Goal: Task Accomplishment & Management: Manage account settings

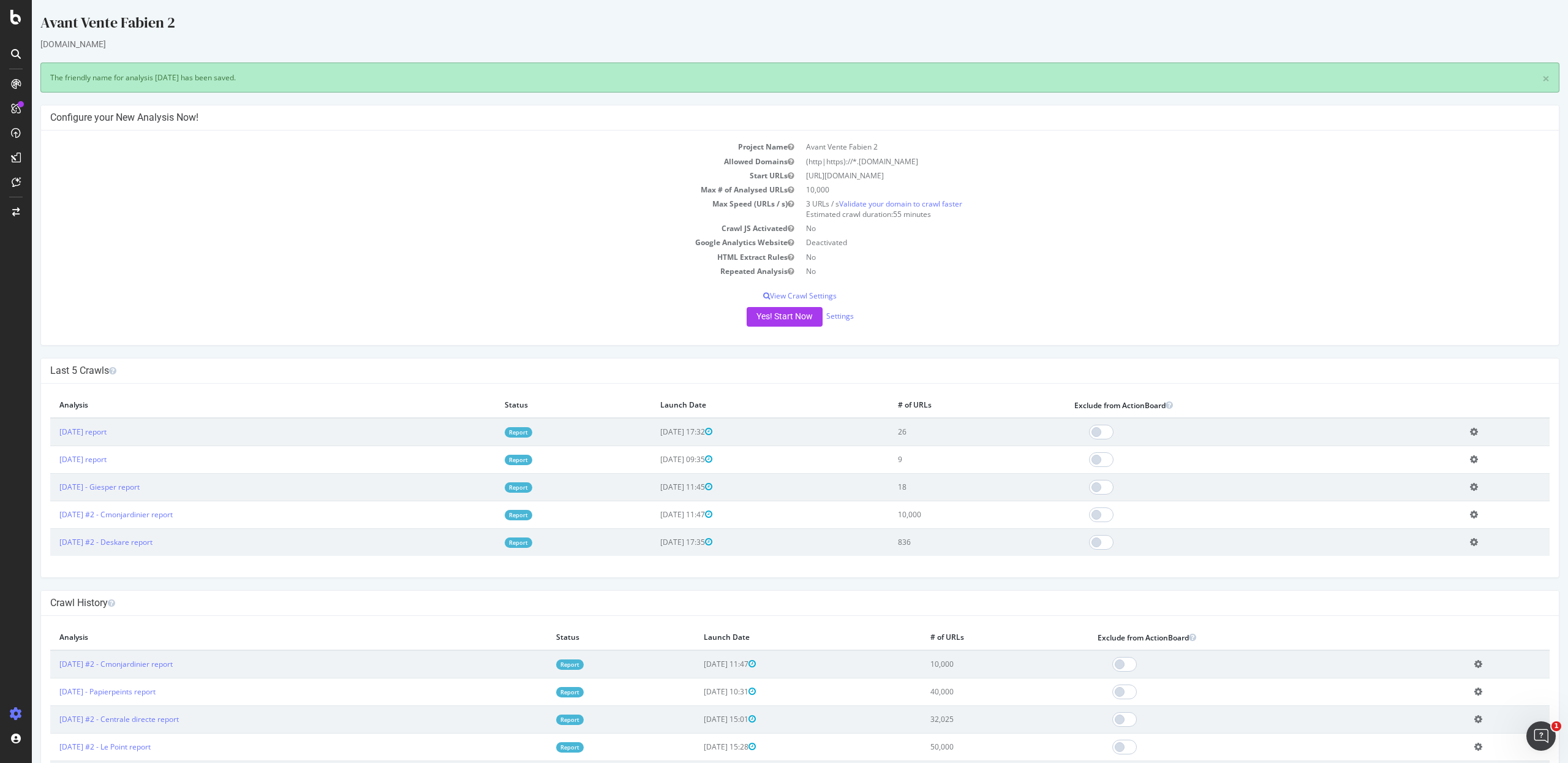
click at [1470, 434] on icon at bounding box center [1473, 431] width 8 height 9
click at [1410, 452] on link "Add name" at bounding box center [1430, 450] width 98 height 16
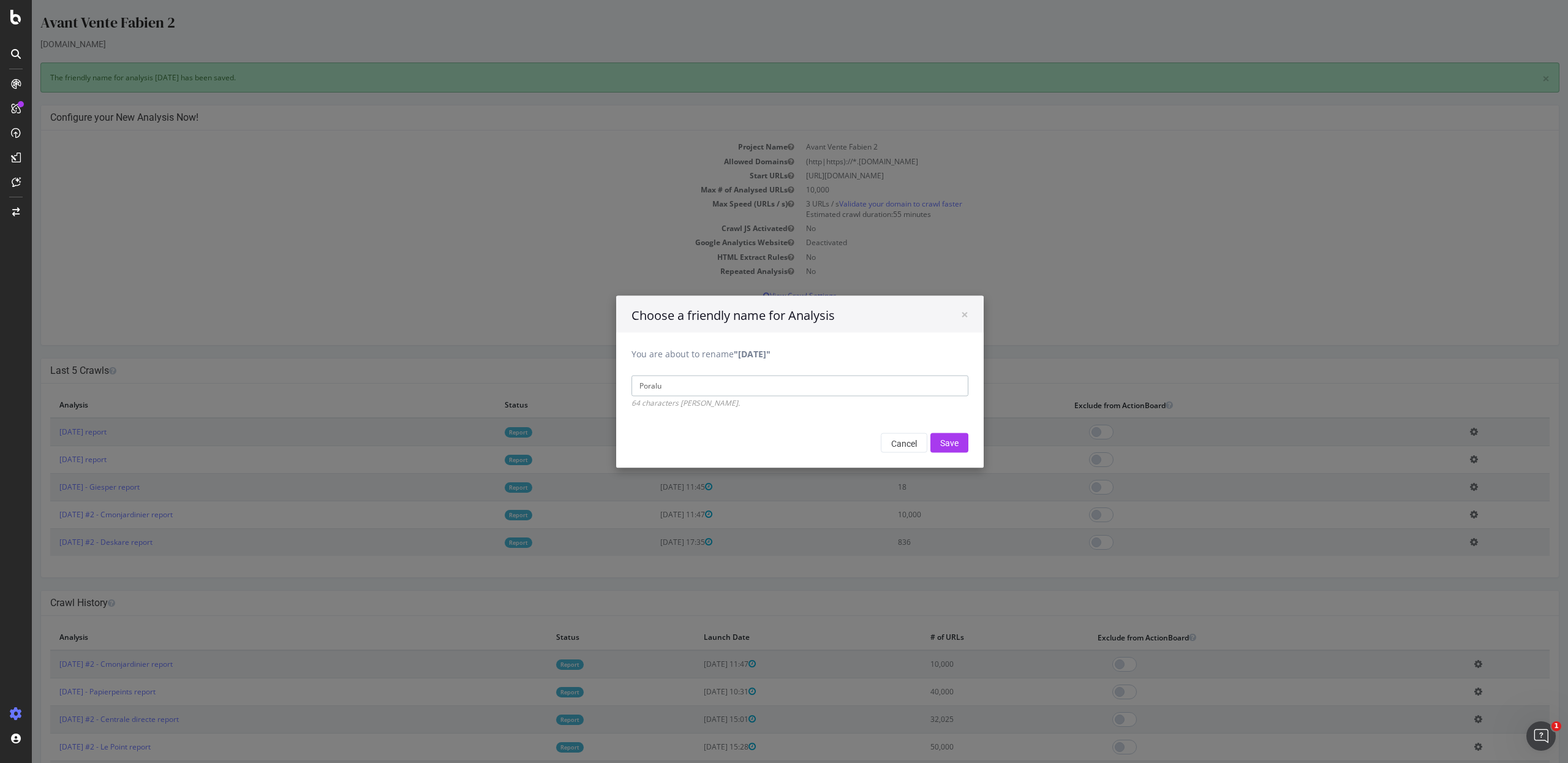
type input "Poralu"
click at [931, 433] on input "Save" at bounding box center [950, 442] width 38 height 20
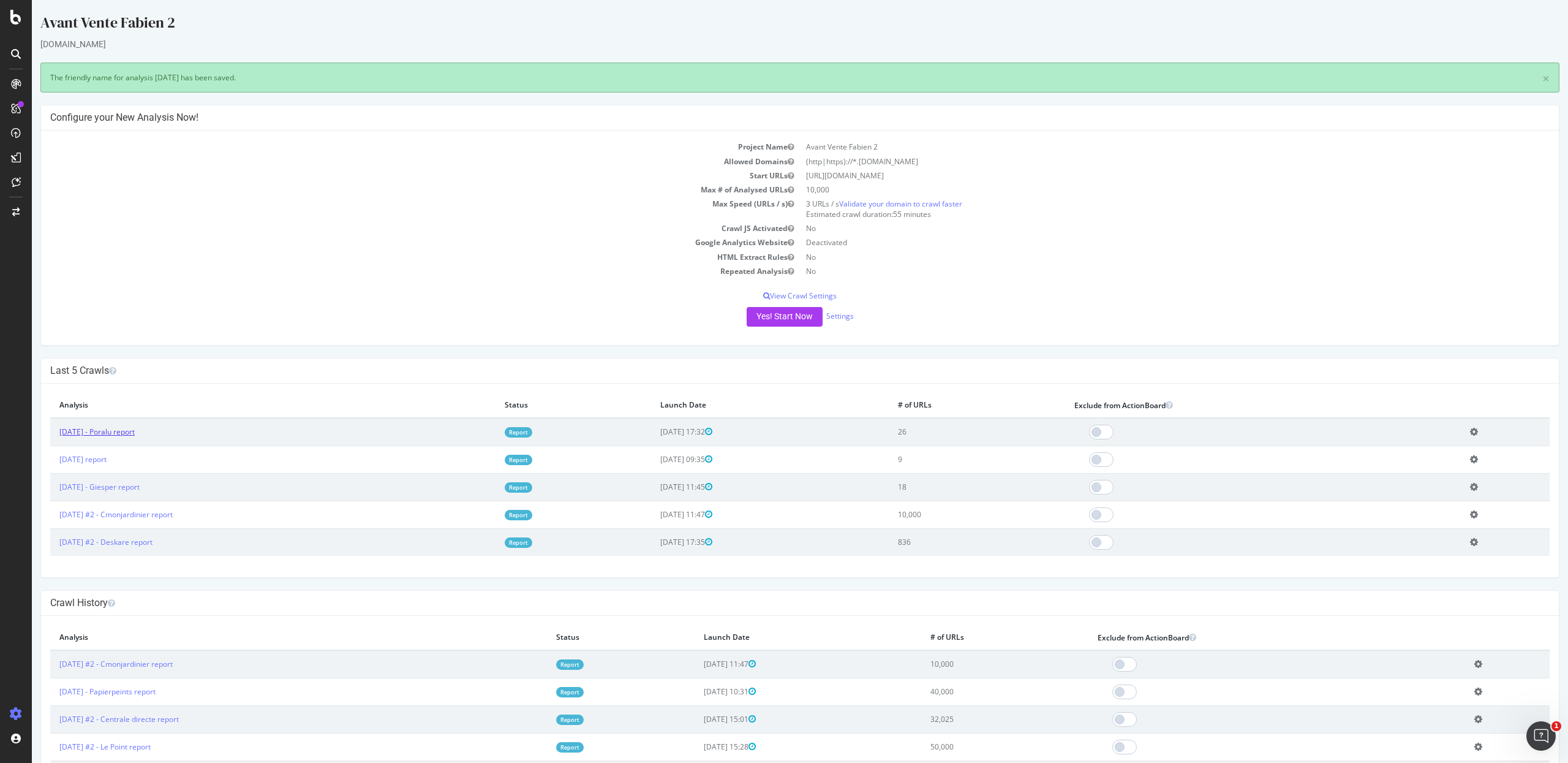
click at [112, 429] on link "[DATE] - Poralu report" at bounding box center [97, 432] width 76 height 10
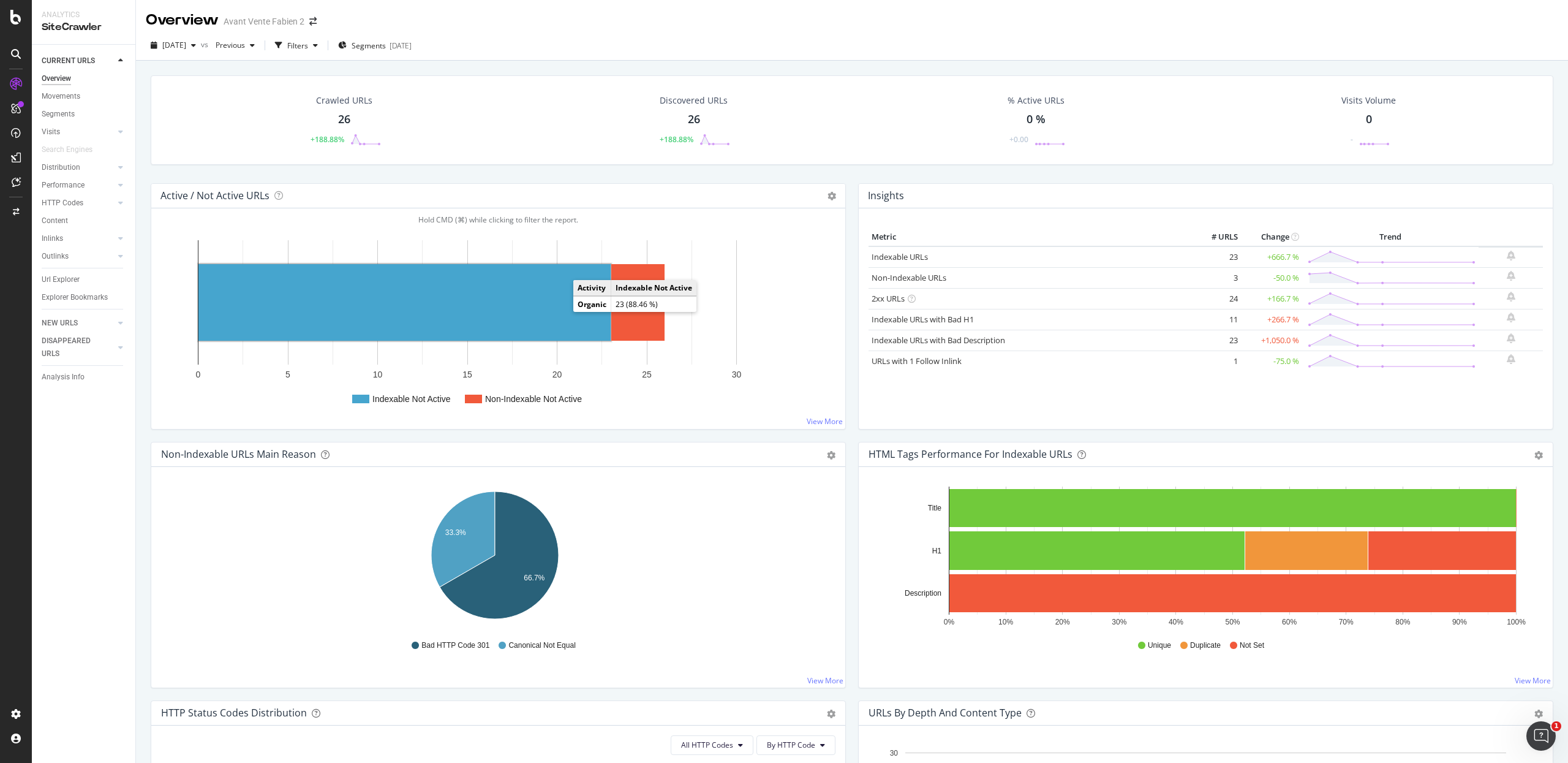
click at [516, 312] on rect "A chart." at bounding box center [404, 302] width 412 height 77
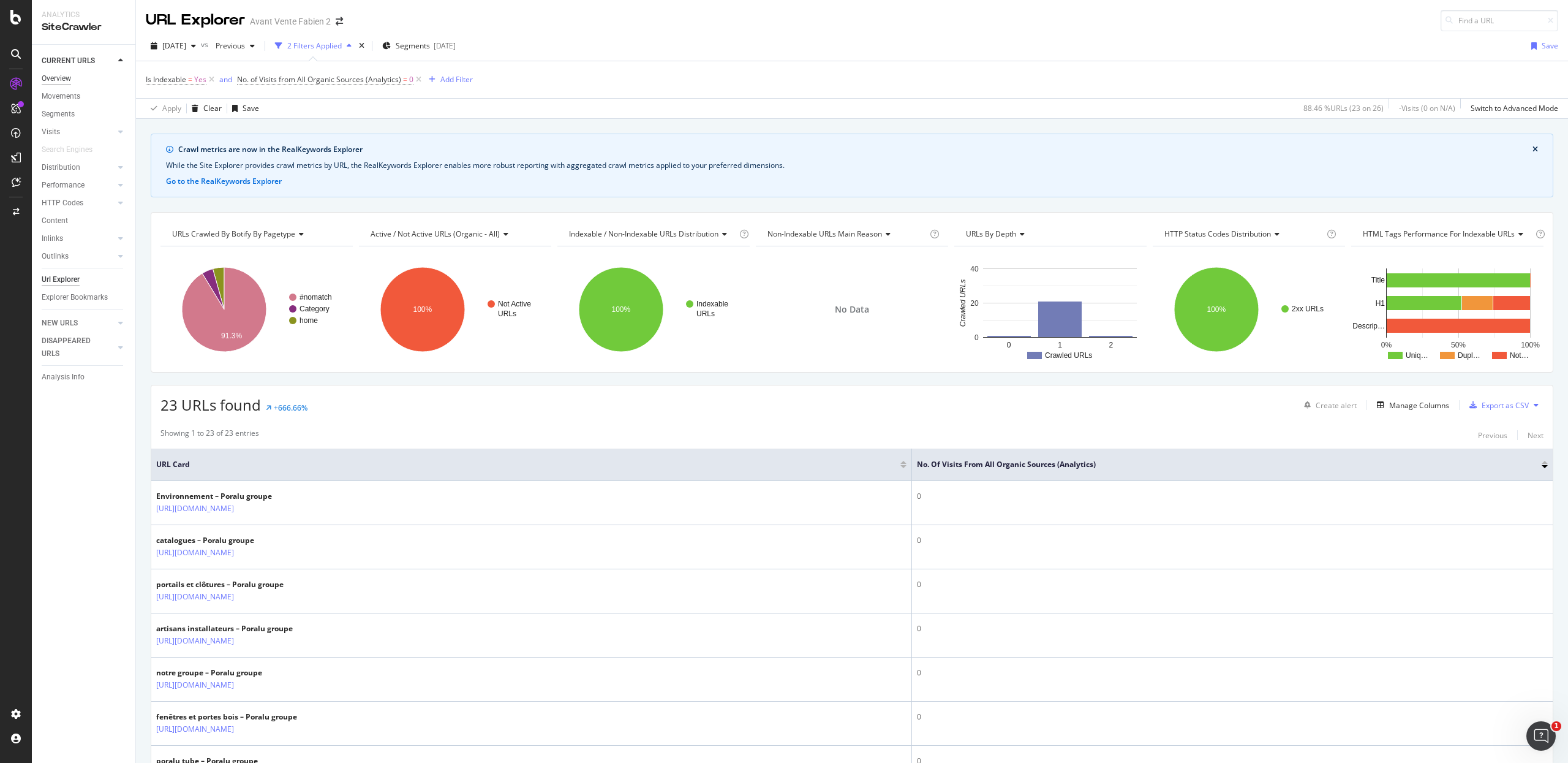
click at [71, 77] on div "Overview" at bounding box center [56, 78] width 29 height 13
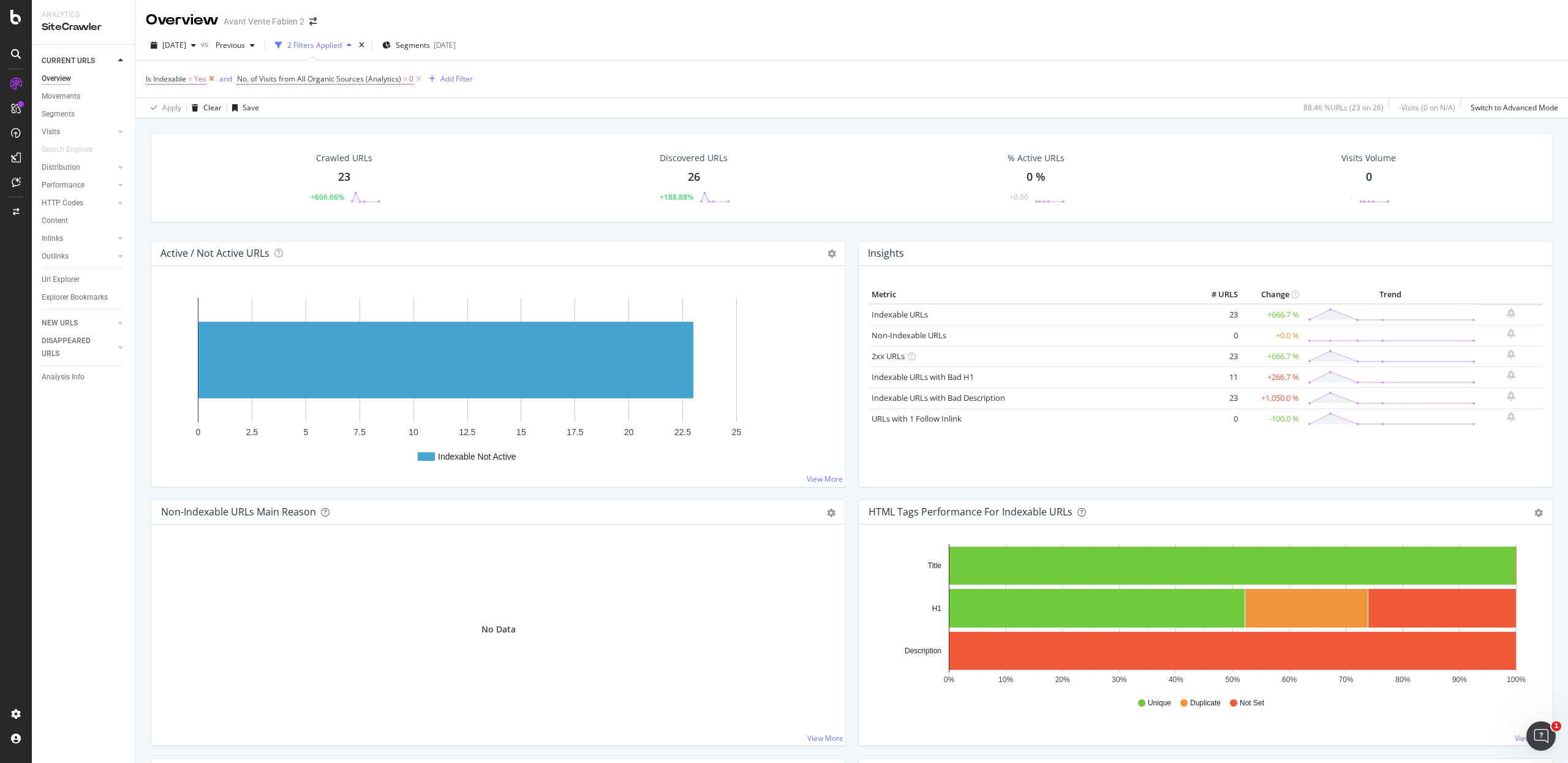
click at [208, 82] on icon at bounding box center [212, 79] width 10 height 12
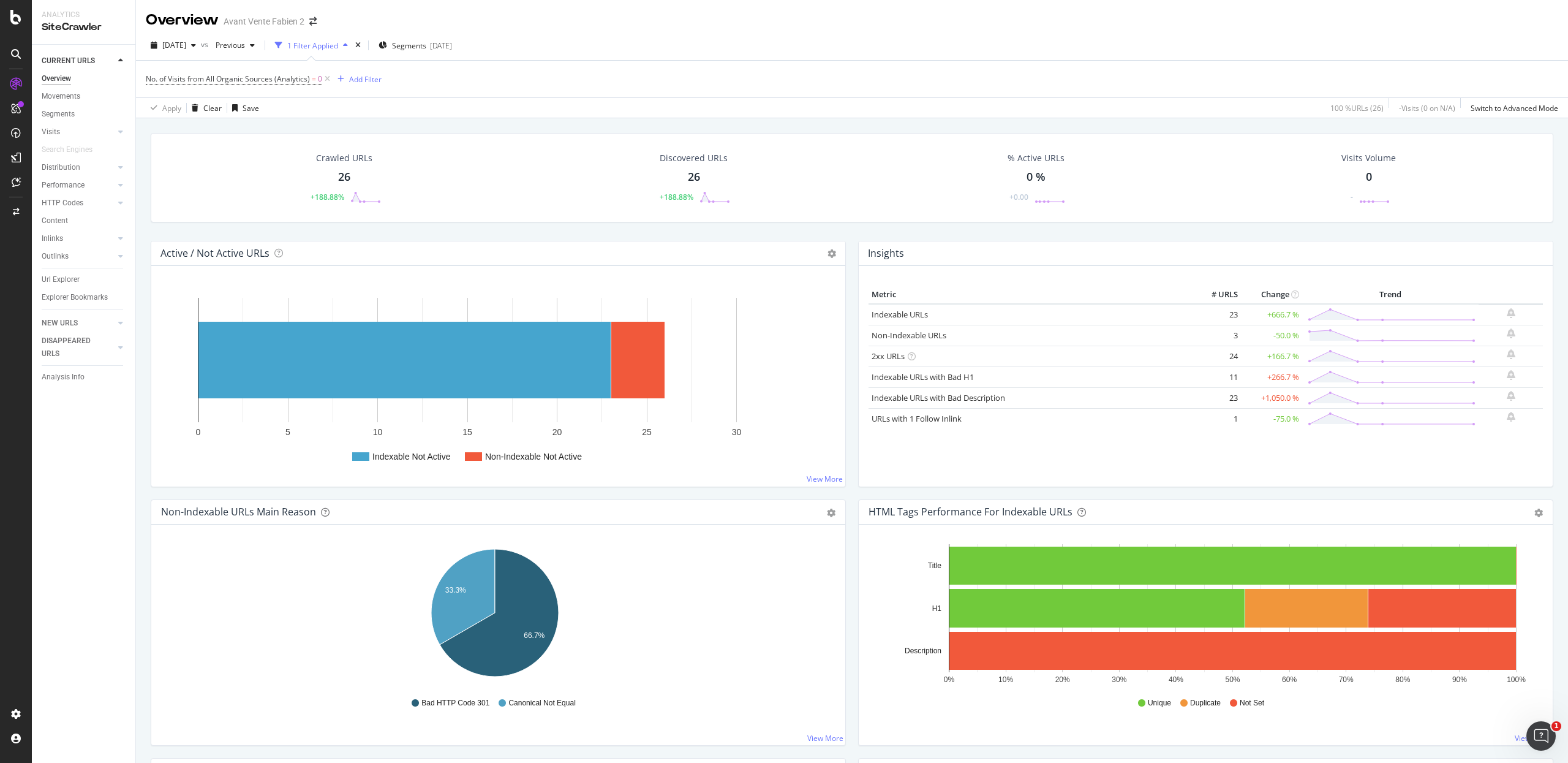
drag, startPoint x: 327, startPoint y: 82, endPoint x: 314, endPoint y: 81, distance: 13.0
click at [324, 82] on icon at bounding box center [328, 79] width 10 height 12
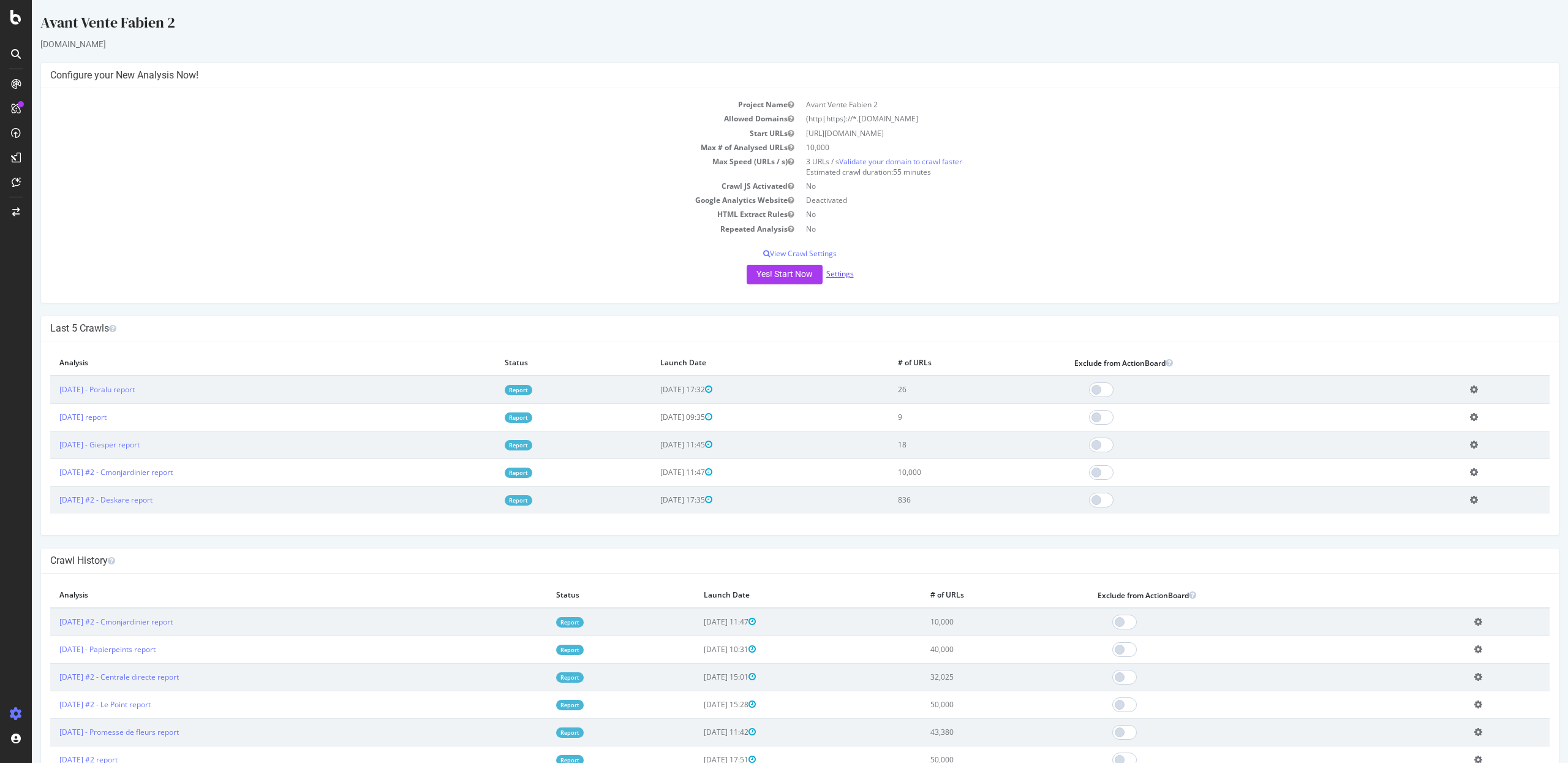
click at [840, 273] on link "Settings" at bounding box center [840, 274] width 28 height 10
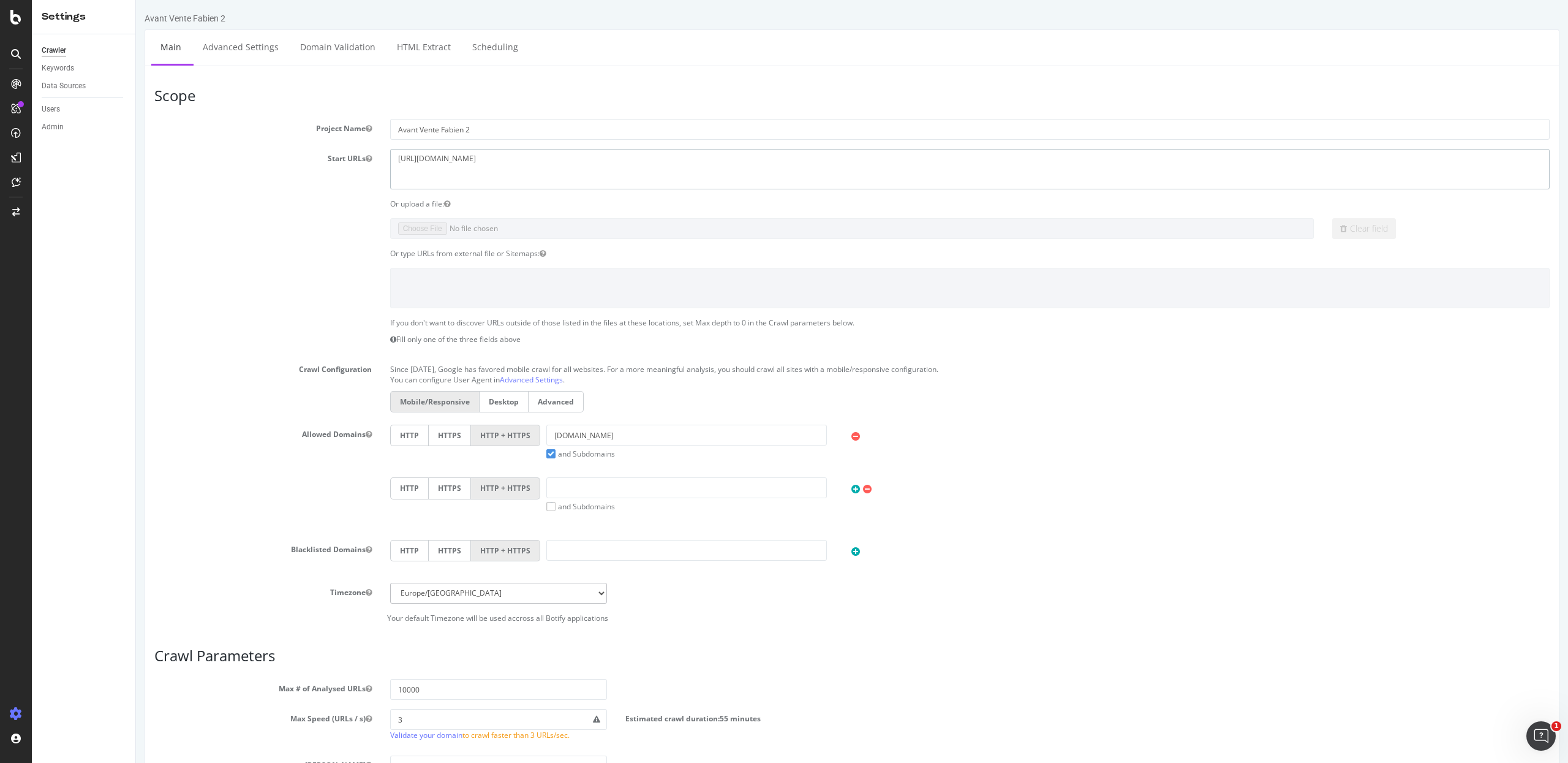
drag, startPoint x: 552, startPoint y: 175, endPoint x: 80, endPoint y: 132, distance: 474.0
click at [136, 132] on html "Avant Vente Fabien 2 × × Main Advanced Settings Domain Validation HTML Extract …" at bounding box center [852, 497] width 1432 height 995
paste textarea "idex.fr/"
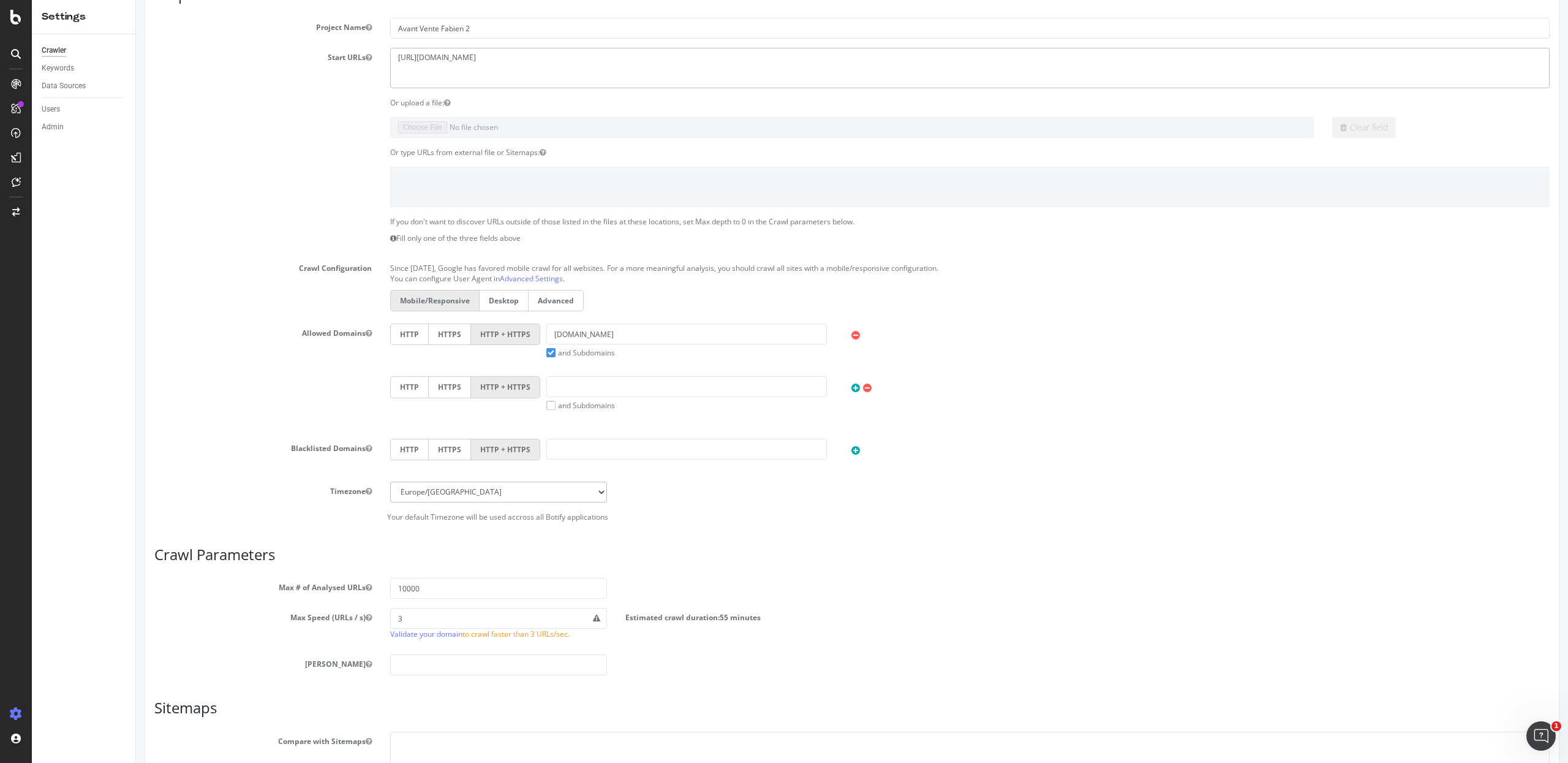
scroll to position [111, 0]
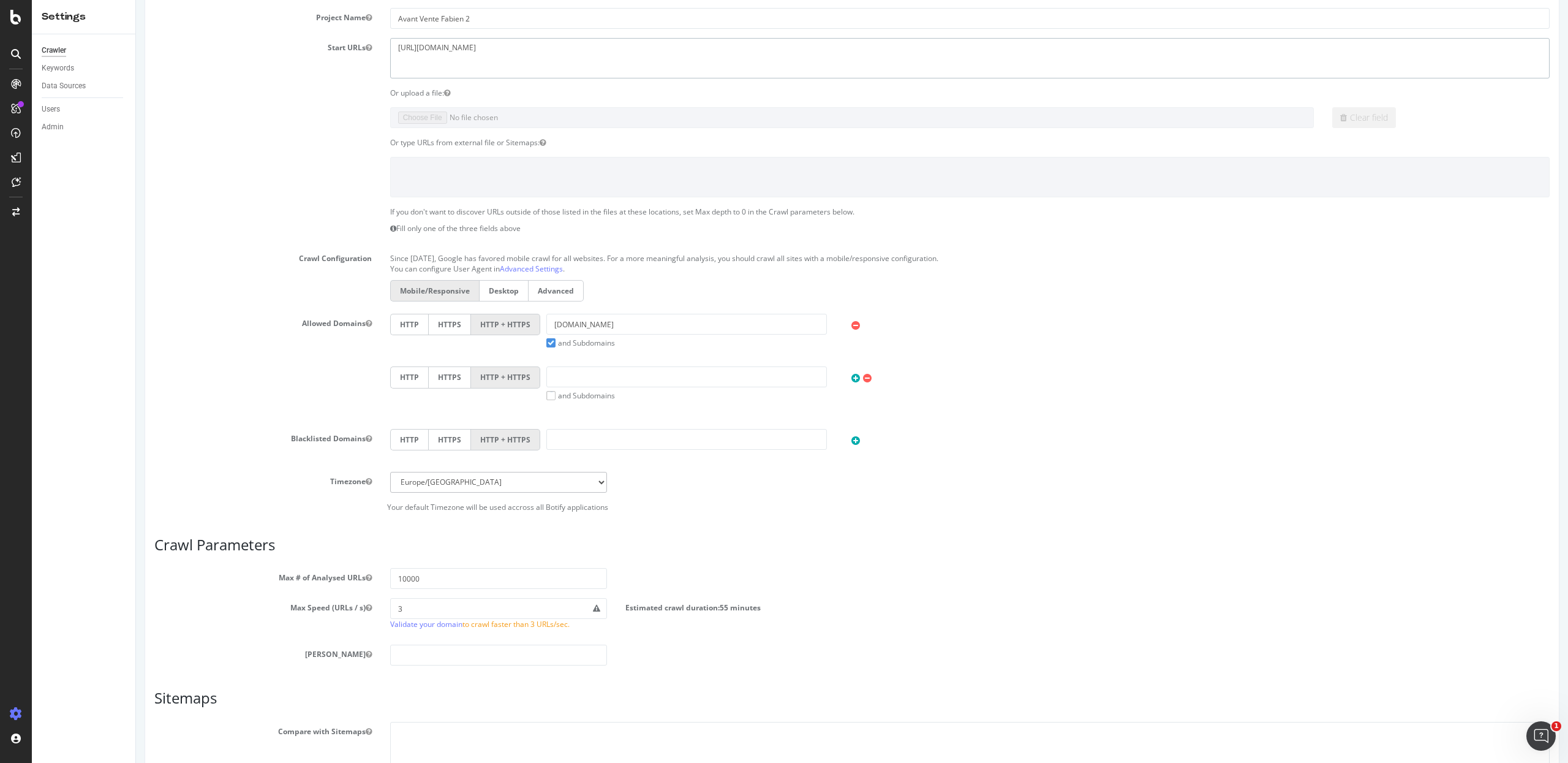
type textarea "[URL][DOMAIN_NAME]"
click at [646, 332] on input "poralugroupe.com" at bounding box center [686, 324] width 280 height 21
paste input "https://www.idex.fr/"
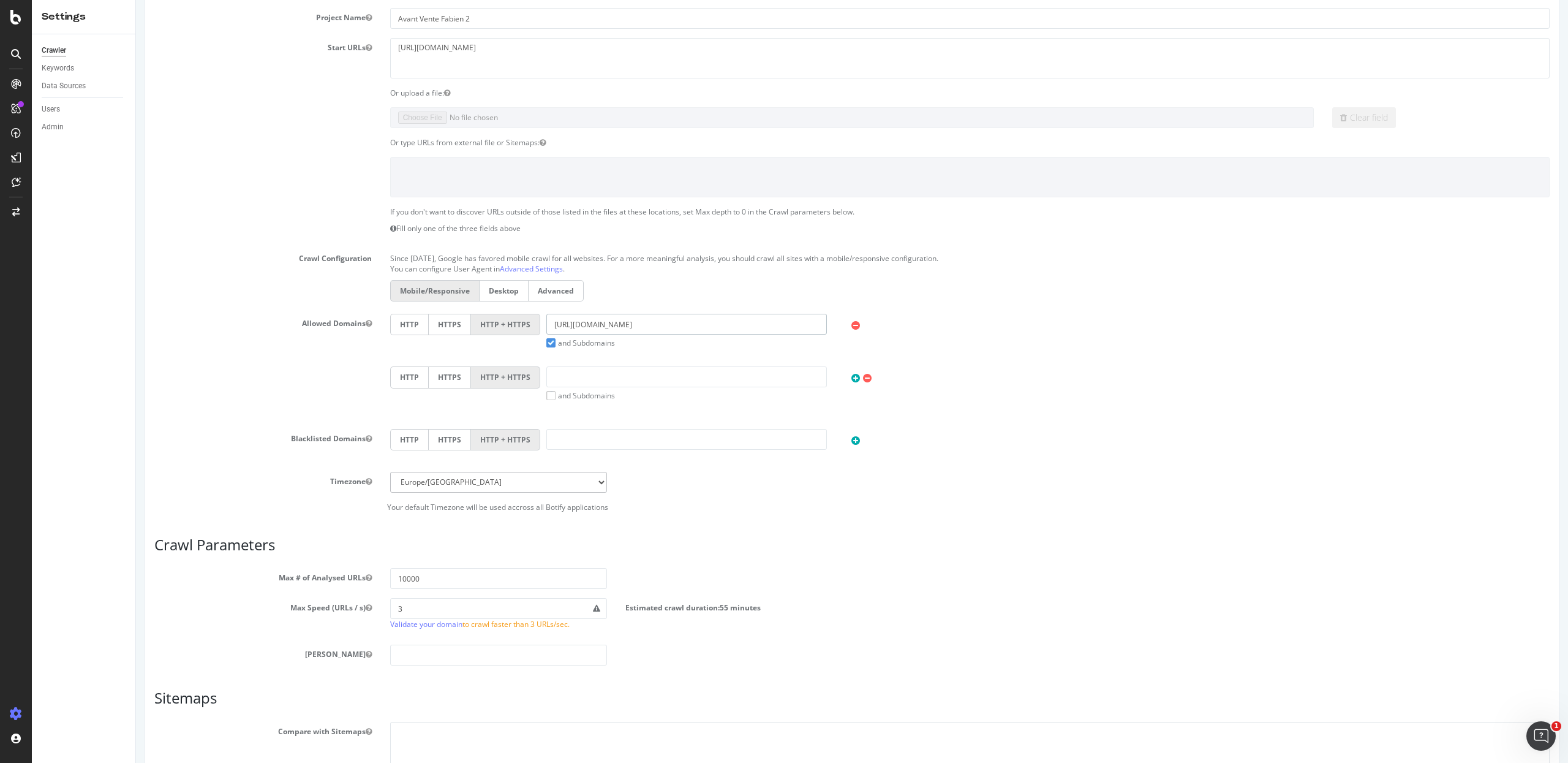
drag, startPoint x: 597, startPoint y: 323, endPoint x: 506, endPoint y: 323, distance: 91.0
click at [504, 323] on div "HTTP HTTPS HTTP + HTTPS https://www.idex.fr and Subdomains User Agent: Mobile D…" at bounding box center [970, 331] width 1172 height 34
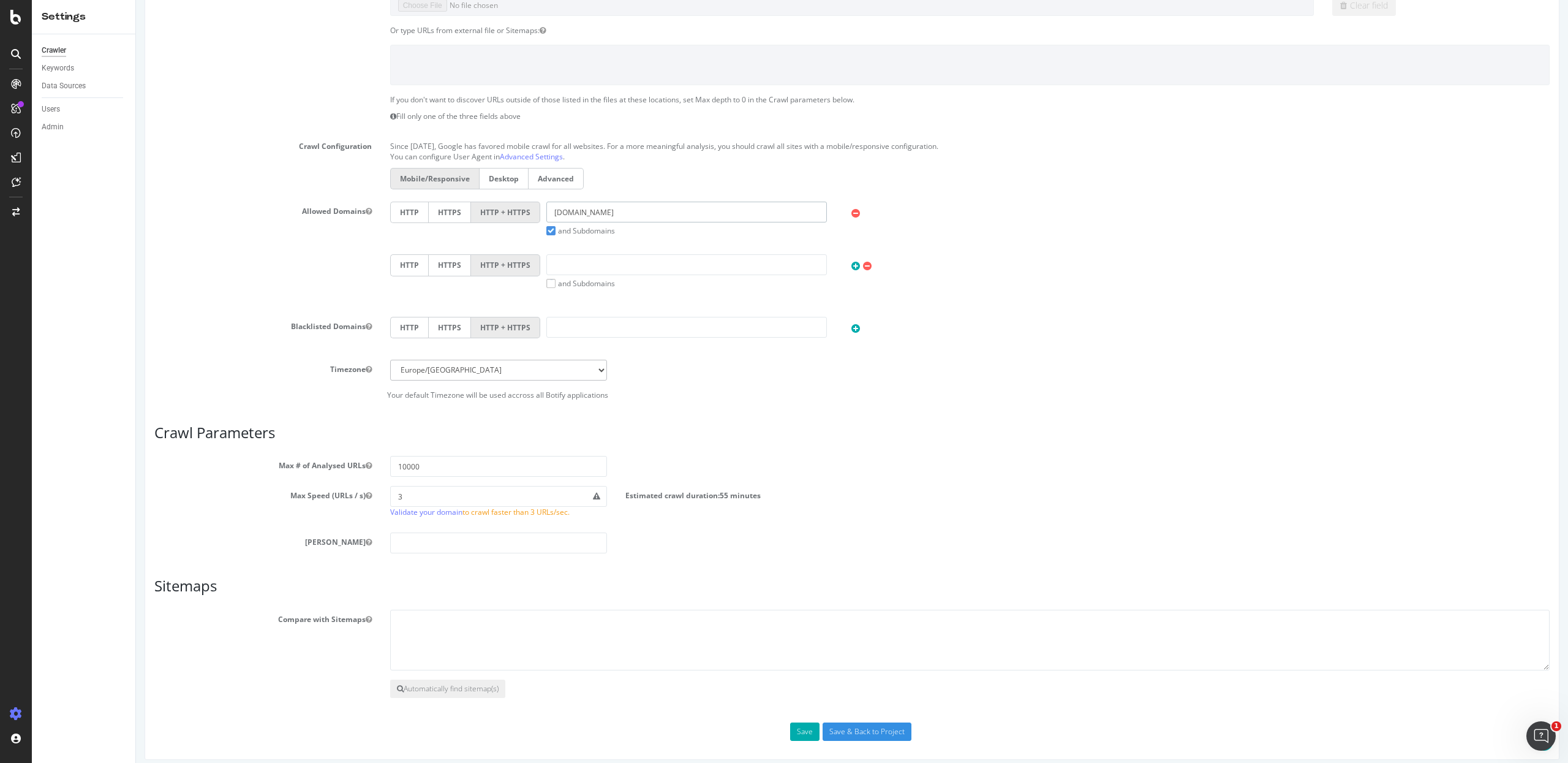
scroll to position [236, 0]
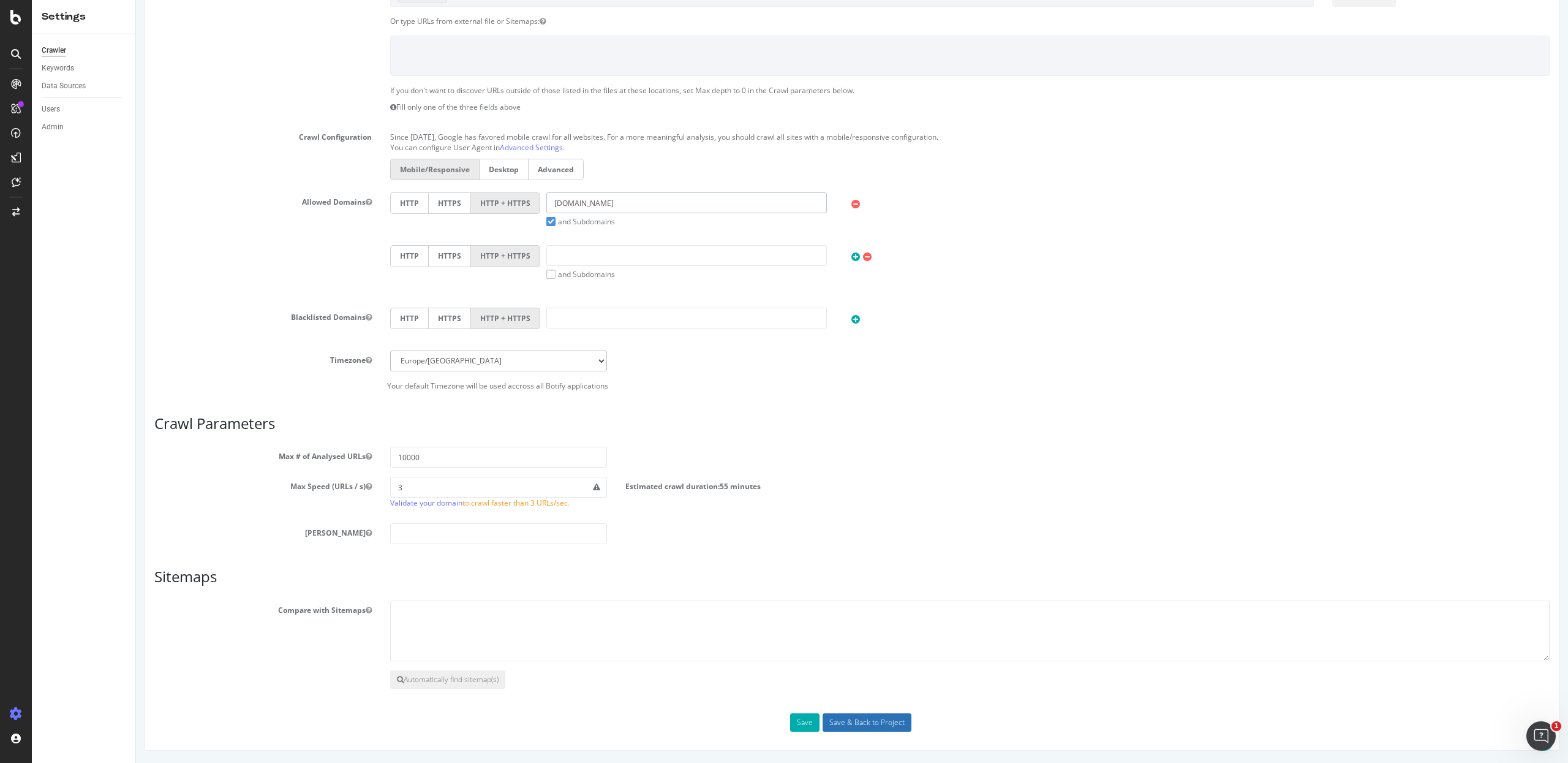
type input "[DOMAIN_NAME]"
click at [854, 717] on input "Save & Back to Project" at bounding box center [867, 722] width 89 height 18
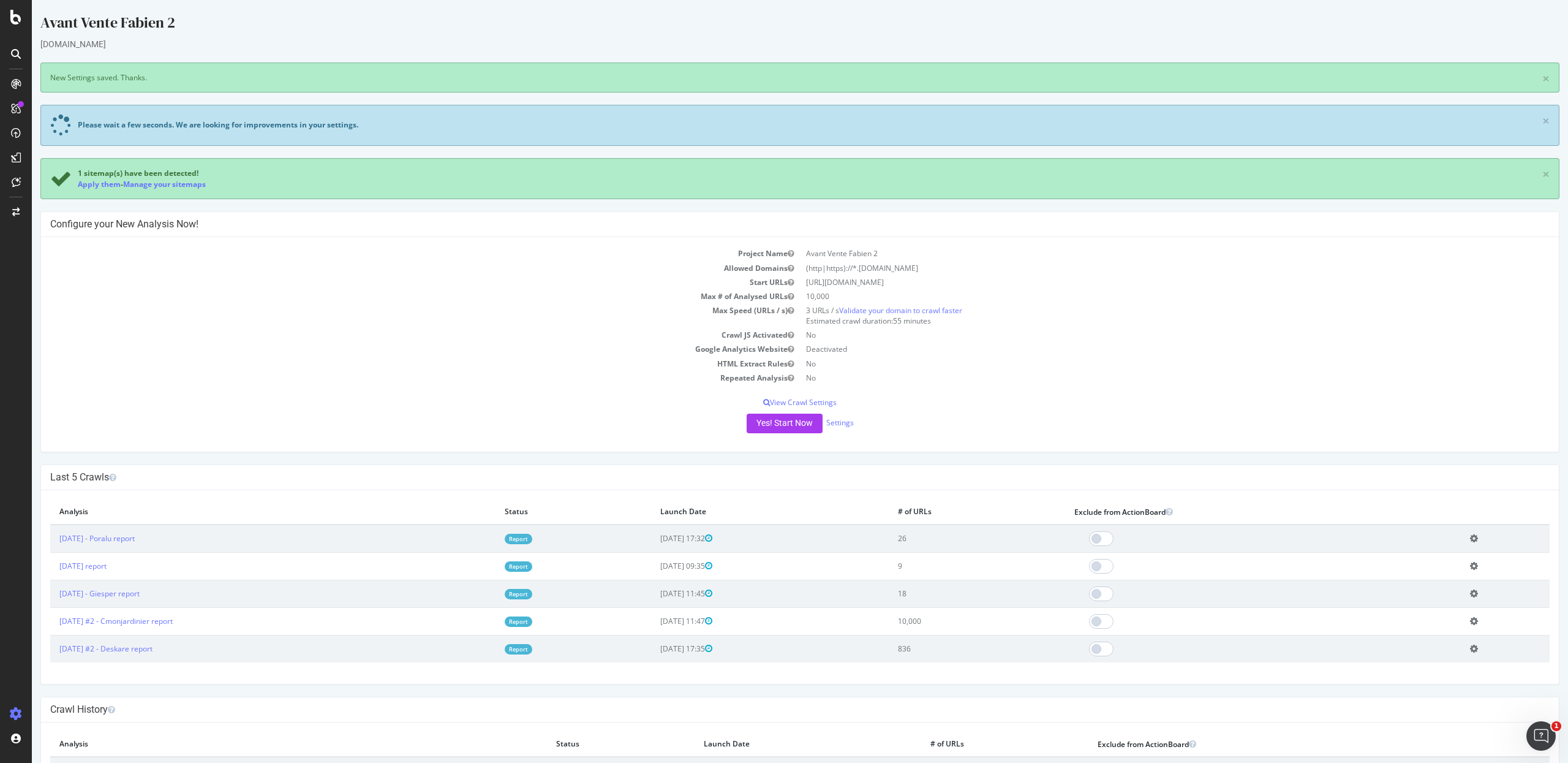
scroll to position [1, 0]
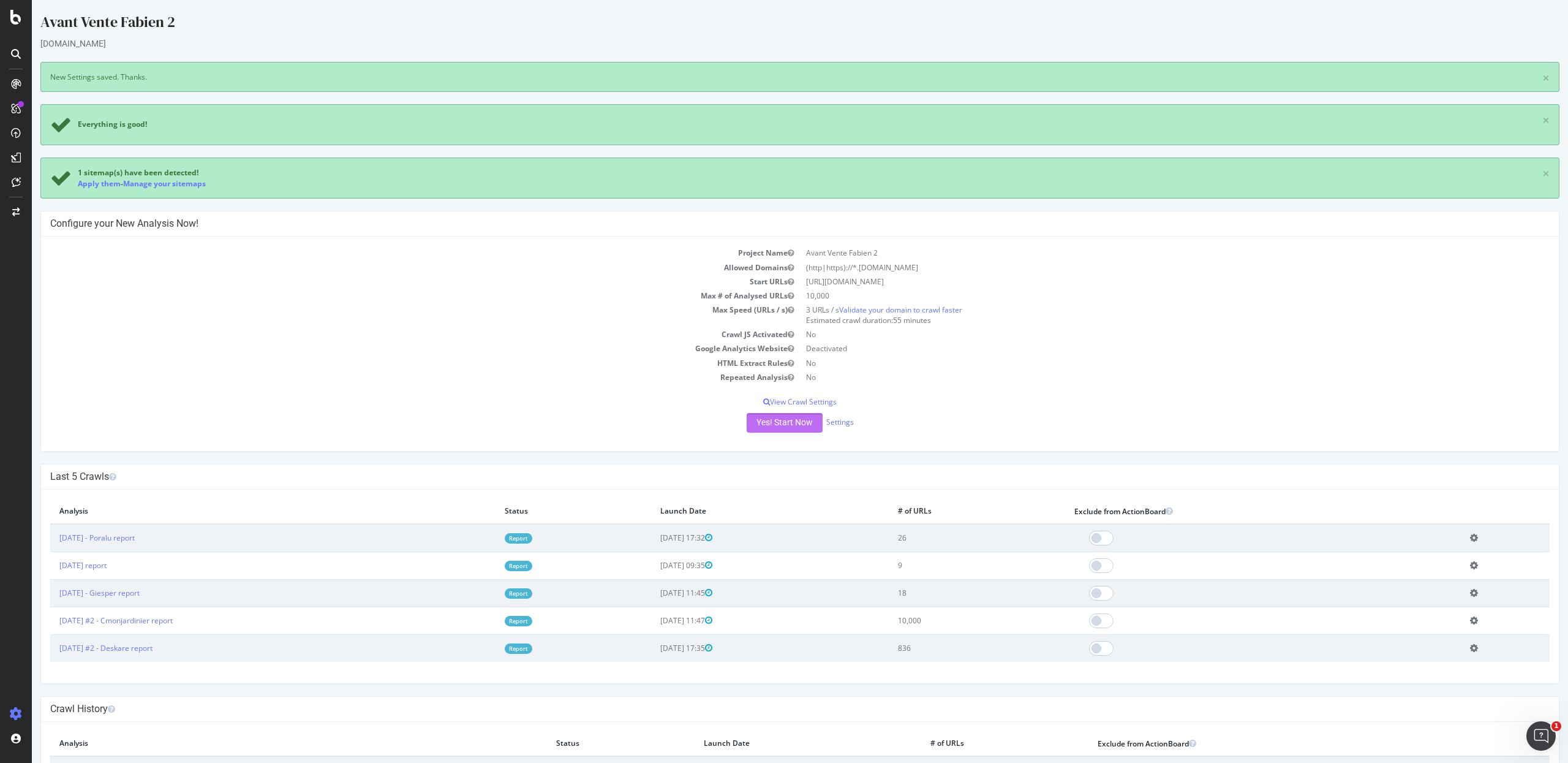
click at [763, 431] on button "Yes! Start Now" at bounding box center [784, 422] width 76 height 20
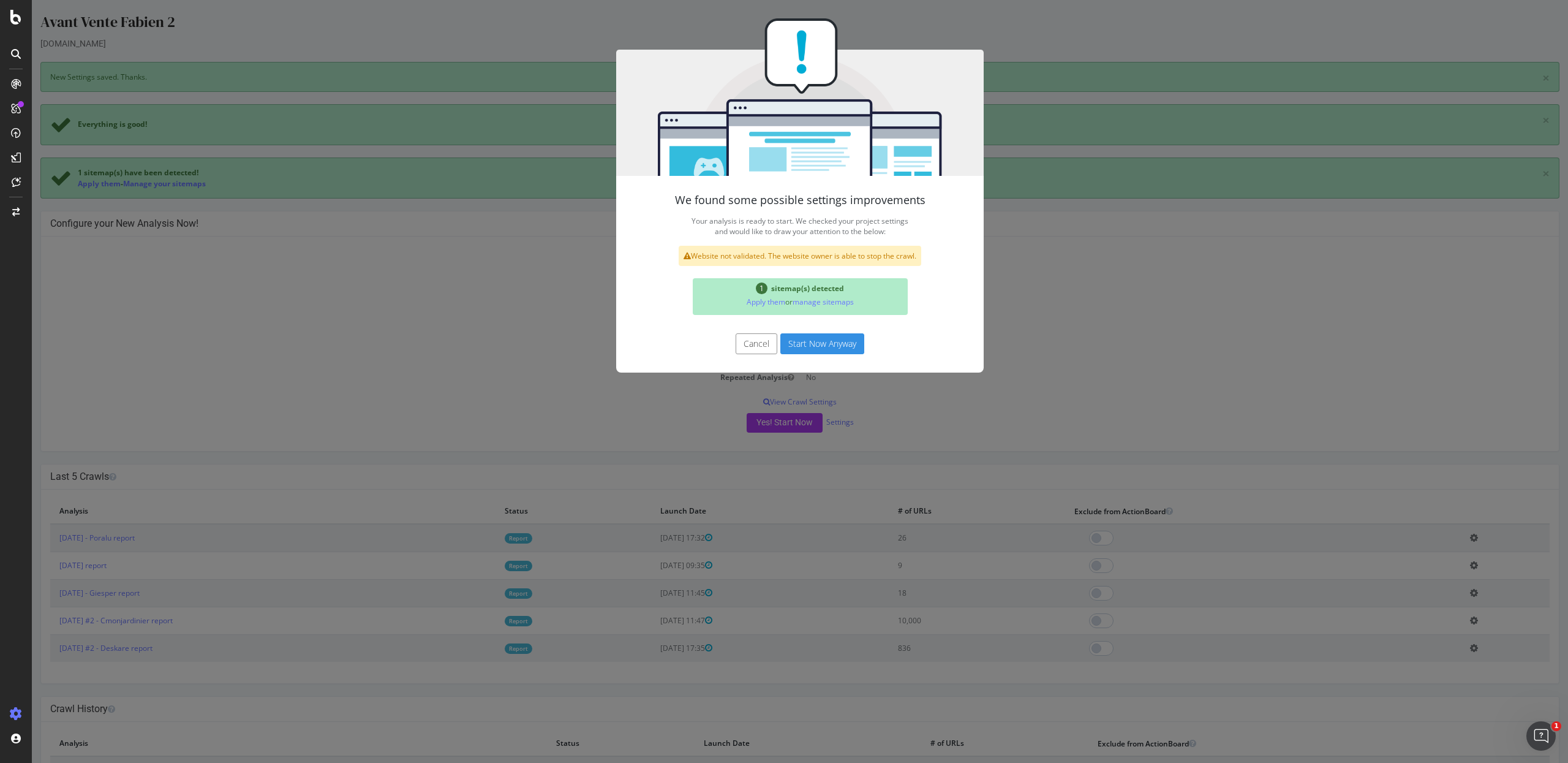
click at [817, 343] on button "Start Now Anyway" at bounding box center [822, 343] width 84 height 21
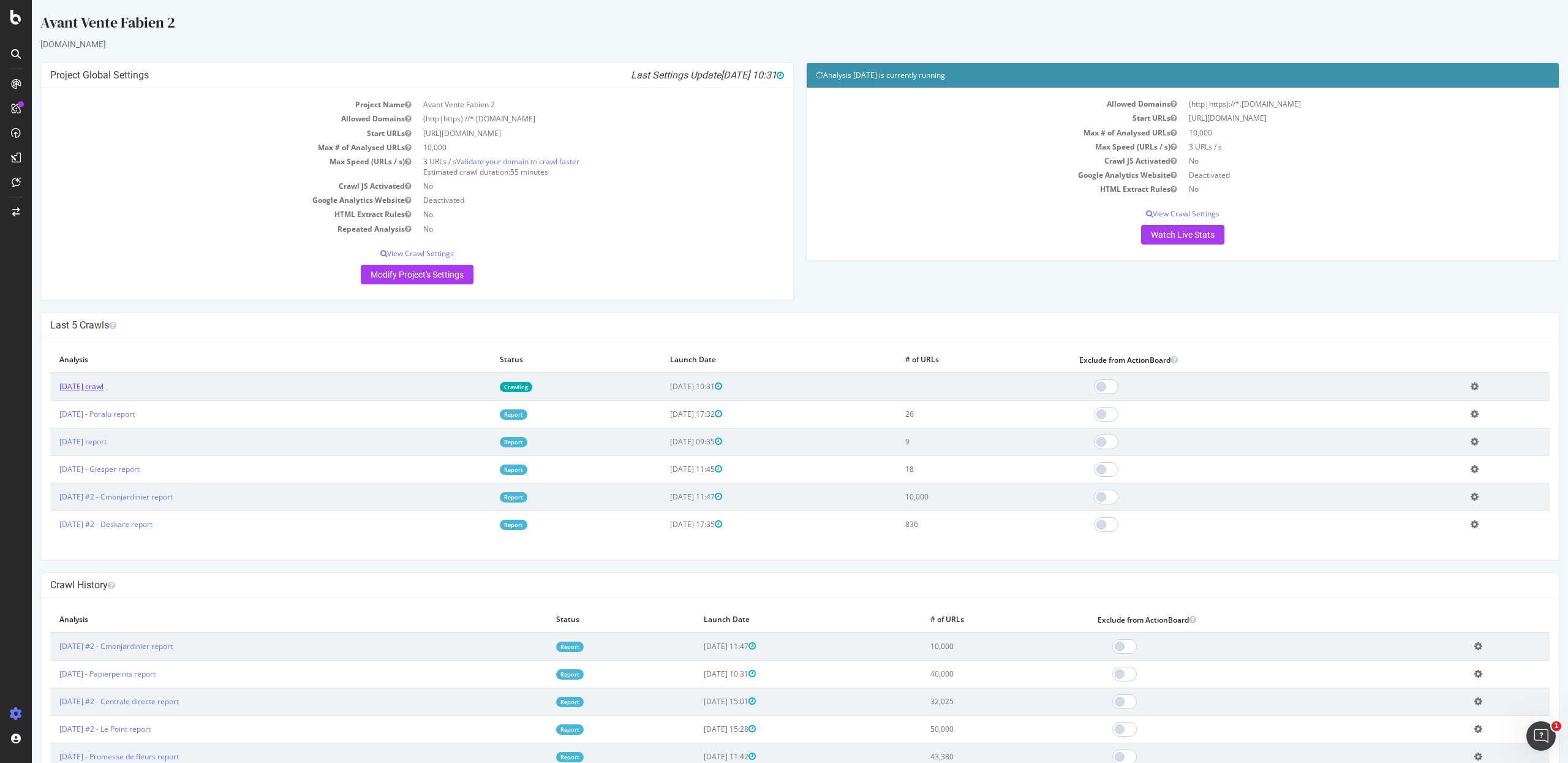
click at [103, 385] on link "2025 Oct. 13th crawl" at bounding box center [81, 386] width 44 height 10
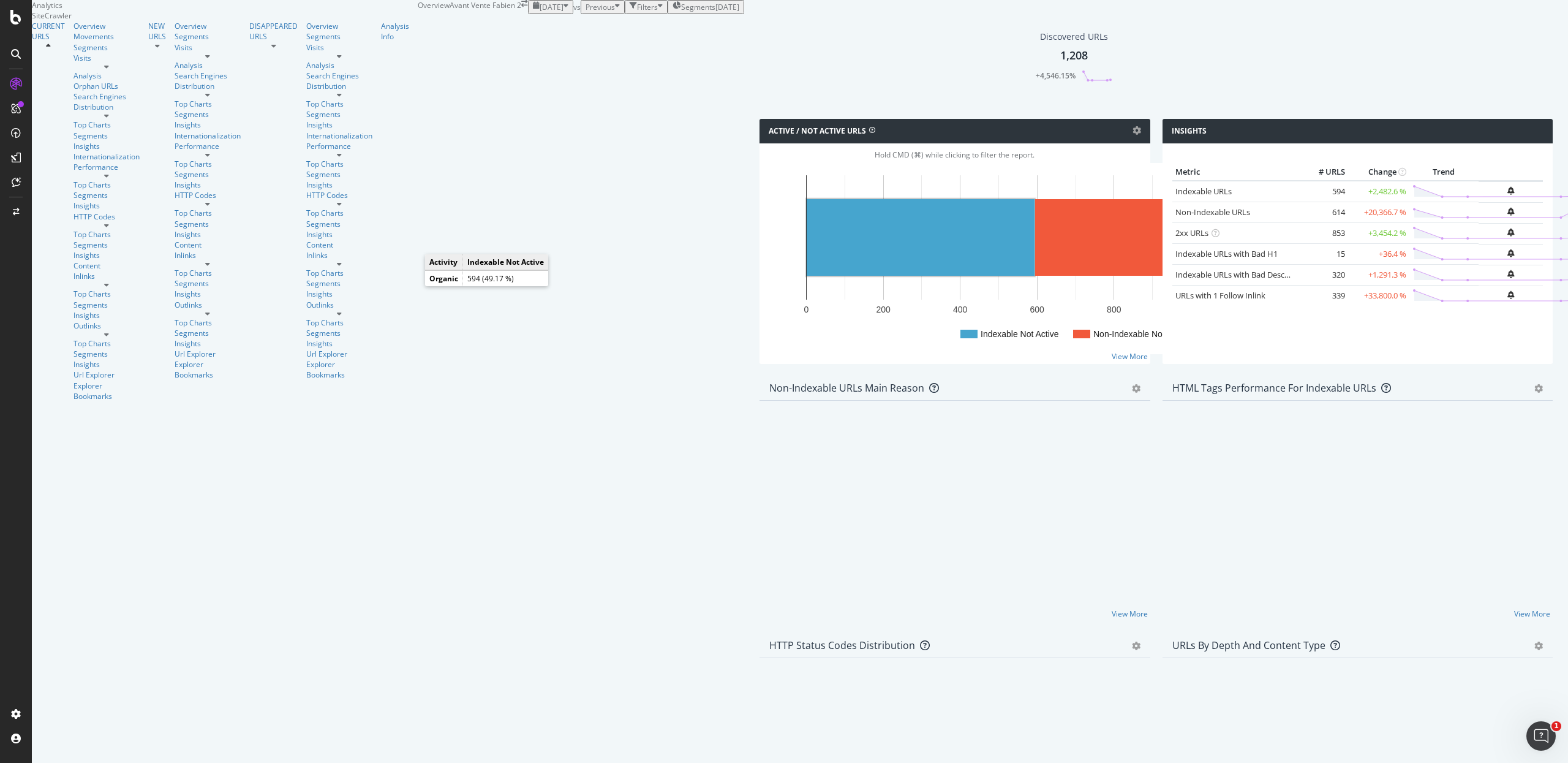
click at [807, 276] on rect "A chart." at bounding box center [920, 237] width 228 height 77
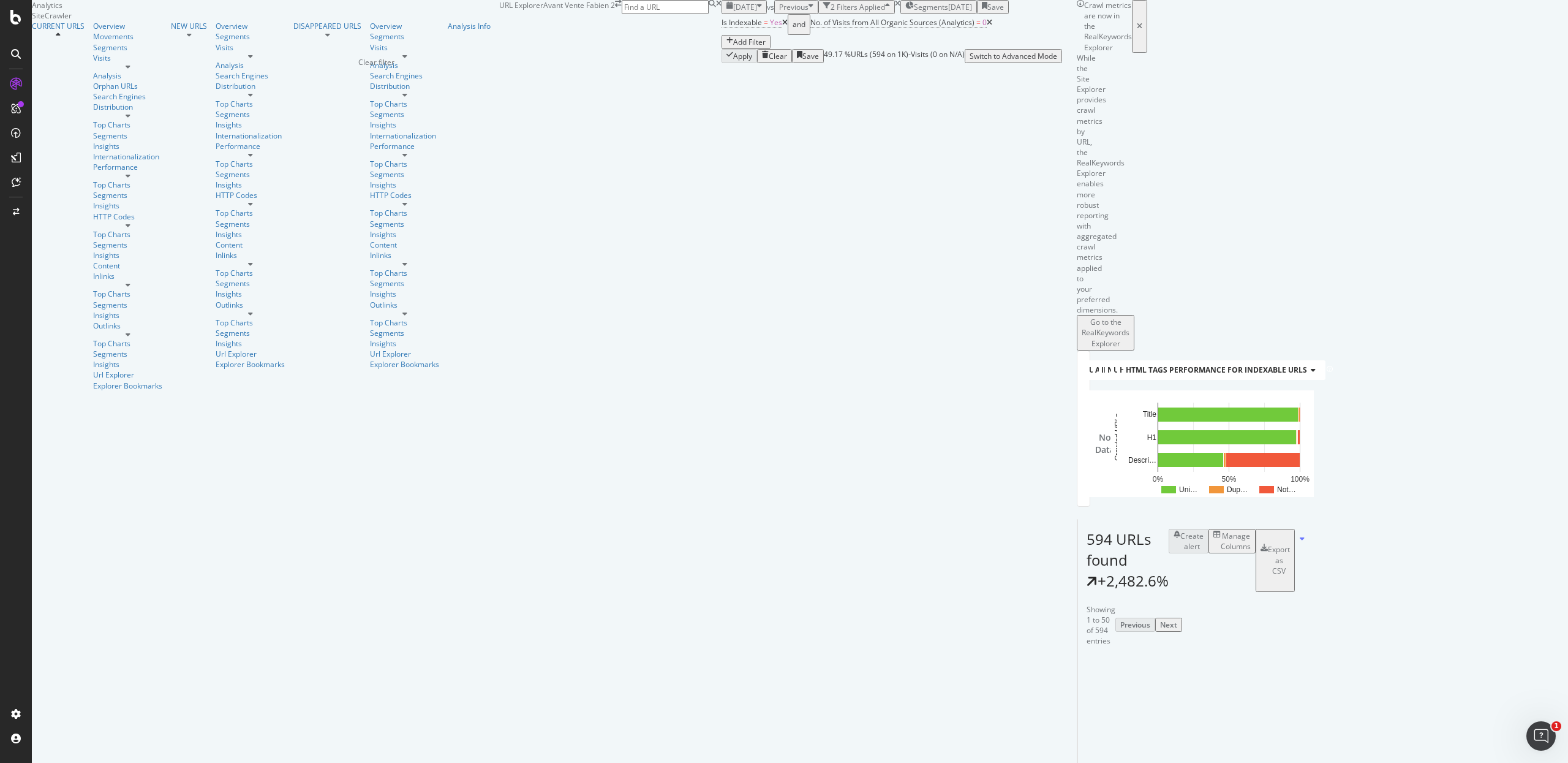
click at [895, 8] on icon "times" at bounding box center [898, 3] width 5 height 8
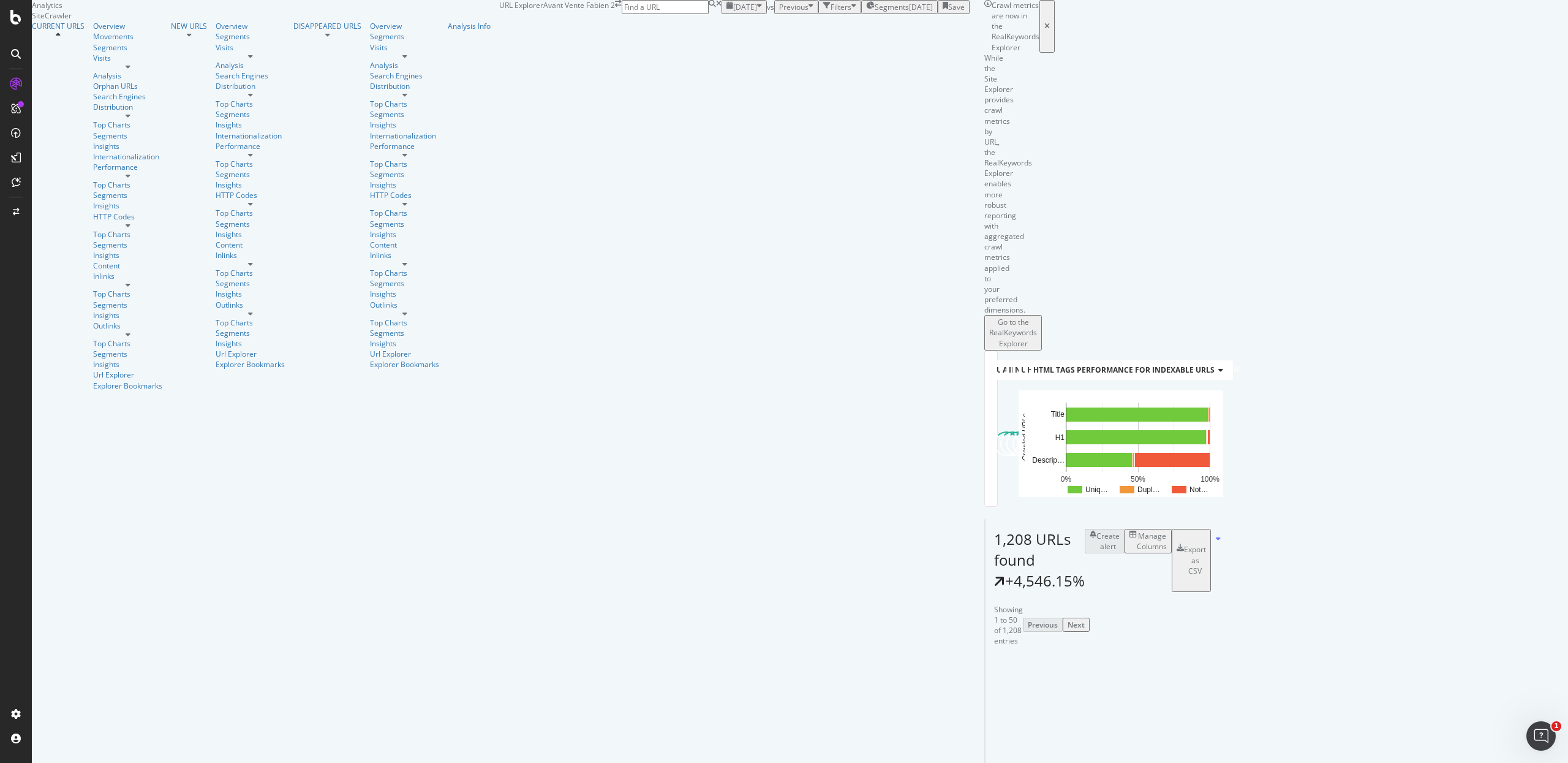
click at [93, 31] on div "Overview" at bounding box center [132, 26] width 77 height 10
click at [93, 31] on div "Overview" at bounding box center [127, 26] width 69 height 10
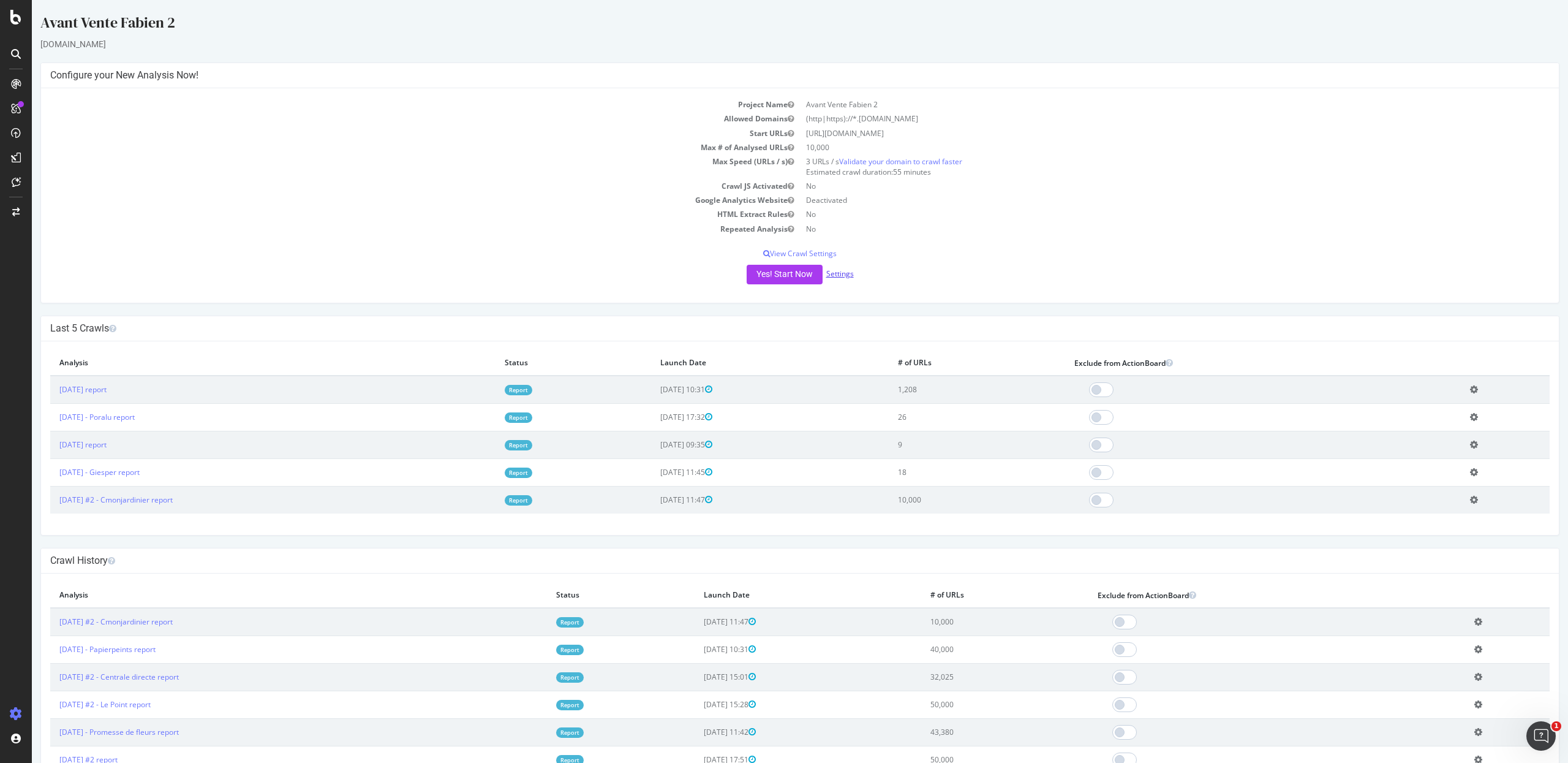
click at [839, 276] on link "Settings" at bounding box center [840, 274] width 28 height 10
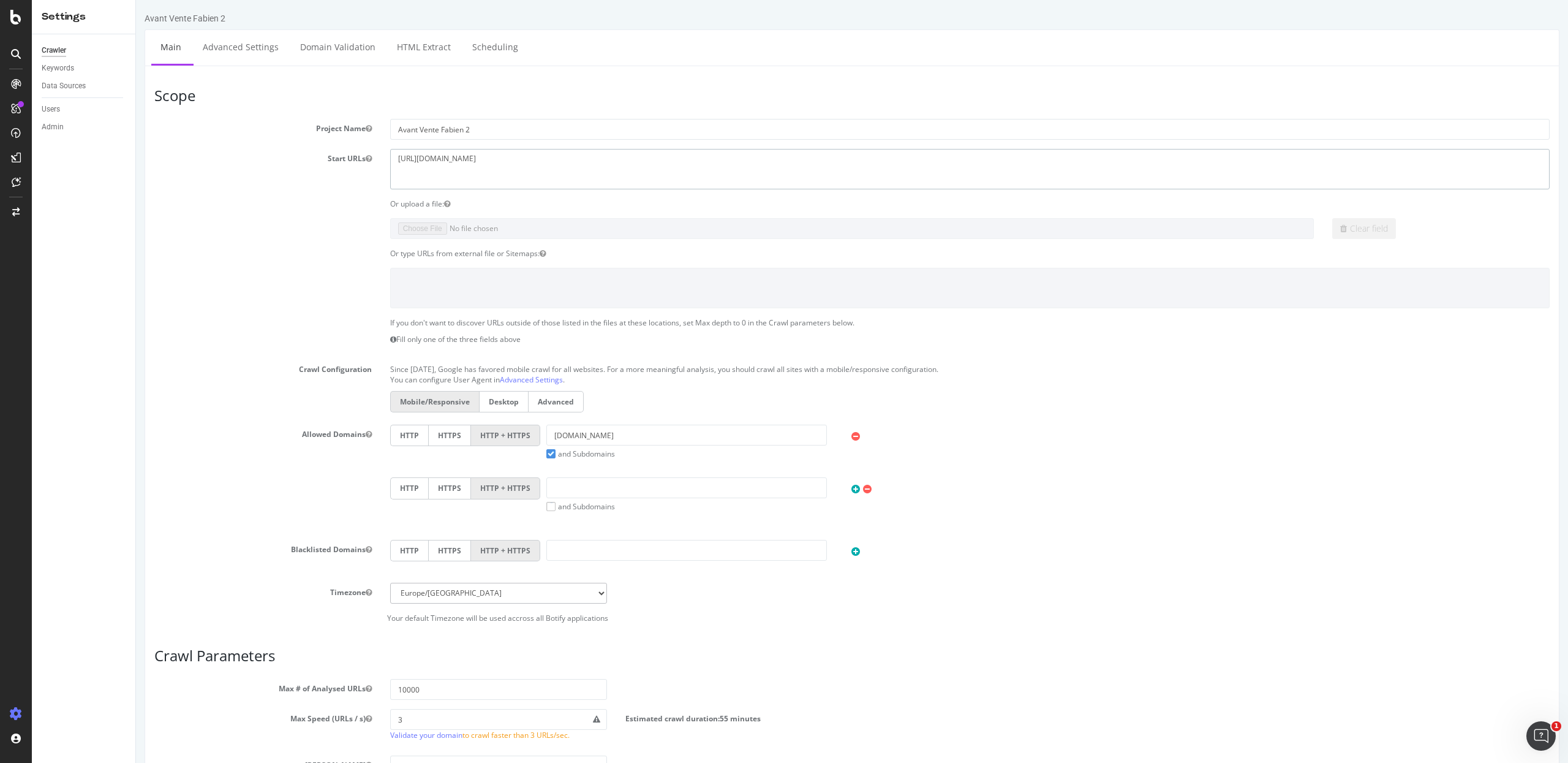
drag, startPoint x: 519, startPoint y: 154, endPoint x: 143, endPoint y: 137, distance: 376.4
click at [143, 137] on div "Avant Vente Fabien 2 × × Main Advanced Settings Domain Validation HTML Extract …" at bounding box center [852, 497] width 1432 height 970
paste textarea "abcdomus.com/"
type textarea "[URL][DOMAIN_NAME]"
drag, startPoint x: 586, startPoint y: 436, endPoint x: 478, endPoint y: 436, distance: 108.0
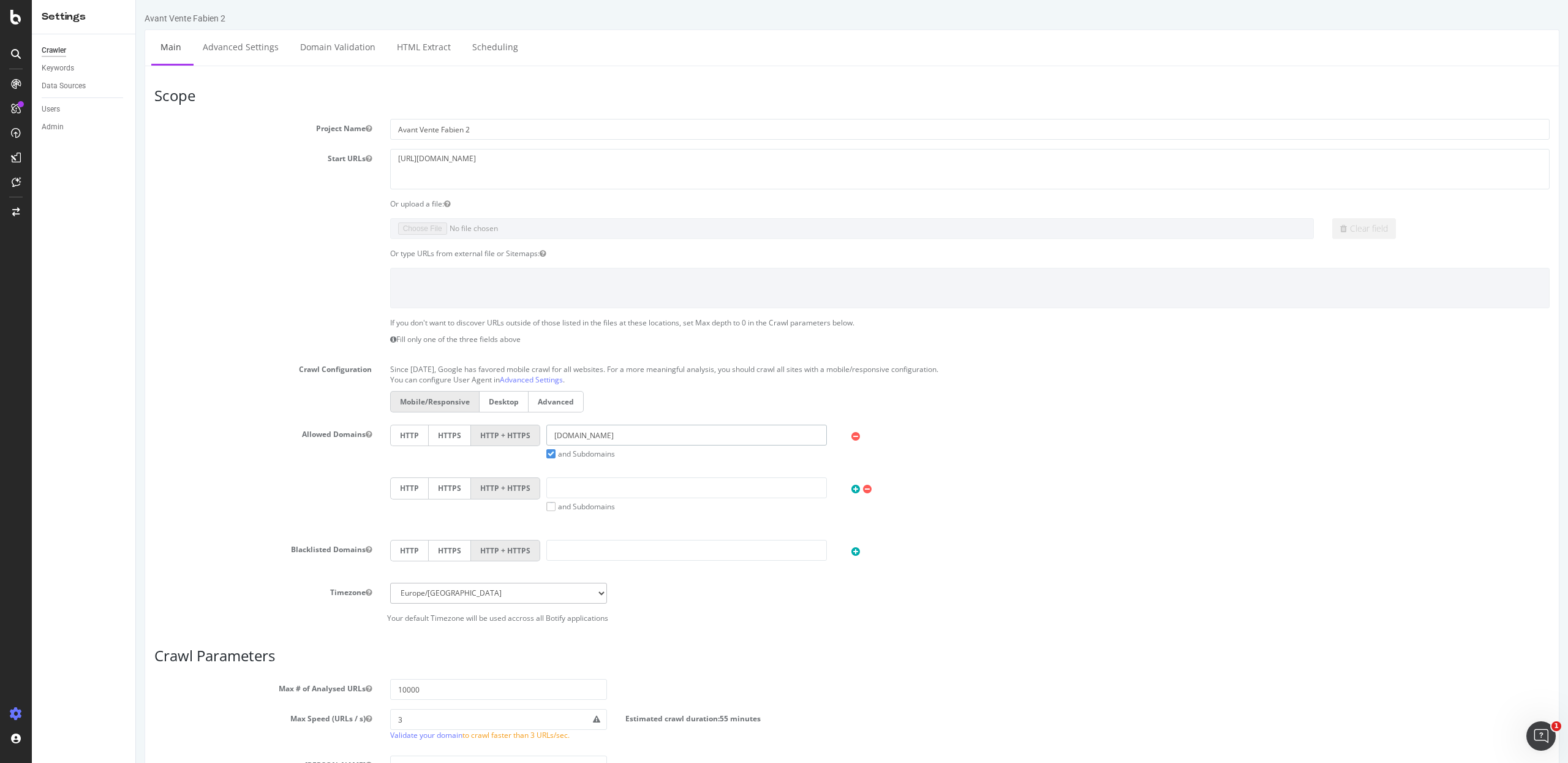
click at [478, 436] on div "HTTP HTTPS HTTP + HTTPS idex.fr and Subdomains User Agent: Mobile Desktop This …" at bounding box center [970, 442] width 1172 height 34
paste input "[URL][DOMAIN_NAME]"
drag, startPoint x: 598, startPoint y: 438, endPoint x: 475, endPoint y: 438, distance: 123.0
click at [475, 438] on div "HTTP HTTPS HTTP + HTTPS https://www.abcdomus.com and Subdomains User Agent: Mob…" at bounding box center [970, 442] width 1172 height 34
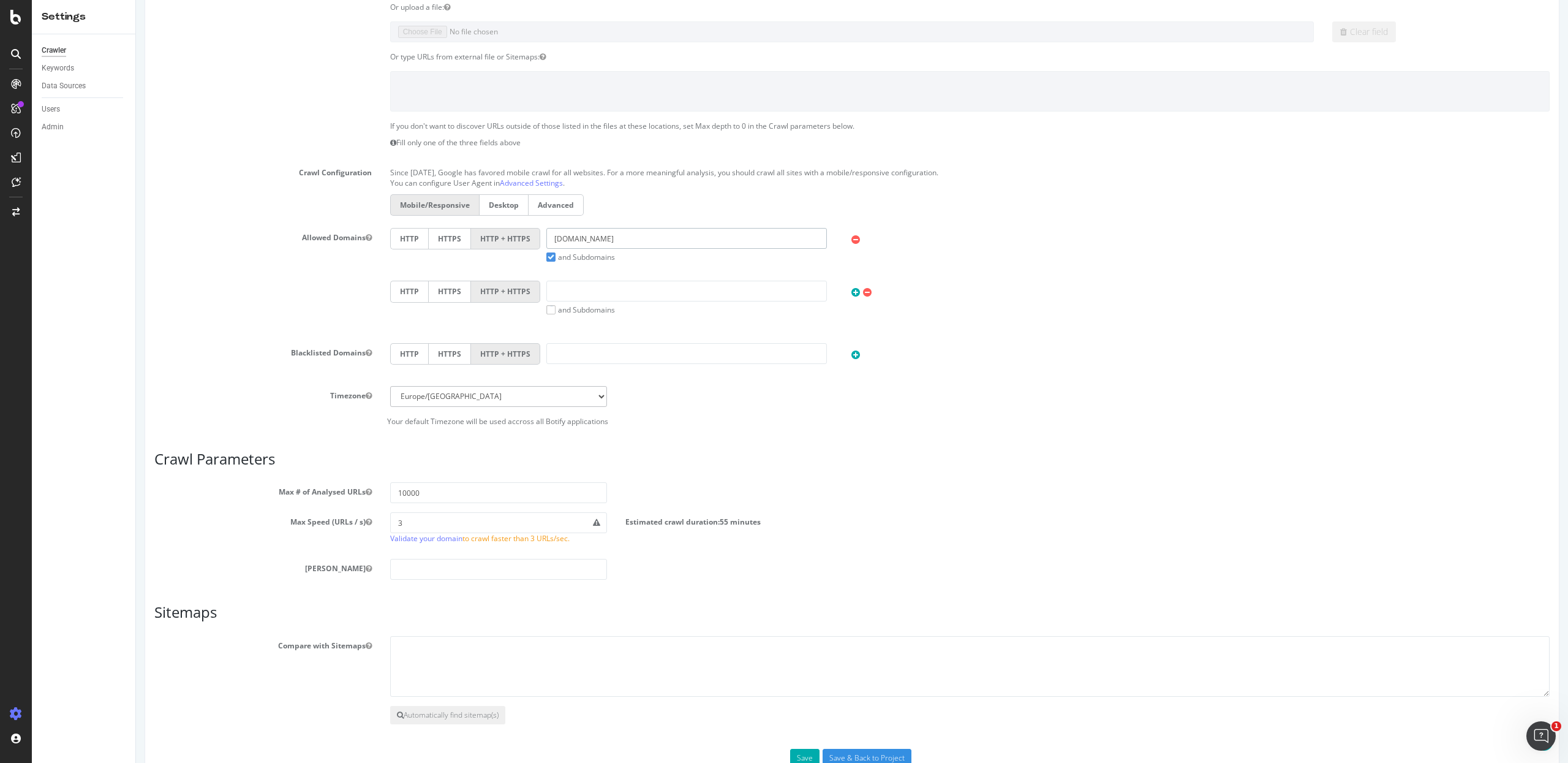
scroll to position [236, 0]
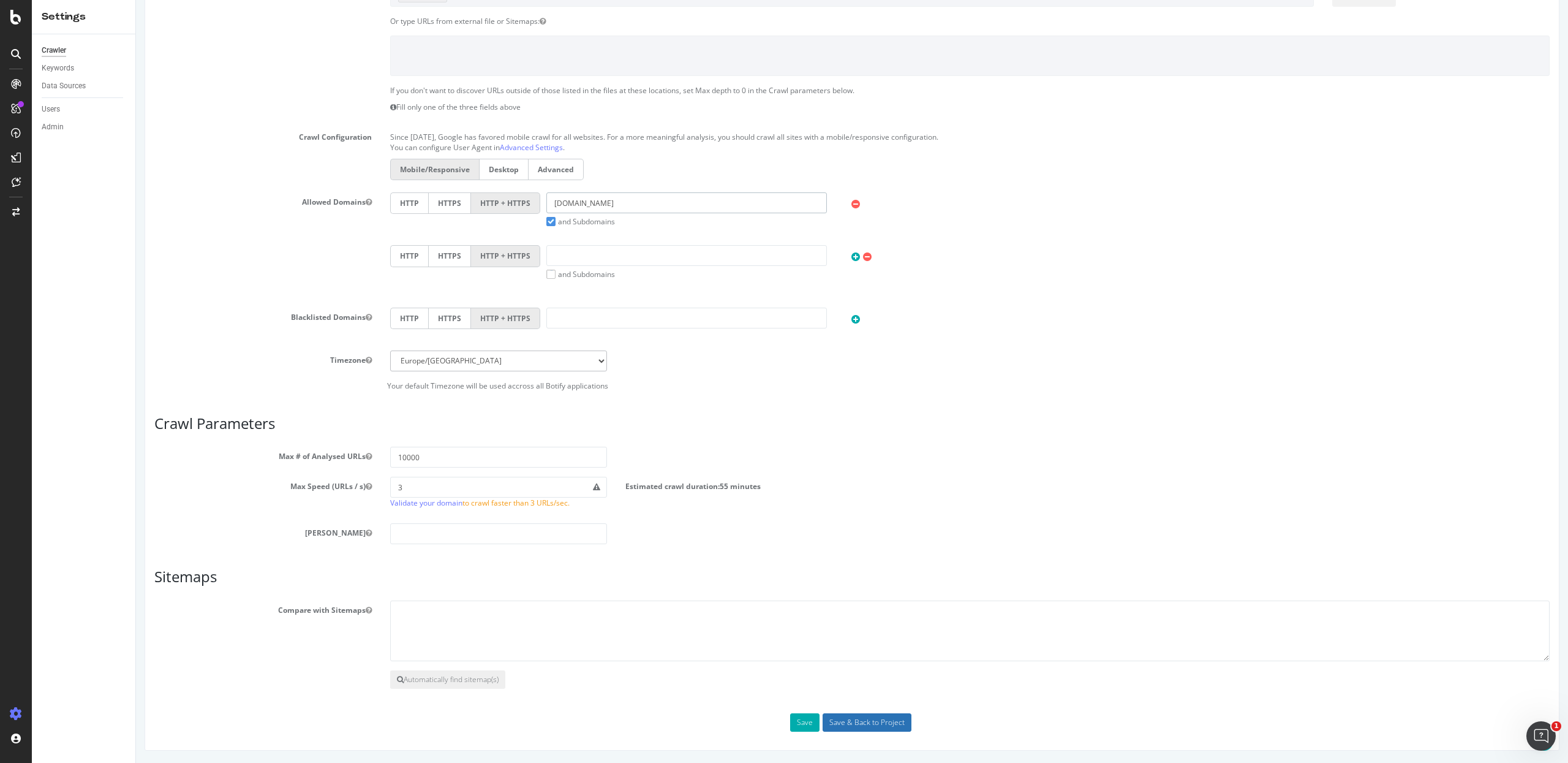
type input "[DOMAIN_NAME]"
click at [847, 723] on input "Save & Back to Project" at bounding box center [867, 722] width 89 height 18
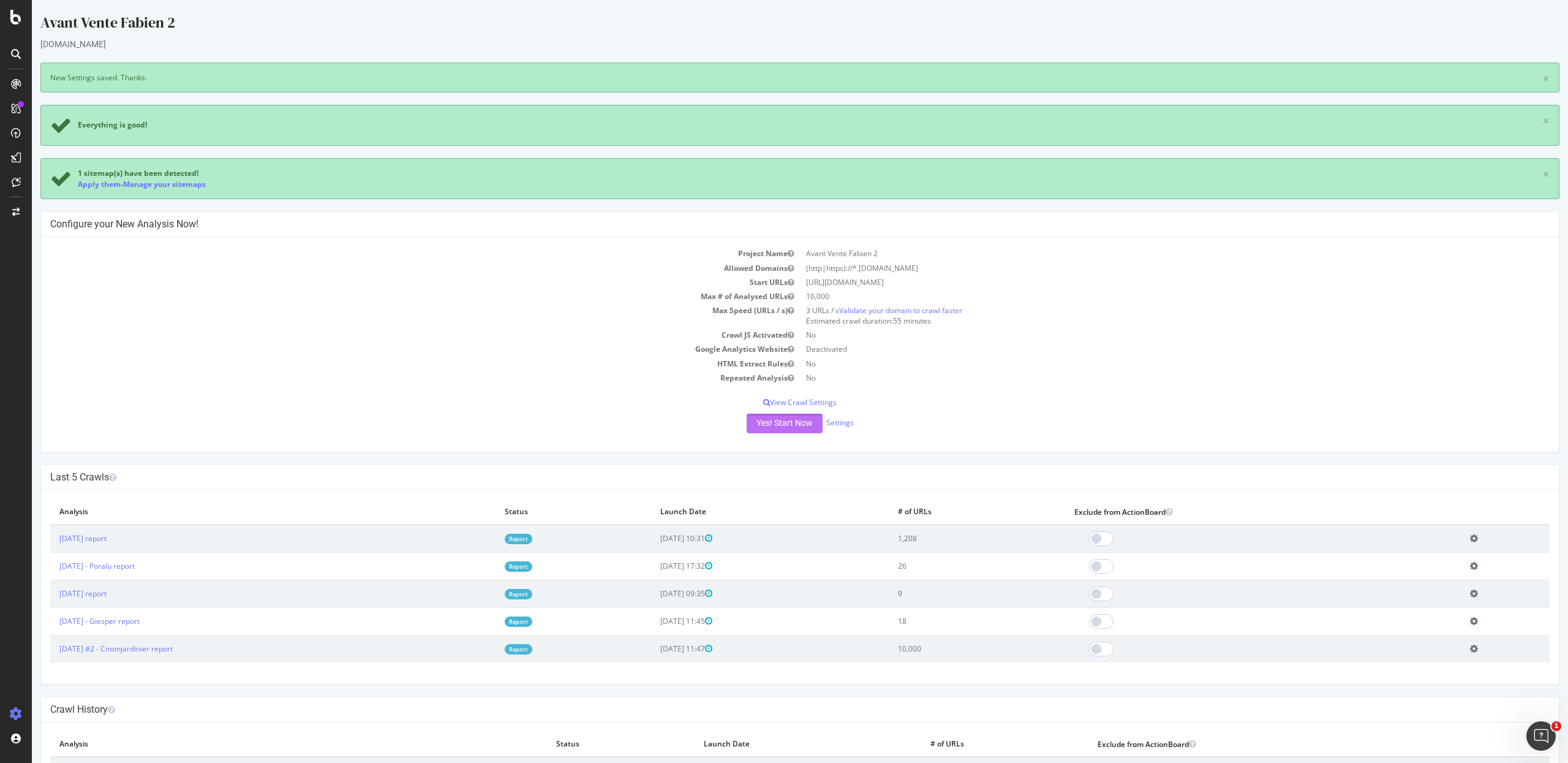
click at [765, 427] on button "Yes! Start Now" at bounding box center [784, 423] width 76 height 20
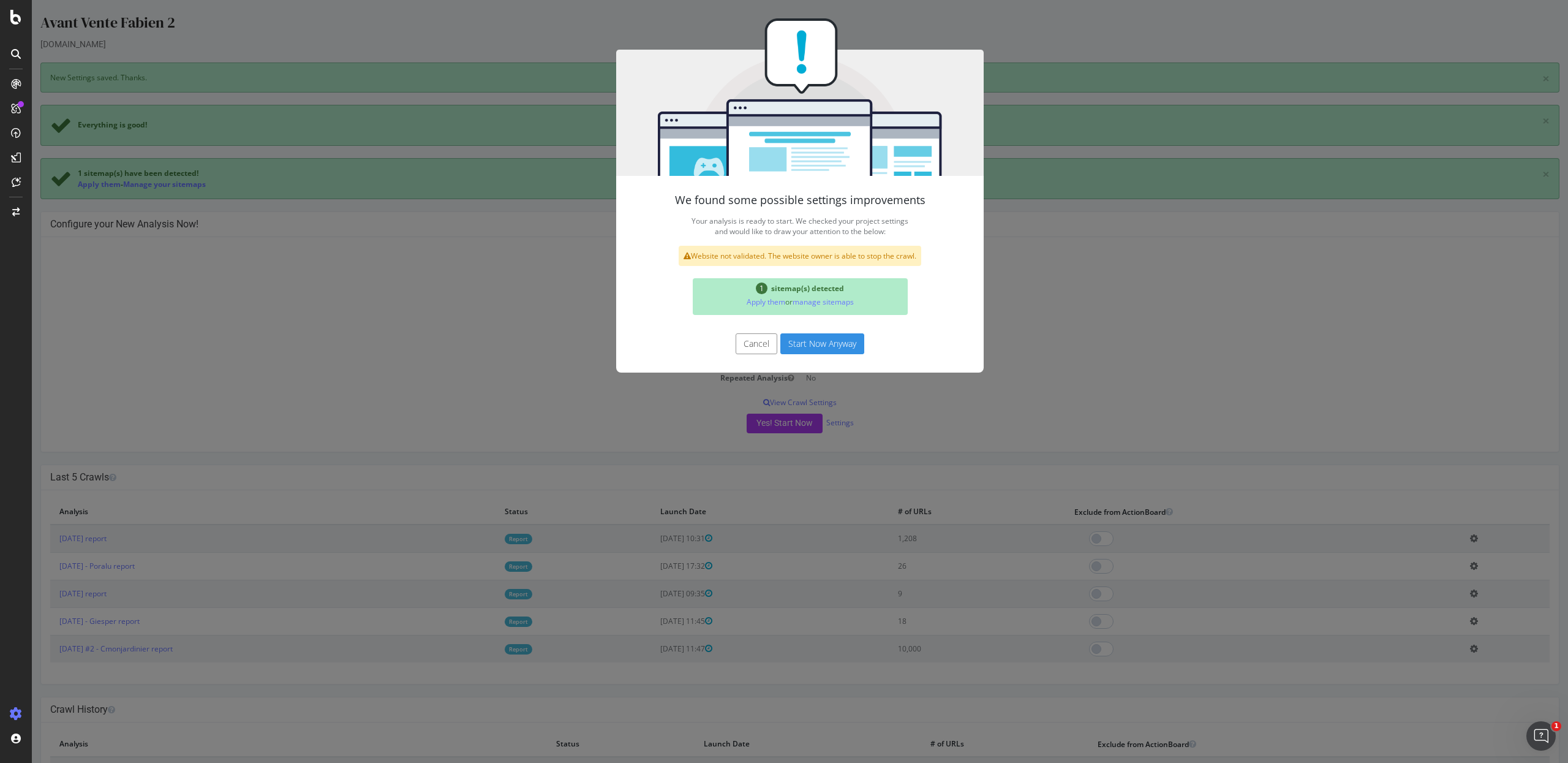
click at [811, 343] on button "Start Now Anyway" at bounding box center [822, 343] width 84 height 21
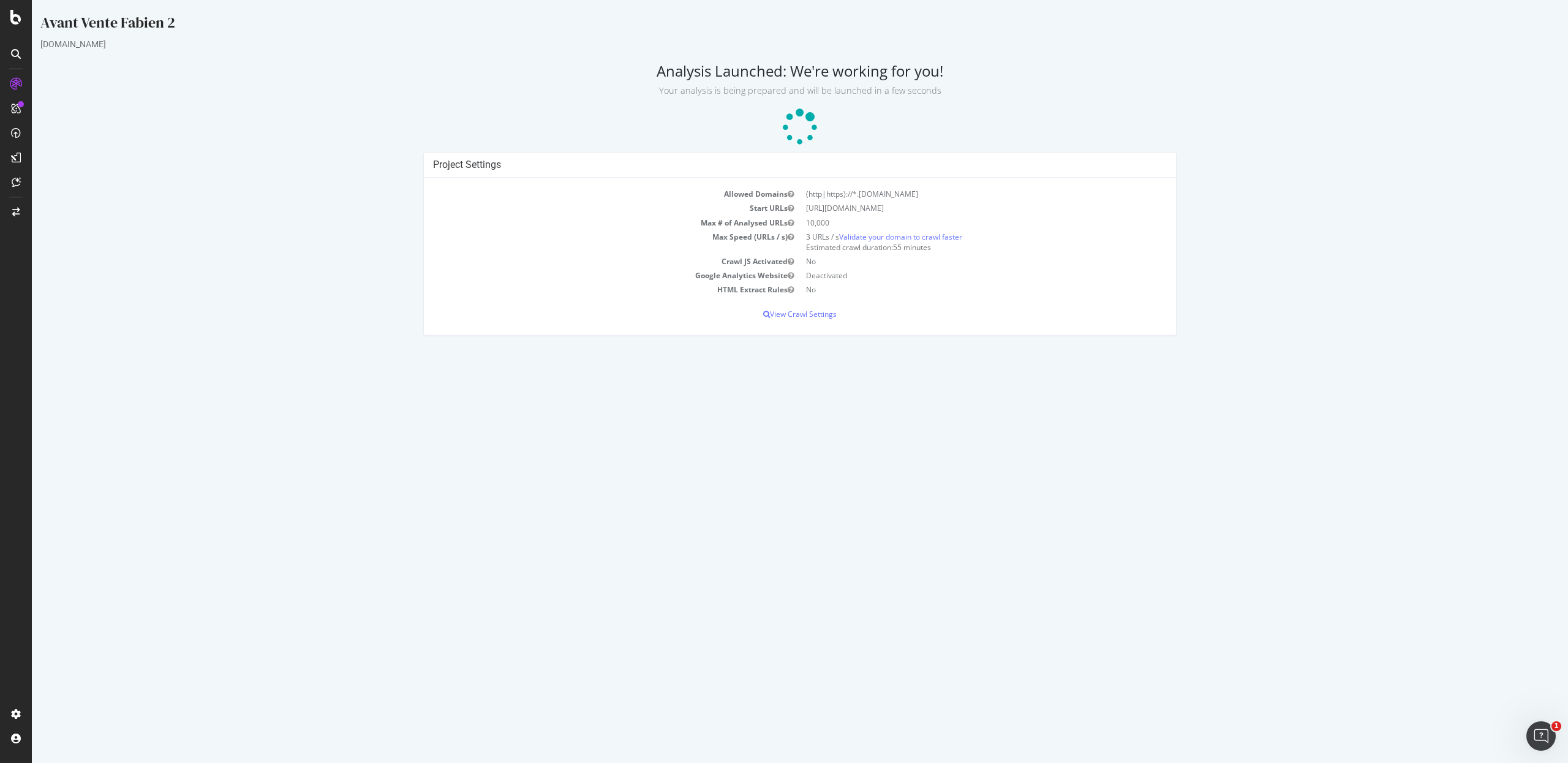
click at [427, 156] on div "Project Settings" at bounding box center [800, 164] width 753 height 25
click at [427, 157] on div "Project Settings" at bounding box center [800, 164] width 753 height 25
click at [797, 122] on icon at bounding box center [801, 128] width 45 height 45
click at [427, 156] on div "Project Settings" at bounding box center [800, 164] width 753 height 25
click at [797, 121] on icon at bounding box center [800, 127] width 47 height 47
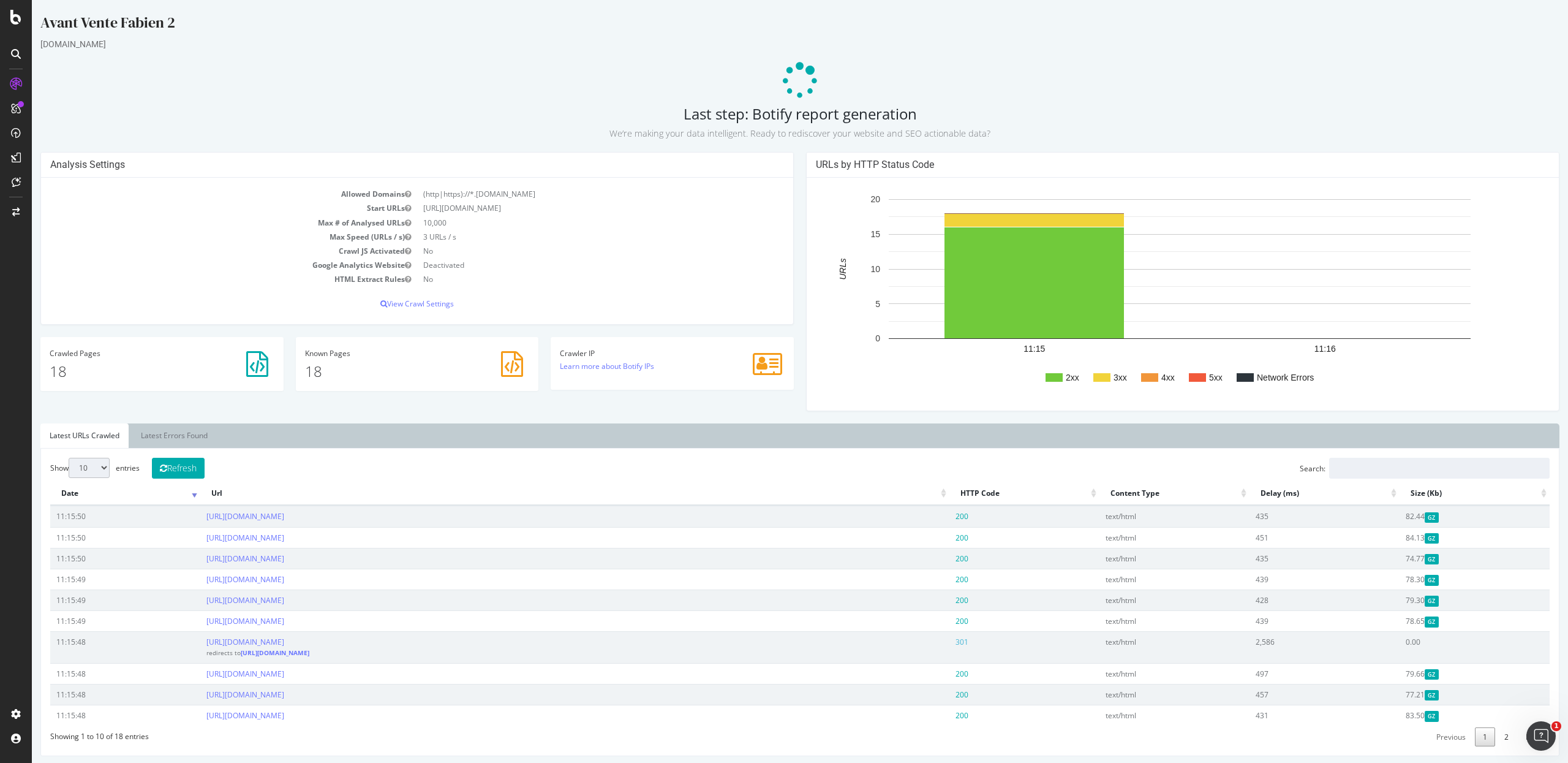
click at [800, 161] on div "URLs by HTTP Status Code 2xx 3xx 4xx 5xx Network Errors 11:15 11:16 0 5 10 15 2…" at bounding box center [1183, 288] width 766 height 272
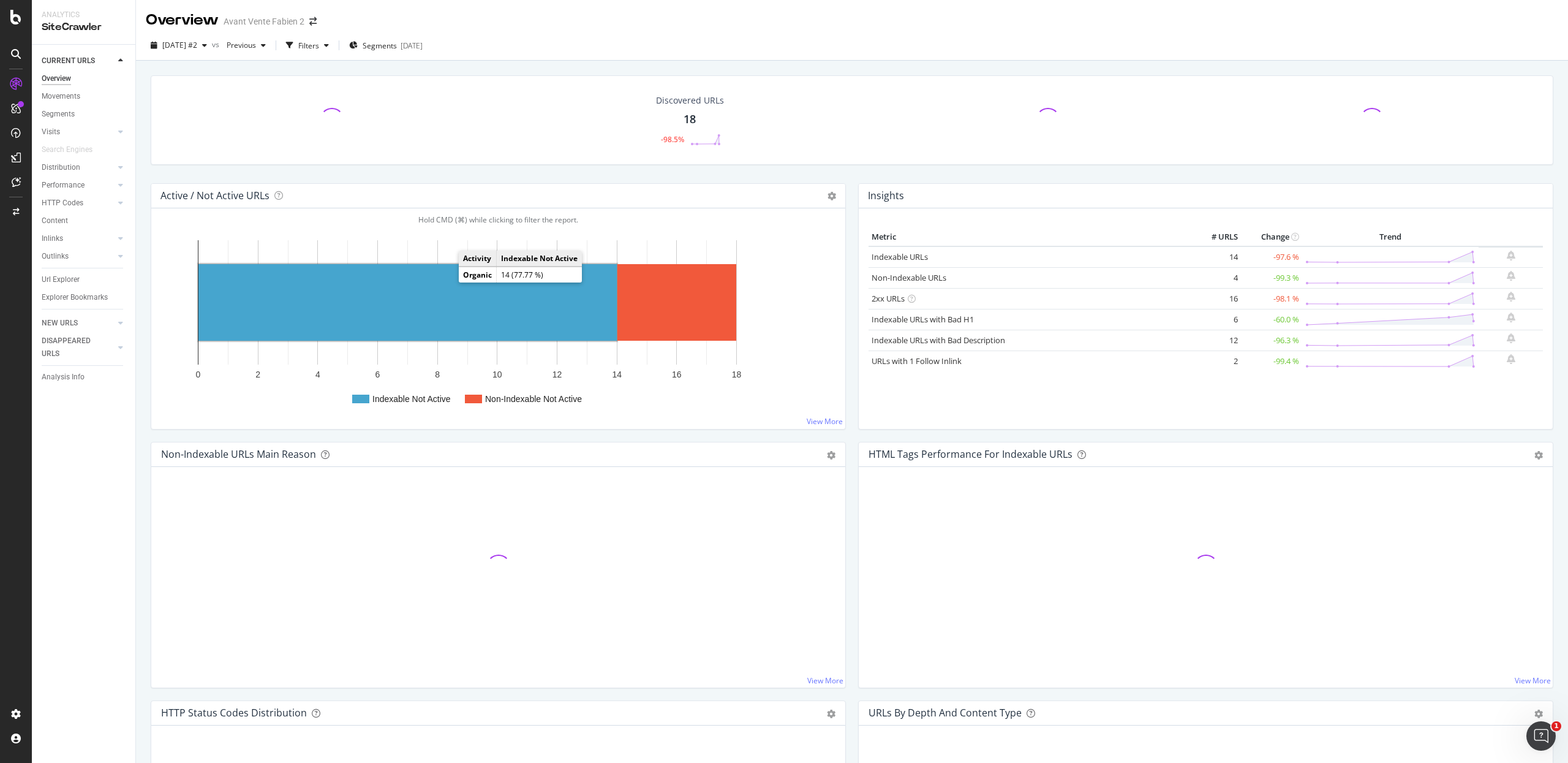
click at [448, 285] on rect "A chart." at bounding box center [408, 302] width 418 height 77
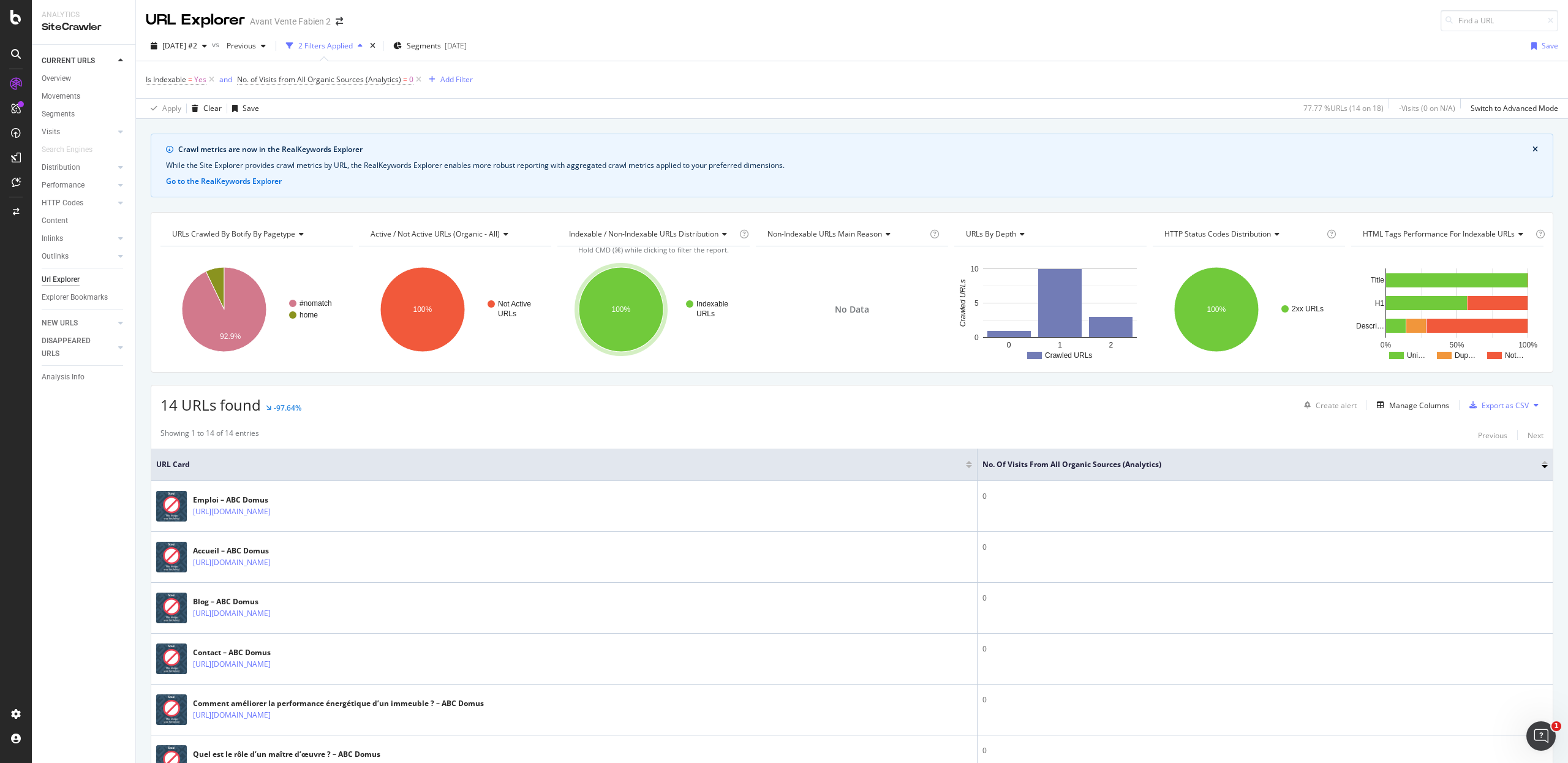
scroll to position [1, 0]
click at [212, 80] on icon at bounding box center [212, 79] width 10 height 12
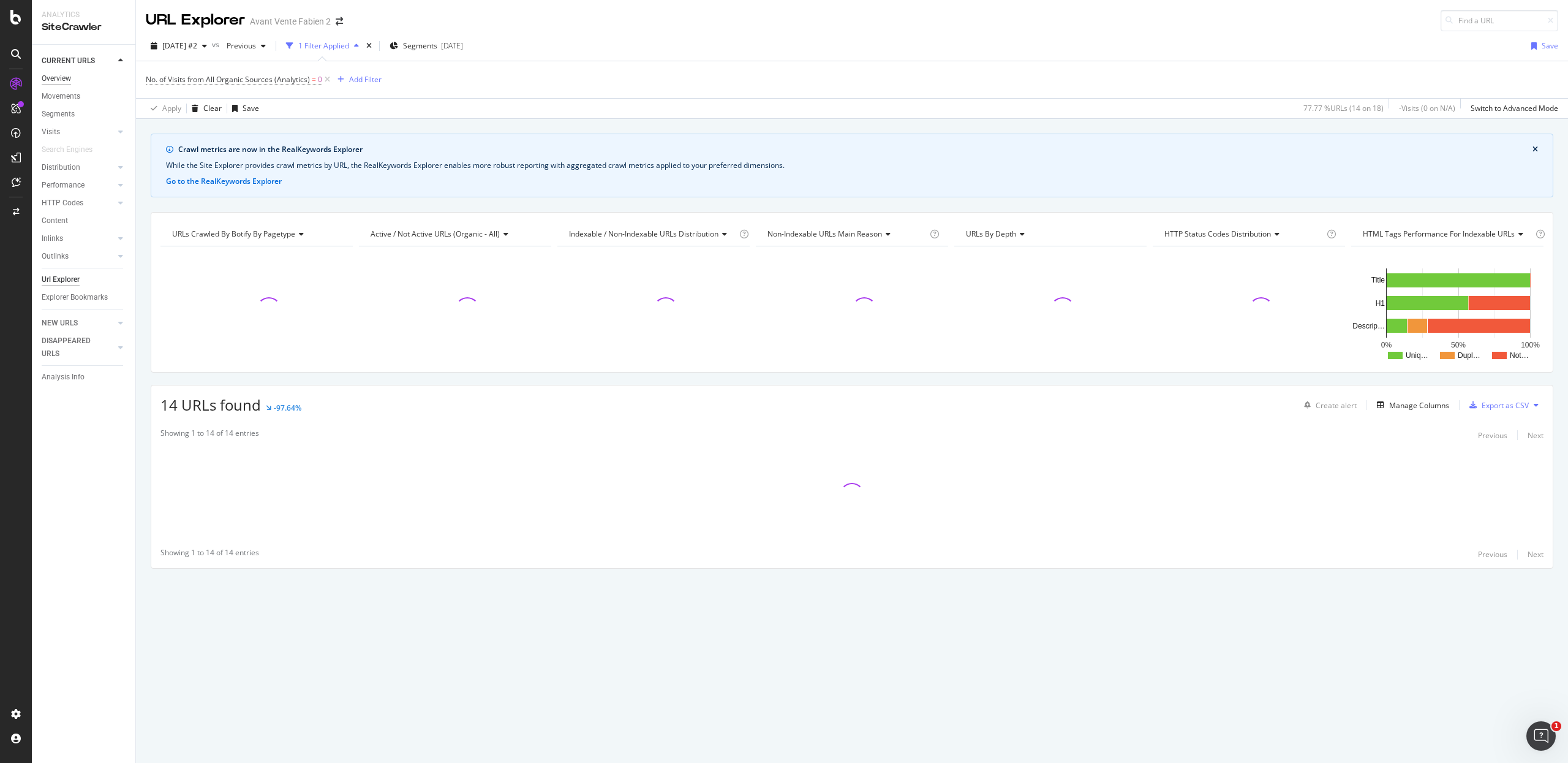
click at [67, 73] on div "Overview" at bounding box center [56, 78] width 29 height 13
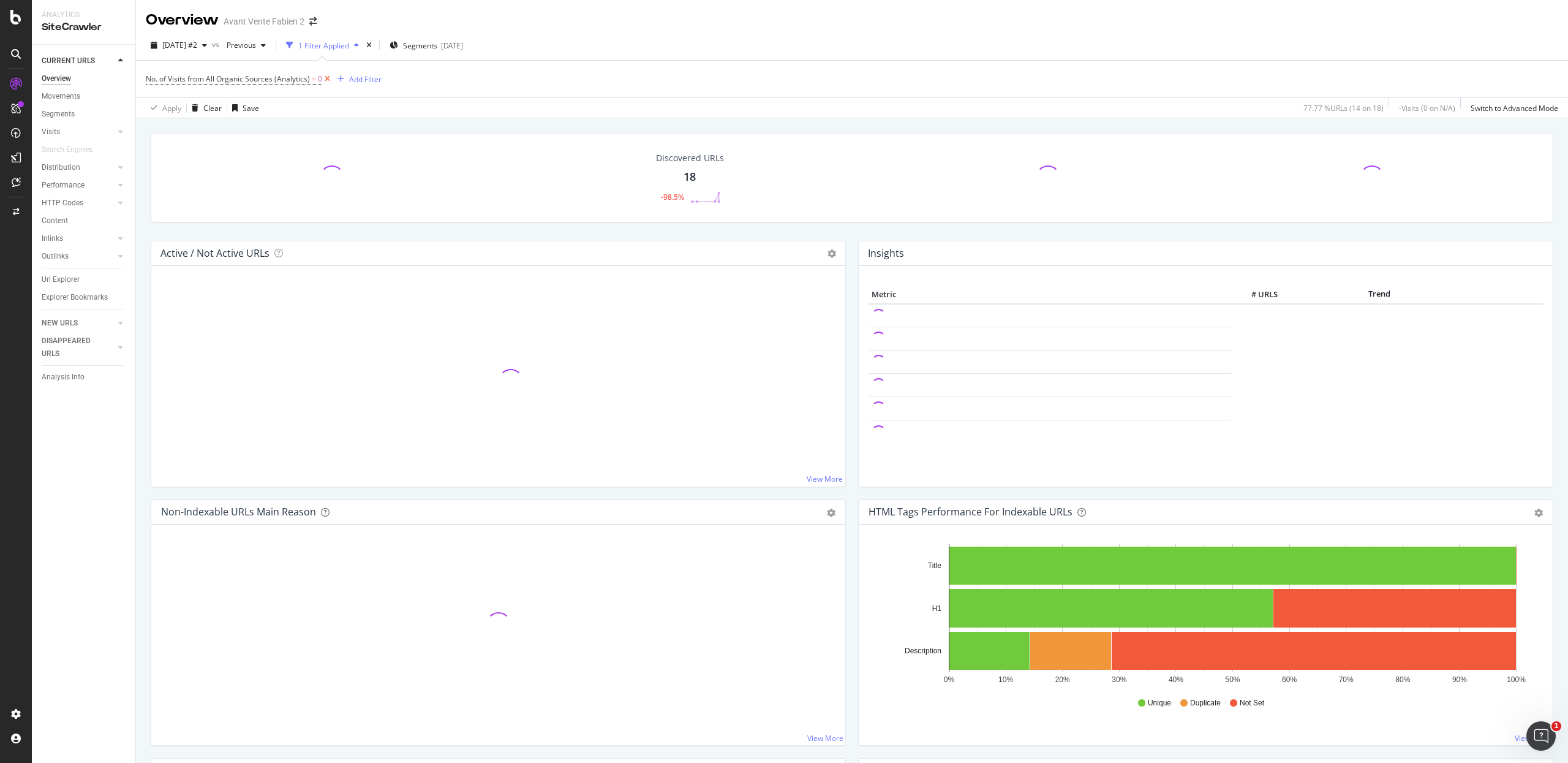
click at [329, 77] on icon at bounding box center [328, 79] width 10 height 12
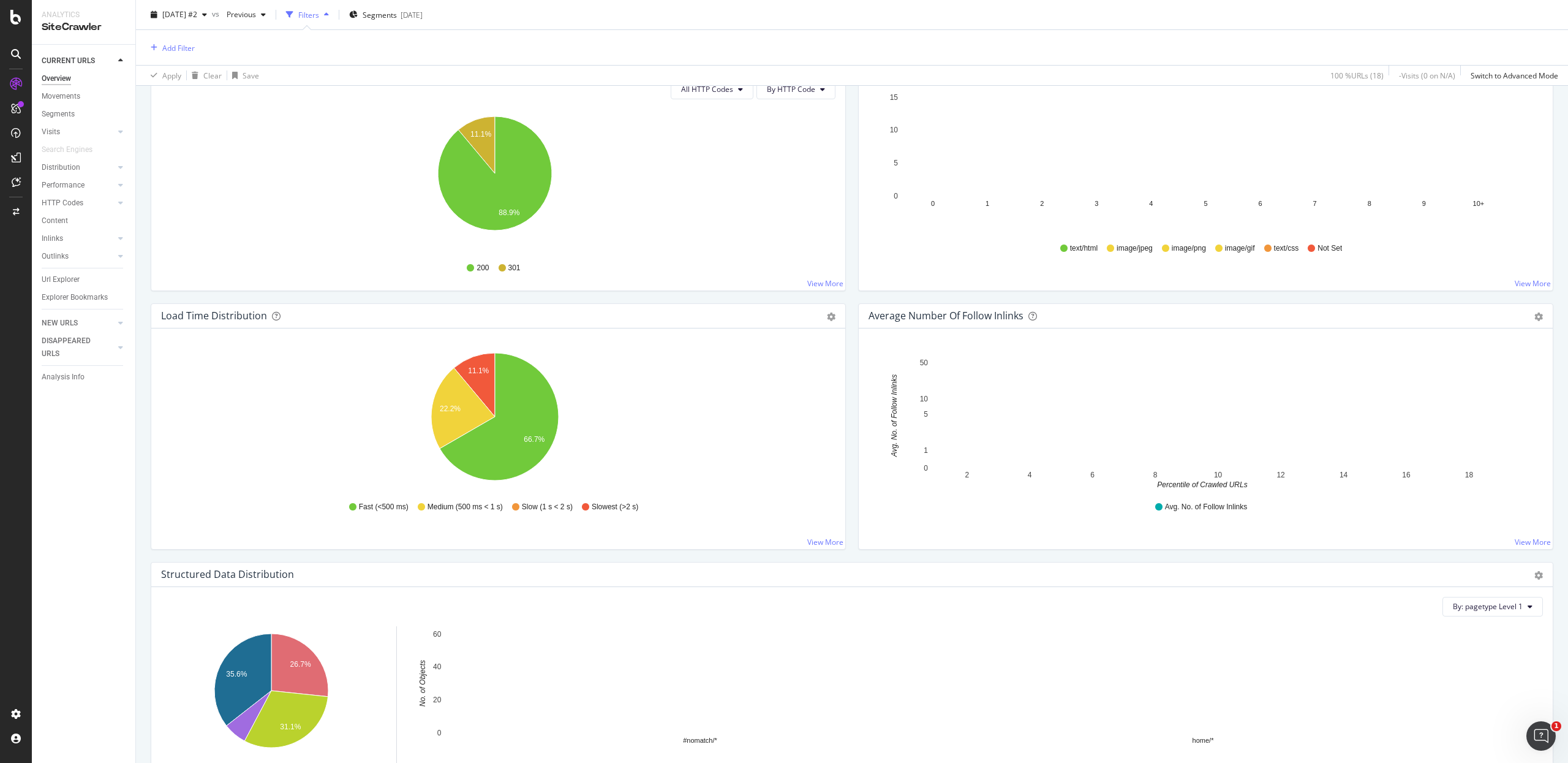
scroll to position [780, 0]
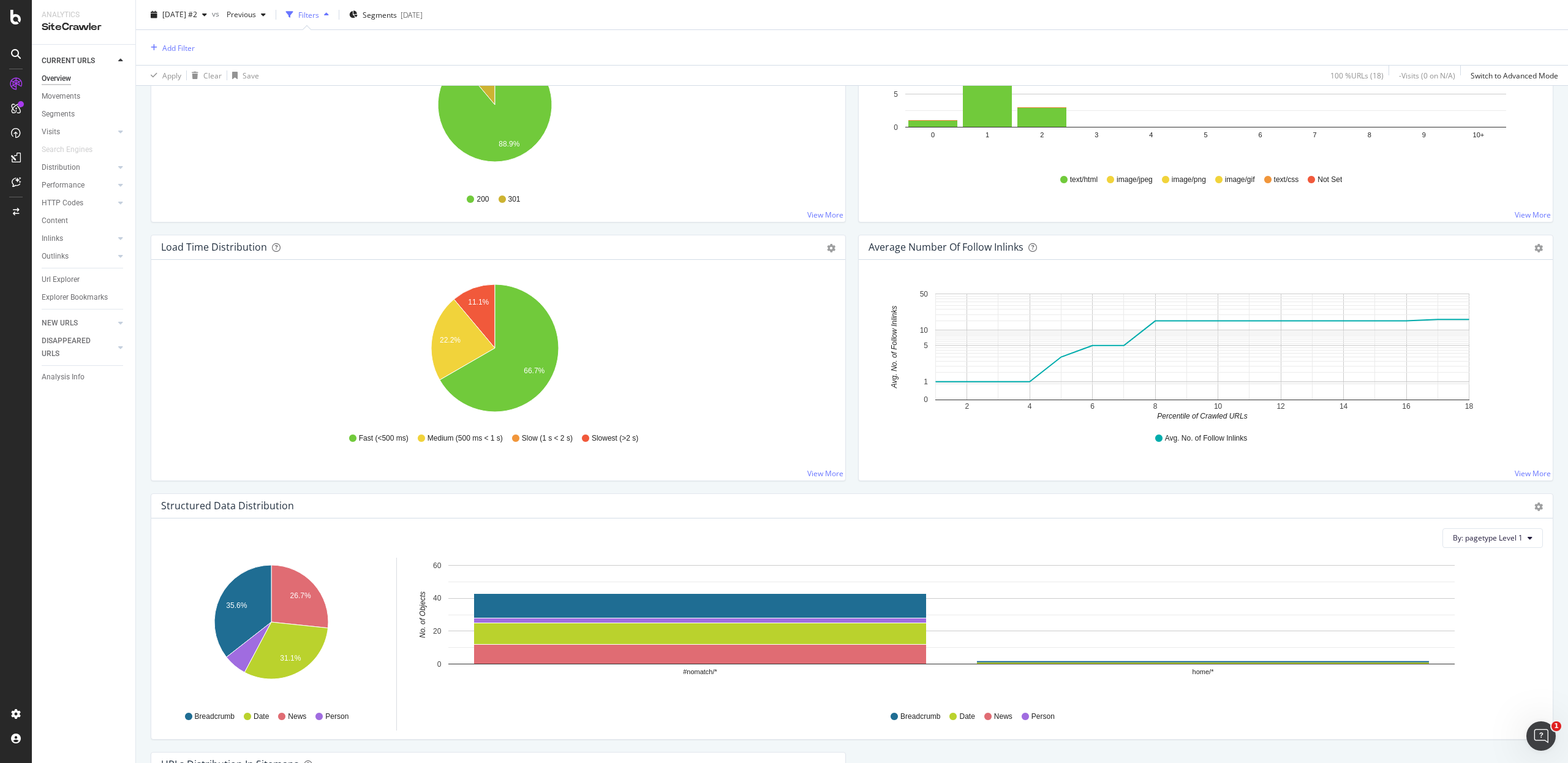
click at [839, 230] on div "HTTP Status Codes Distribution Pie Table Export as CSV Add to Custom Report All…" at bounding box center [498, 105] width 708 height 259
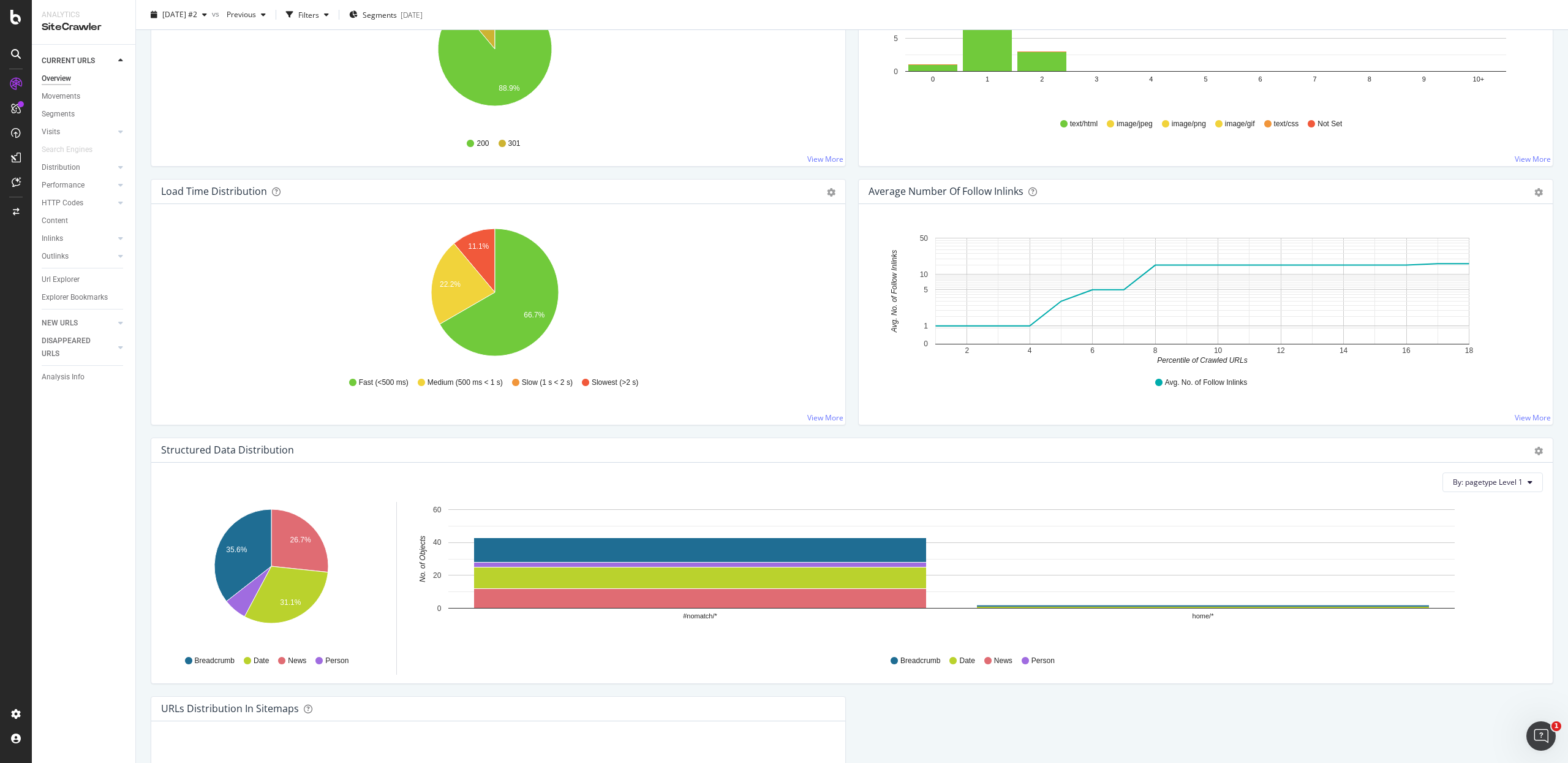
scroll to position [723, 0]
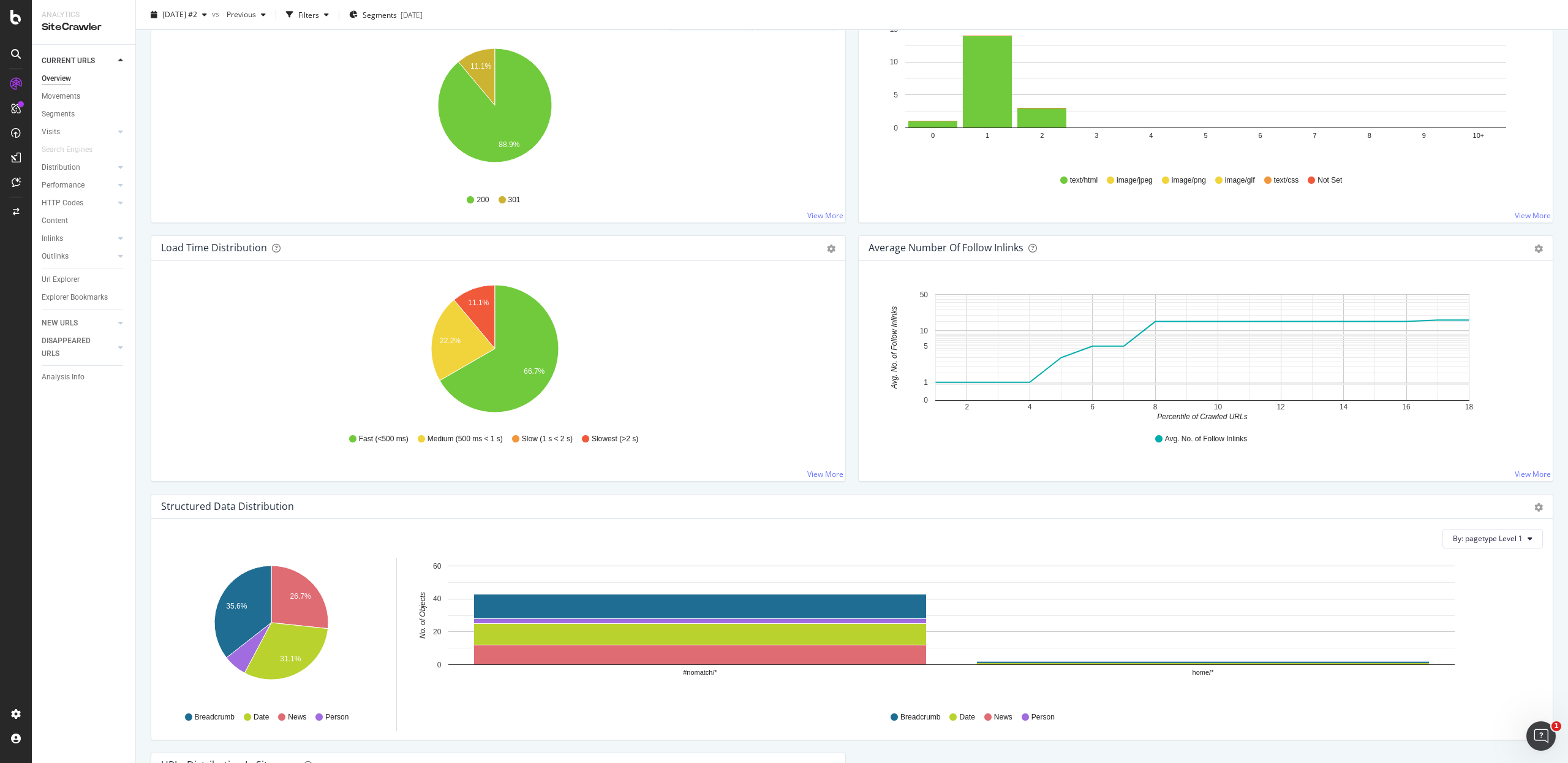
click at [852, 228] on div "URLs by Depth and Content Type Bar (by Value) Bar (by Percentage) Table Export …" at bounding box center [1206, 106] width 708 height 259
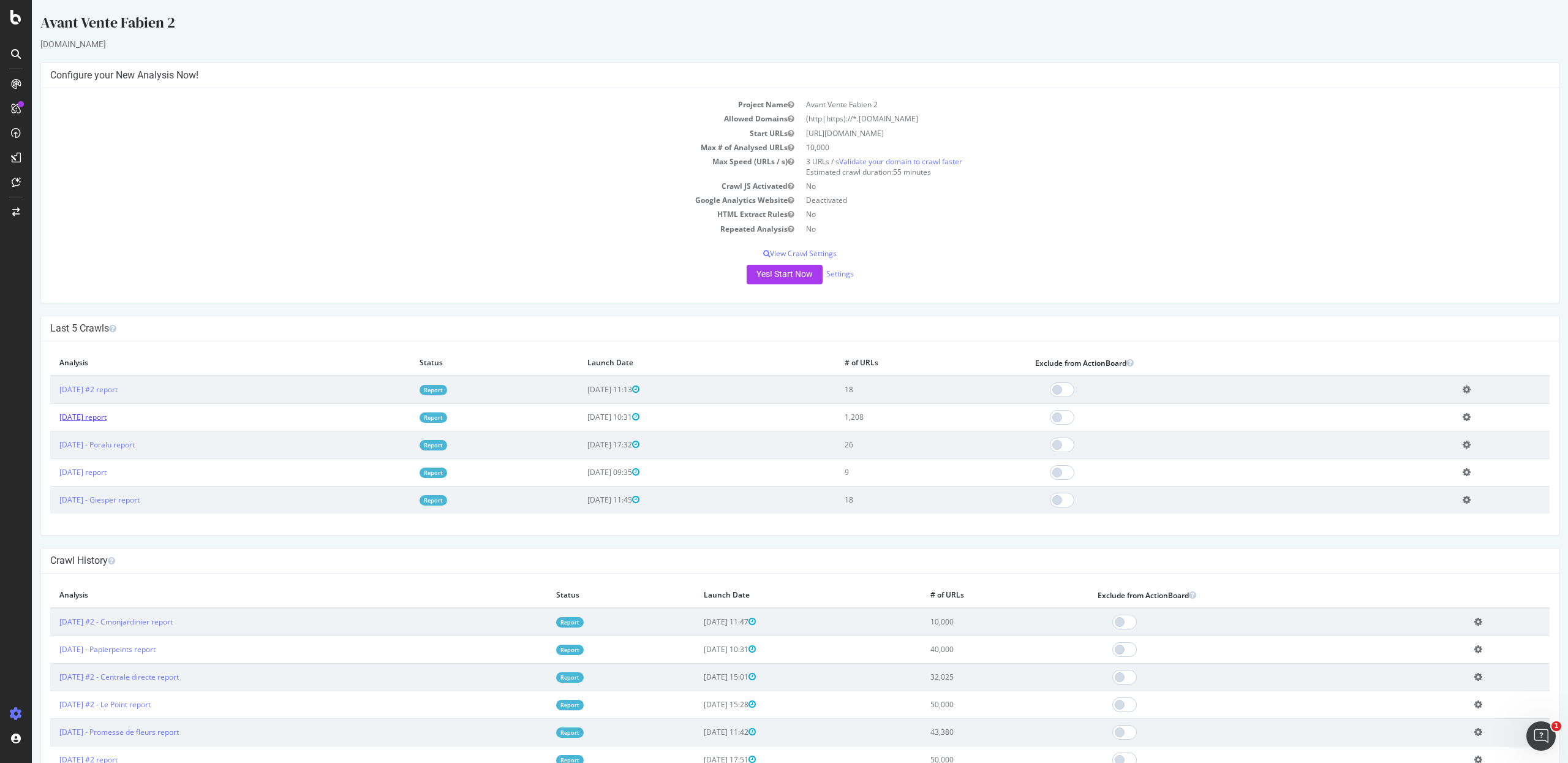
click at [107, 418] on link "[DATE] report" at bounding box center [83, 417] width 47 height 10
click at [1464, 391] on icon at bounding box center [1467, 389] width 8 height 9
click at [1425, 403] on link "Add name" at bounding box center [1422, 407] width 98 height 16
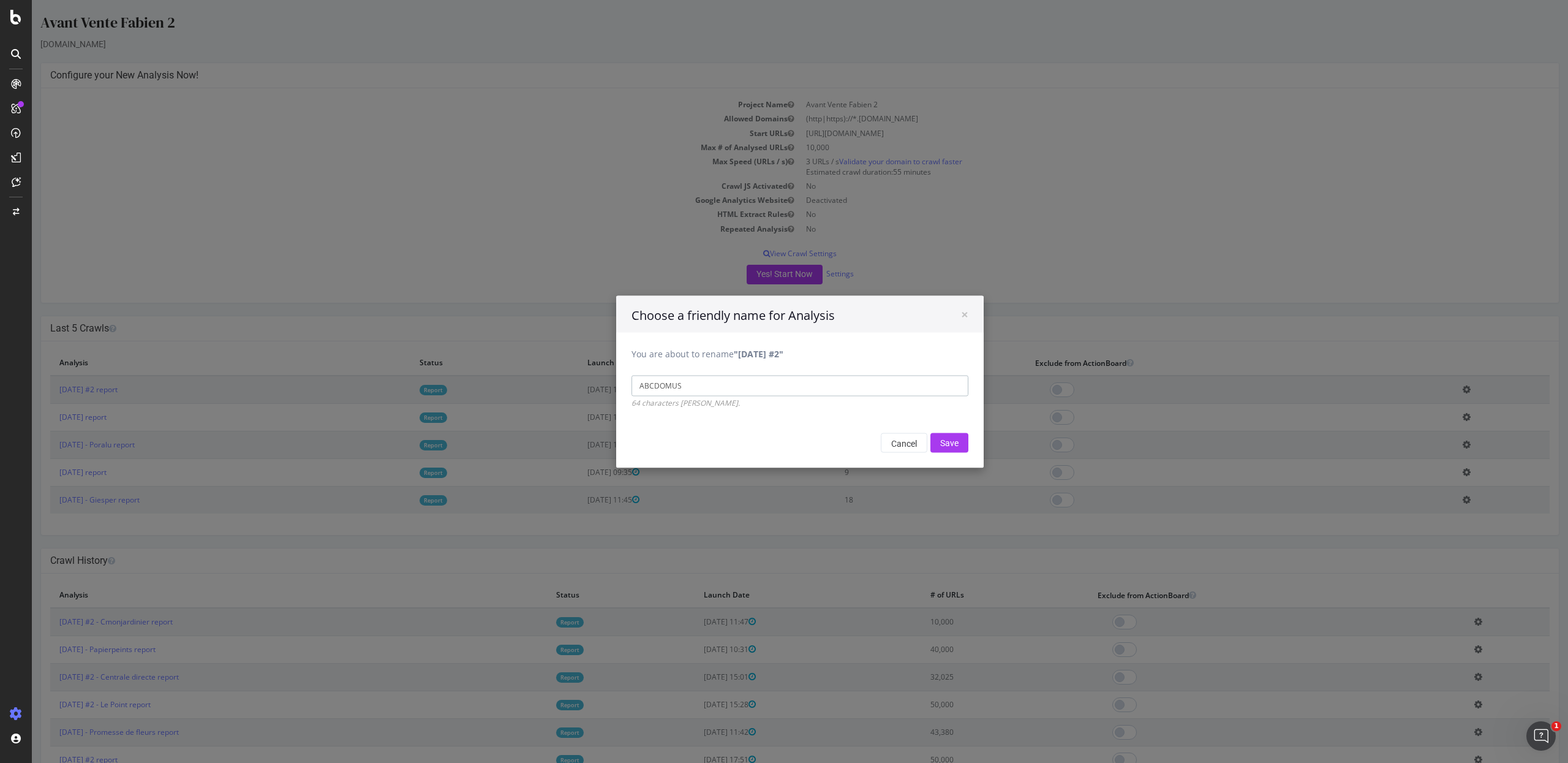
type input "ABCDOMUS"
click at [931, 433] on input "Save" at bounding box center [950, 442] width 38 height 20
click at [950, 450] on input "Save" at bounding box center [950, 442] width 38 height 20
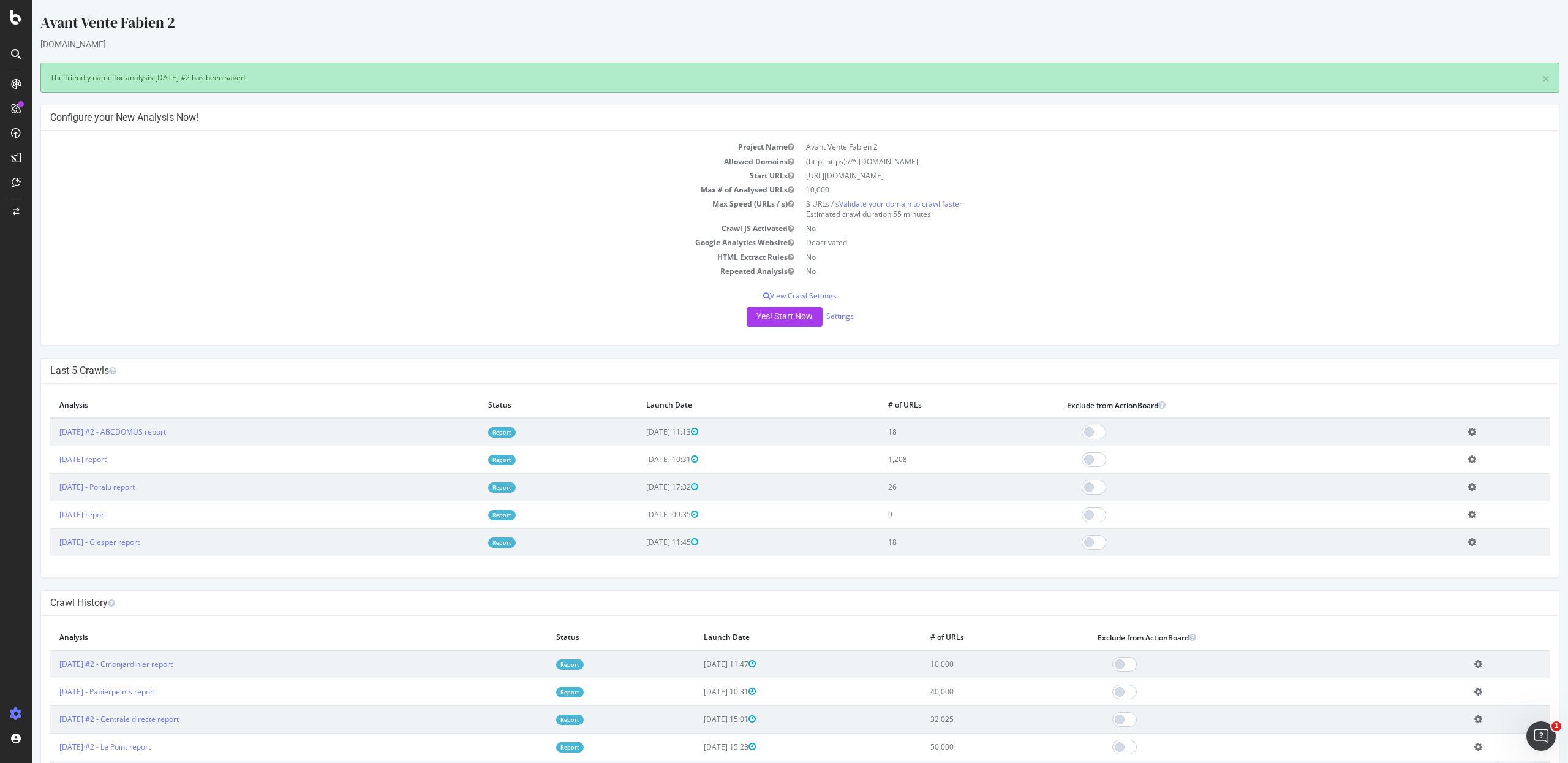
click at [1468, 460] on icon at bounding box center [1472, 458] width 8 height 9
click at [1396, 479] on link "Add name" at bounding box center [1428, 477] width 98 height 16
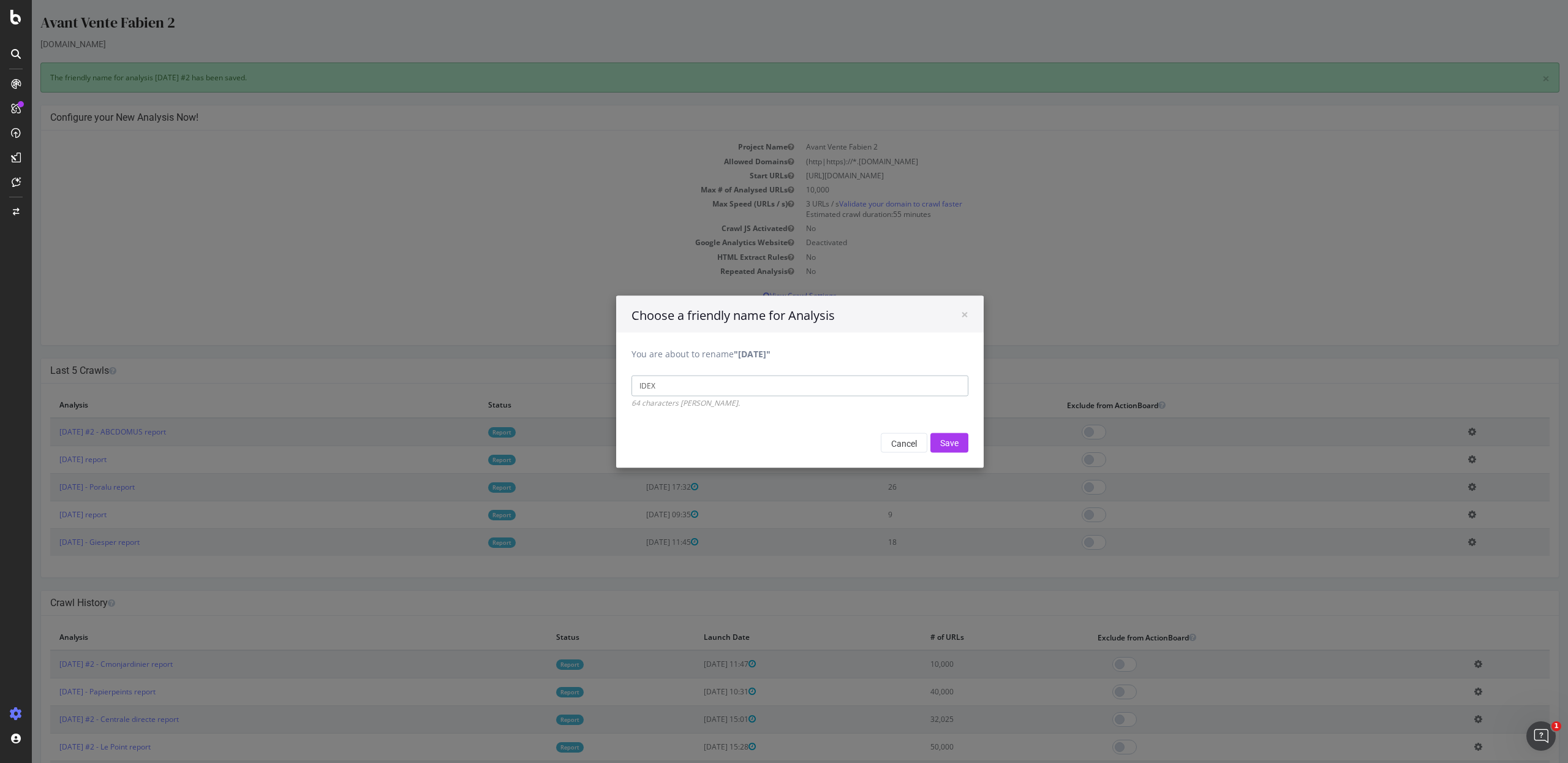
type input "IDEX"
click at [931, 433] on input "Save" at bounding box center [950, 442] width 38 height 20
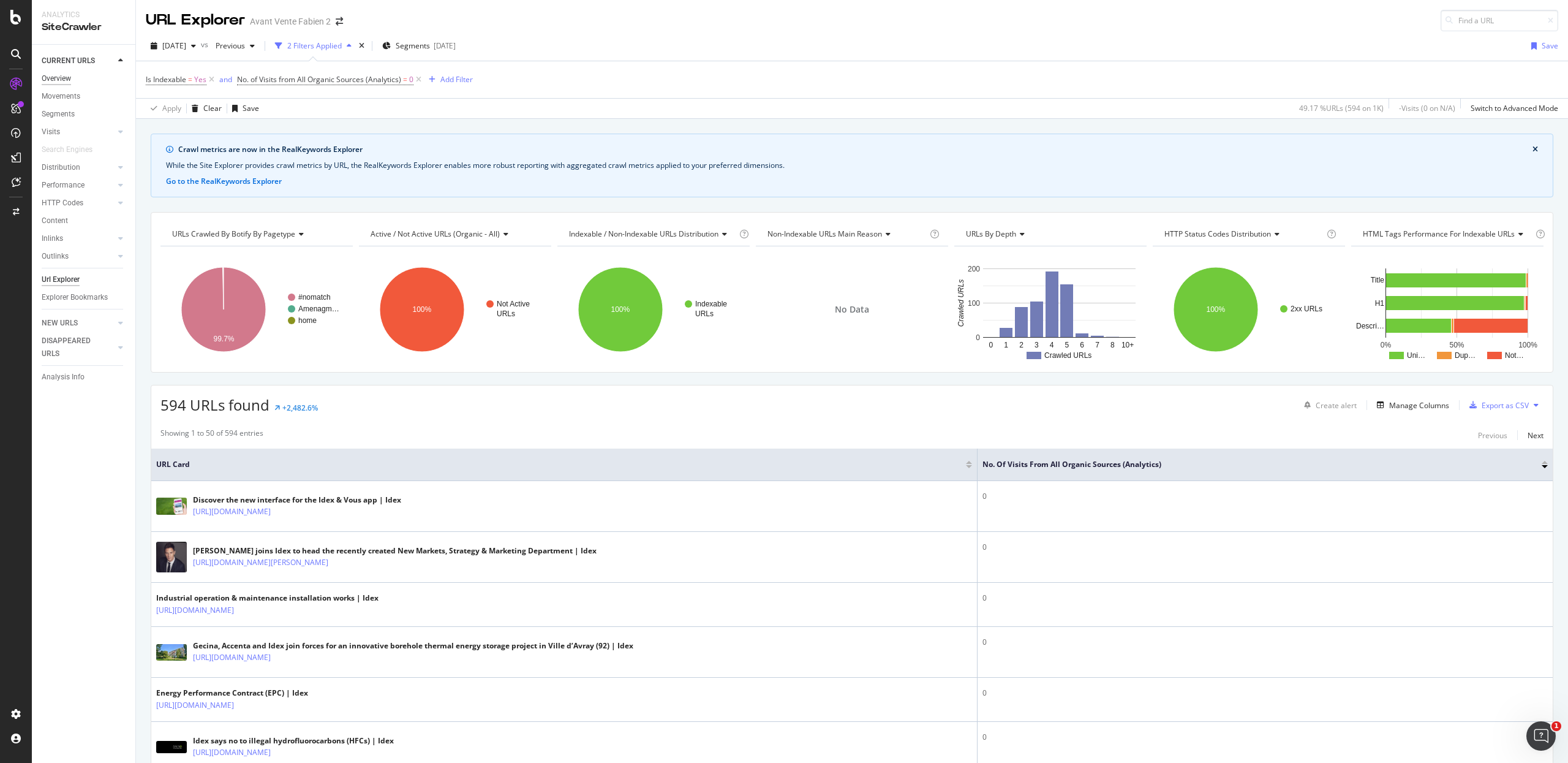
click at [60, 77] on div "Overview" at bounding box center [56, 78] width 29 height 13
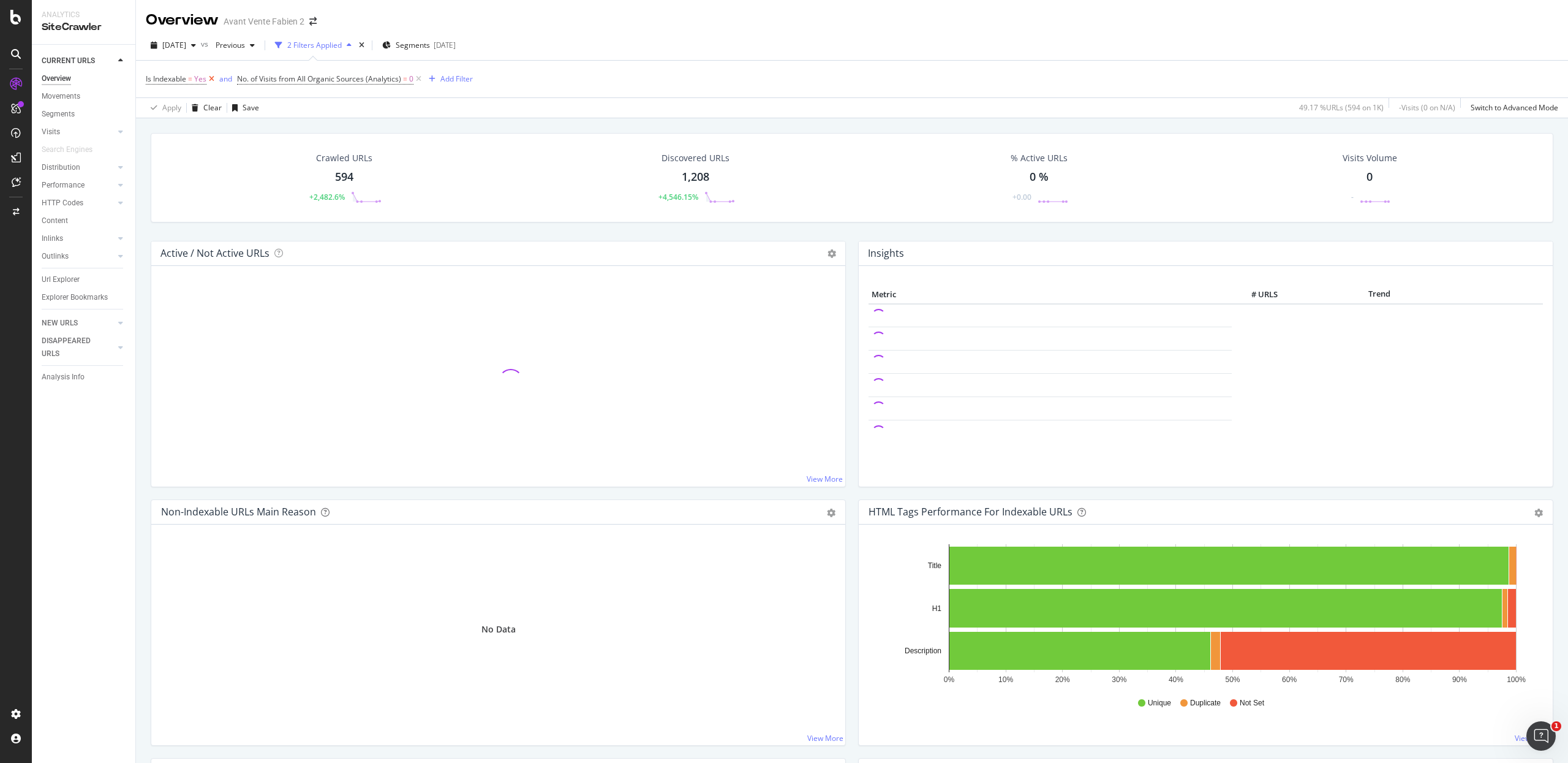
drag, startPoint x: 201, startPoint y: 82, endPoint x: 215, endPoint y: 83, distance: 14.0
click at [206, 82] on span "Is Indexable = Yes" at bounding box center [181, 79] width 71 height 17
click at [215, 82] on icon at bounding box center [212, 79] width 10 height 12
click at [328, 77] on icon at bounding box center [328, 79] width 10 height 12
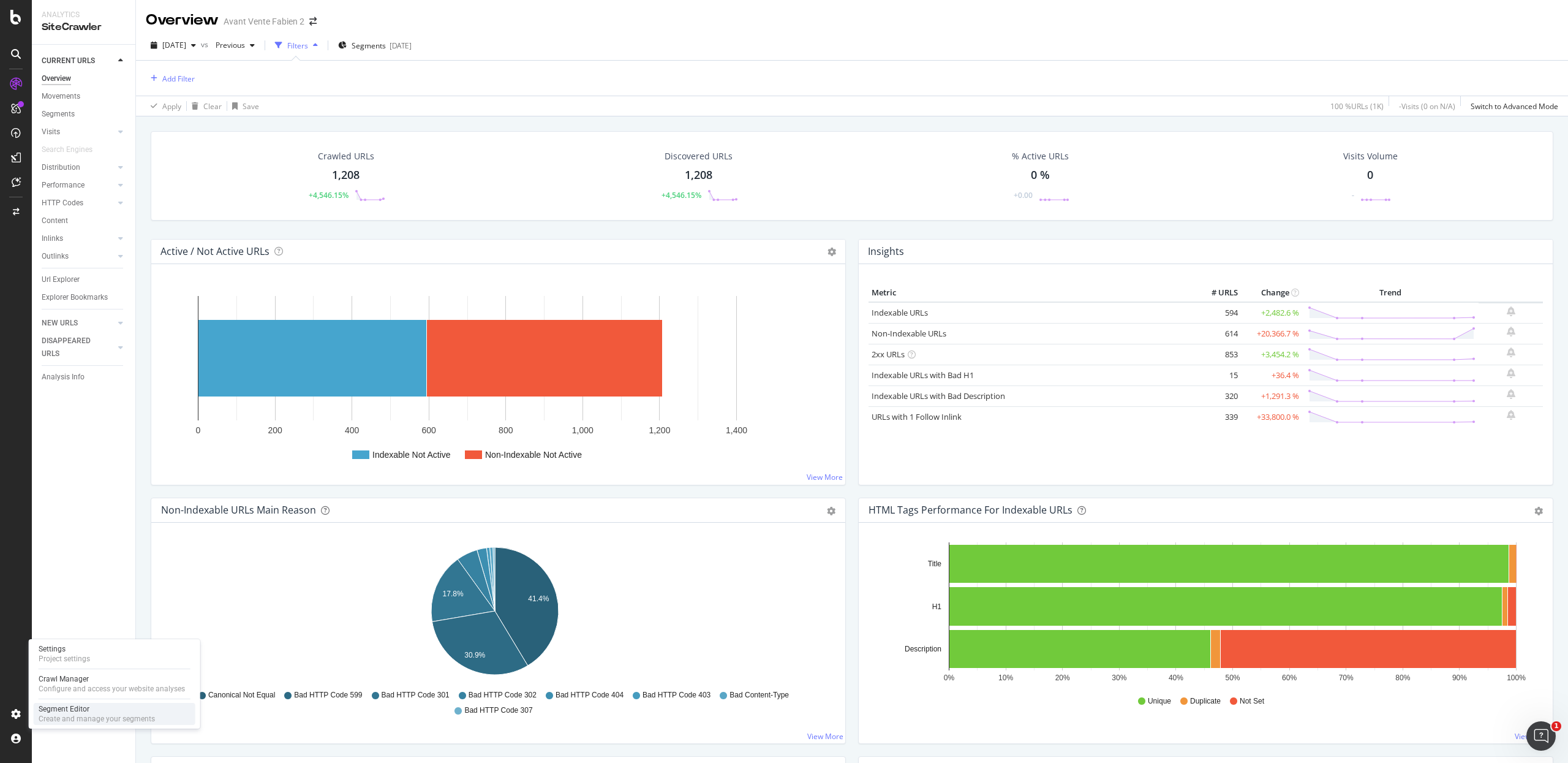
click at [71, 572] on div "Segment Editor" at bounding box center [96, 708] width 116 height 9
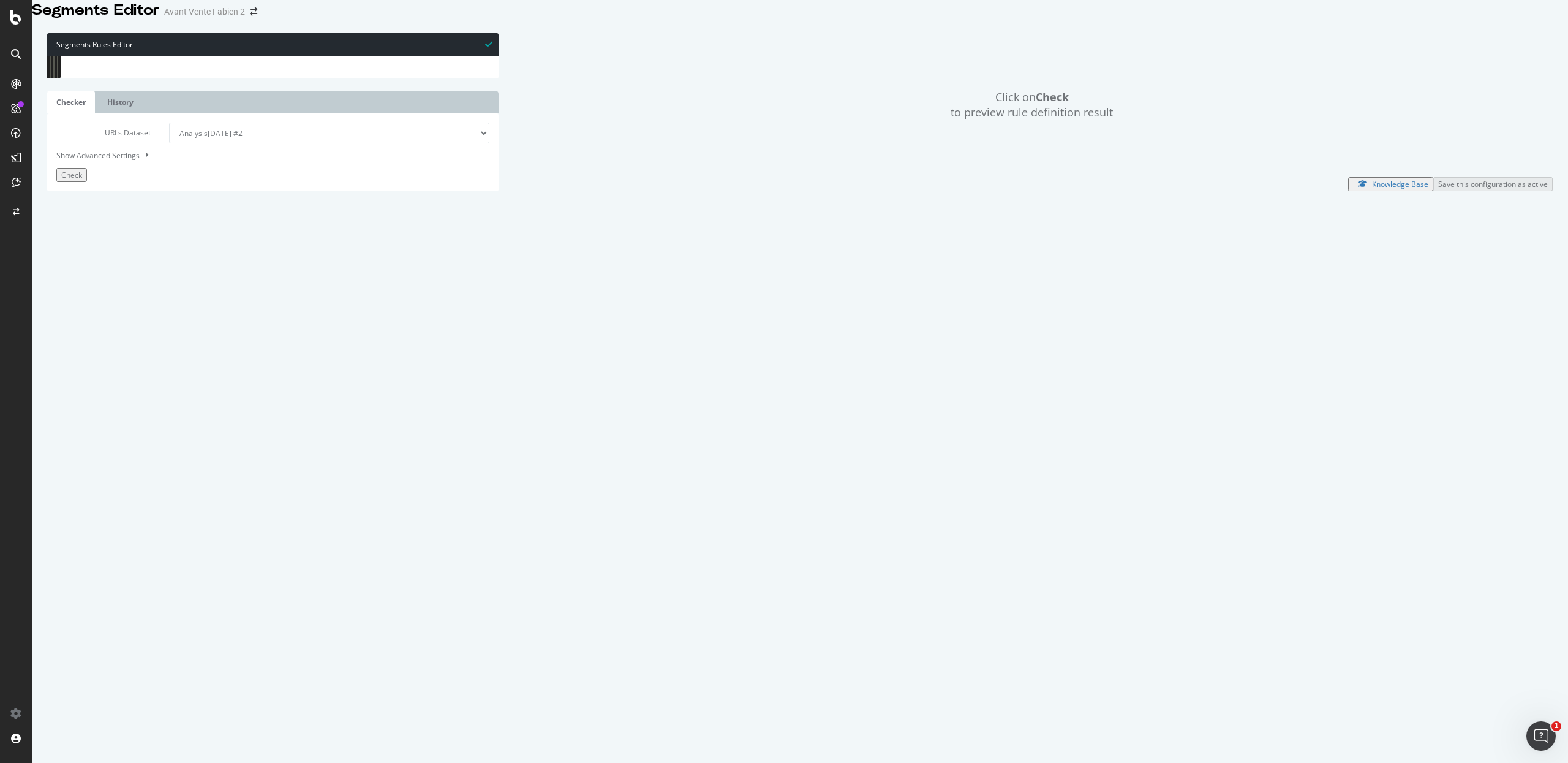
click at [198, 342] on div "[ segment : pagetype ] @ home or ( path / ) @ Amenagment-de-jardin path /amenag…" at bounding box center [287, 335] width 422 height 559
click at [65, 572] on div "Create and manage your segments" at bounding box center [96, 718] width 116 height 9
click at [315, 355] on div "[ segment : pagetype ] @ home or ( path / ) @ Amenagment-de-jardin path /amenag…" at bounding box center [287, 335] width 422 height 559
drag, startPoint x: 323, startPoint y: 365, endPoint x: 49, endPoint y: 138, distance: 355.8
click at [49, 56] on div "1 2 3 4 5 6 7 8 9 10 11 12 13 14 15 16 17 18 19 20 [ segment : pagetype ] @ hom…" at bounding box center [273, 56] width 452 height 0
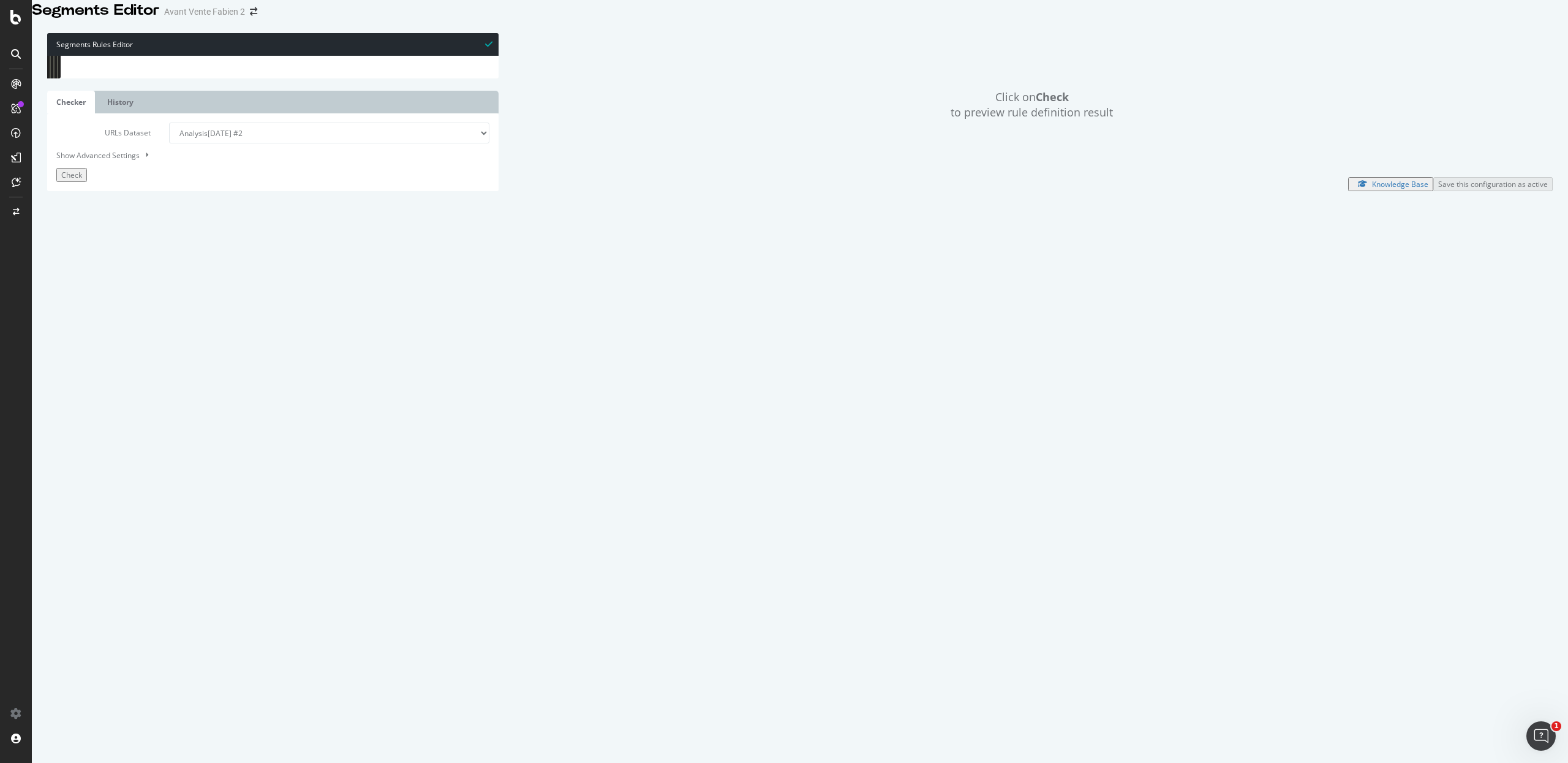
type textarea "@Amenagment-de-jardin"
click at [293, 144] on select "Analysis 2025 Oct. 13th #2 Analysis 2025 Oct. 13th Analysis 2025 Oct. 12th Anal…" at bounding box center [329, 132] width 320 height 21
select select "analysis:20251013"
click at [169, 144] on select "Analysis 2025 Oct. 13th #2 Analysis 2025 Oct. 13th Analysis 2025 Oct. 12th Anal…" at bounding box center [329, 132] width 320 height 21
click at [87, 182] on button "Check" at bounding box center [72, 175] width 31 height 14
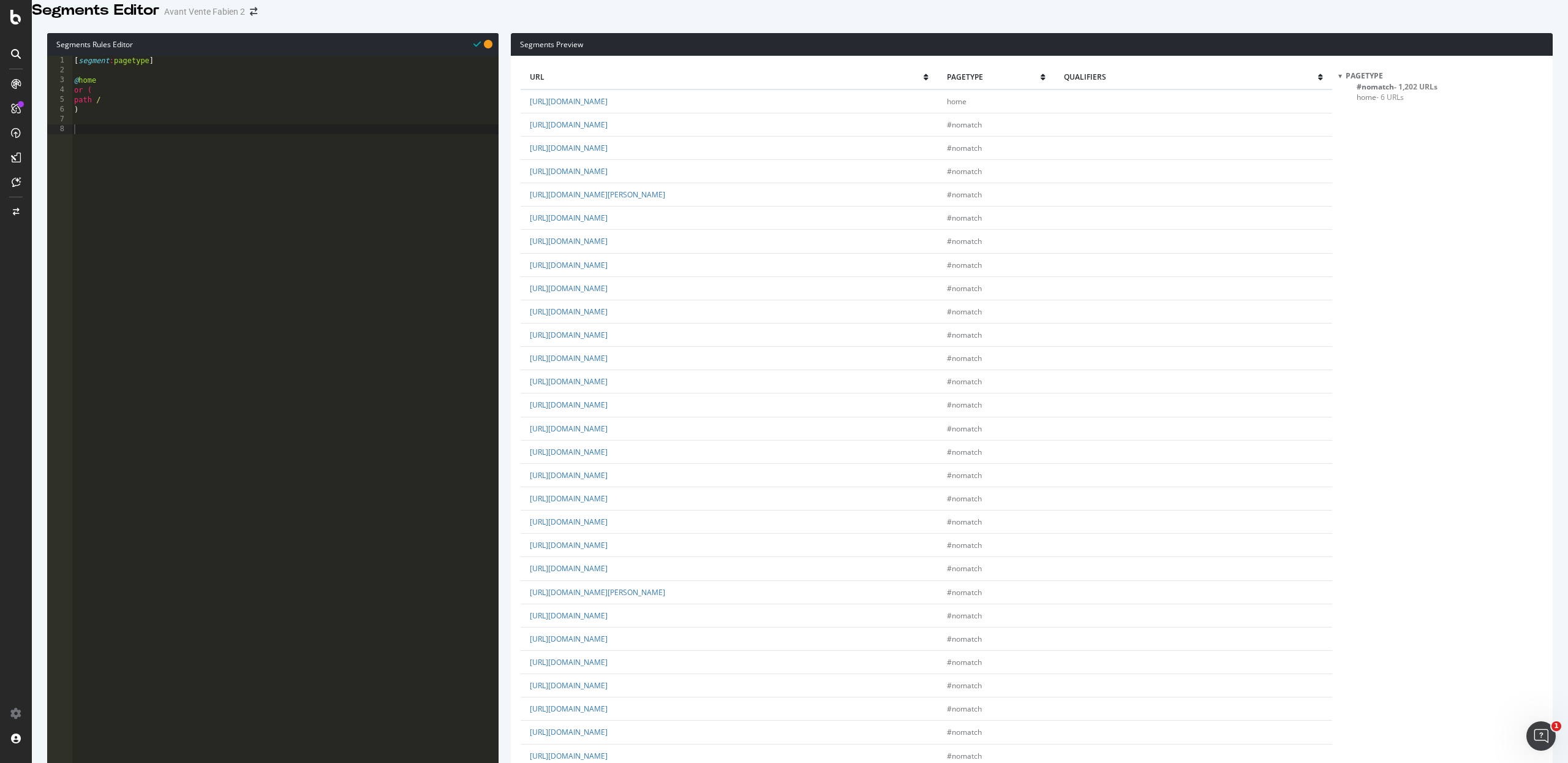
scroll to position [1824, 0]
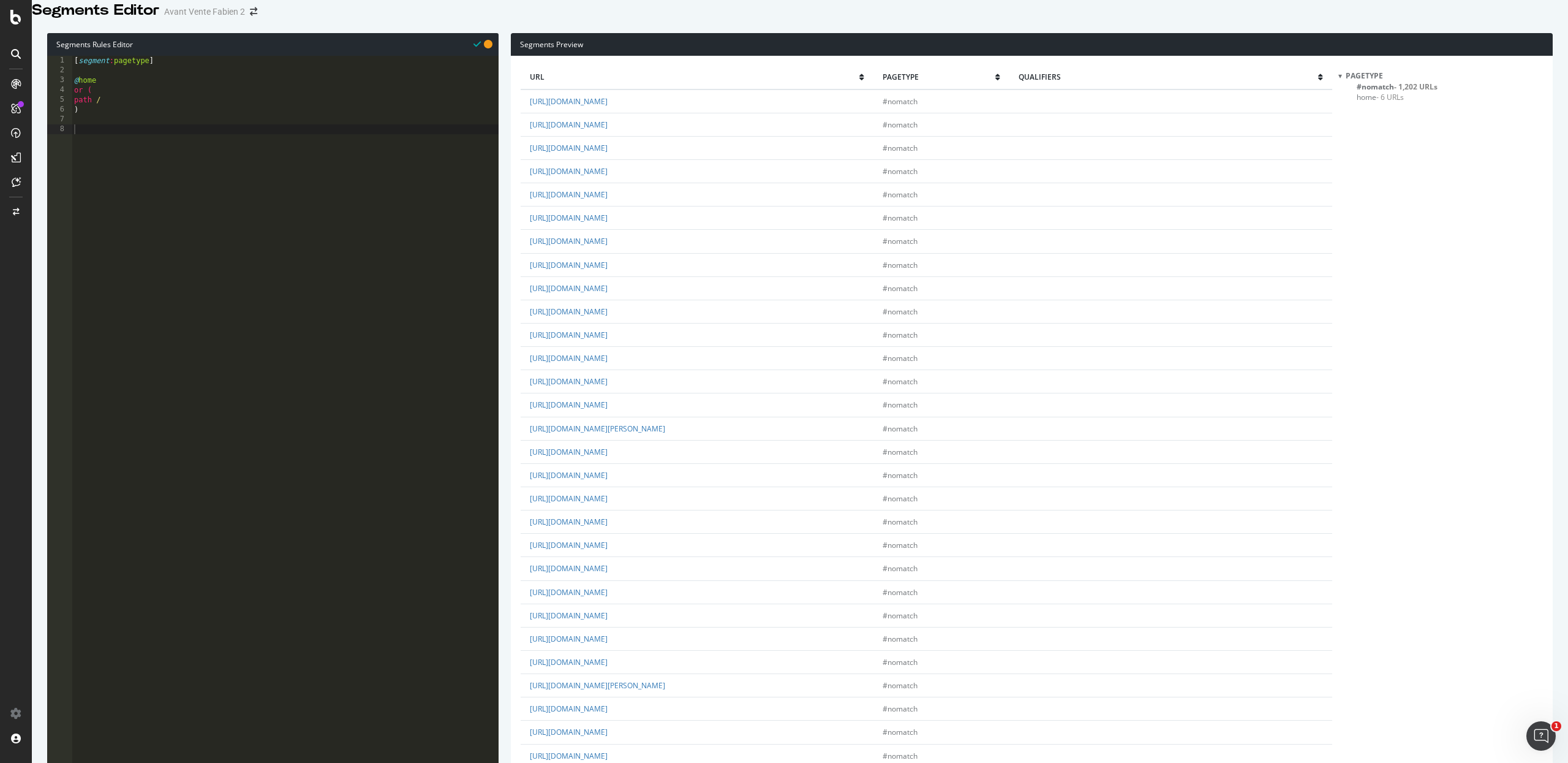
click at [580, 527] on link "https://lp.idex.fr/installation-parking-branche-entreprise-bbc-0" at bounding box center [569, 521] width 77 height 10
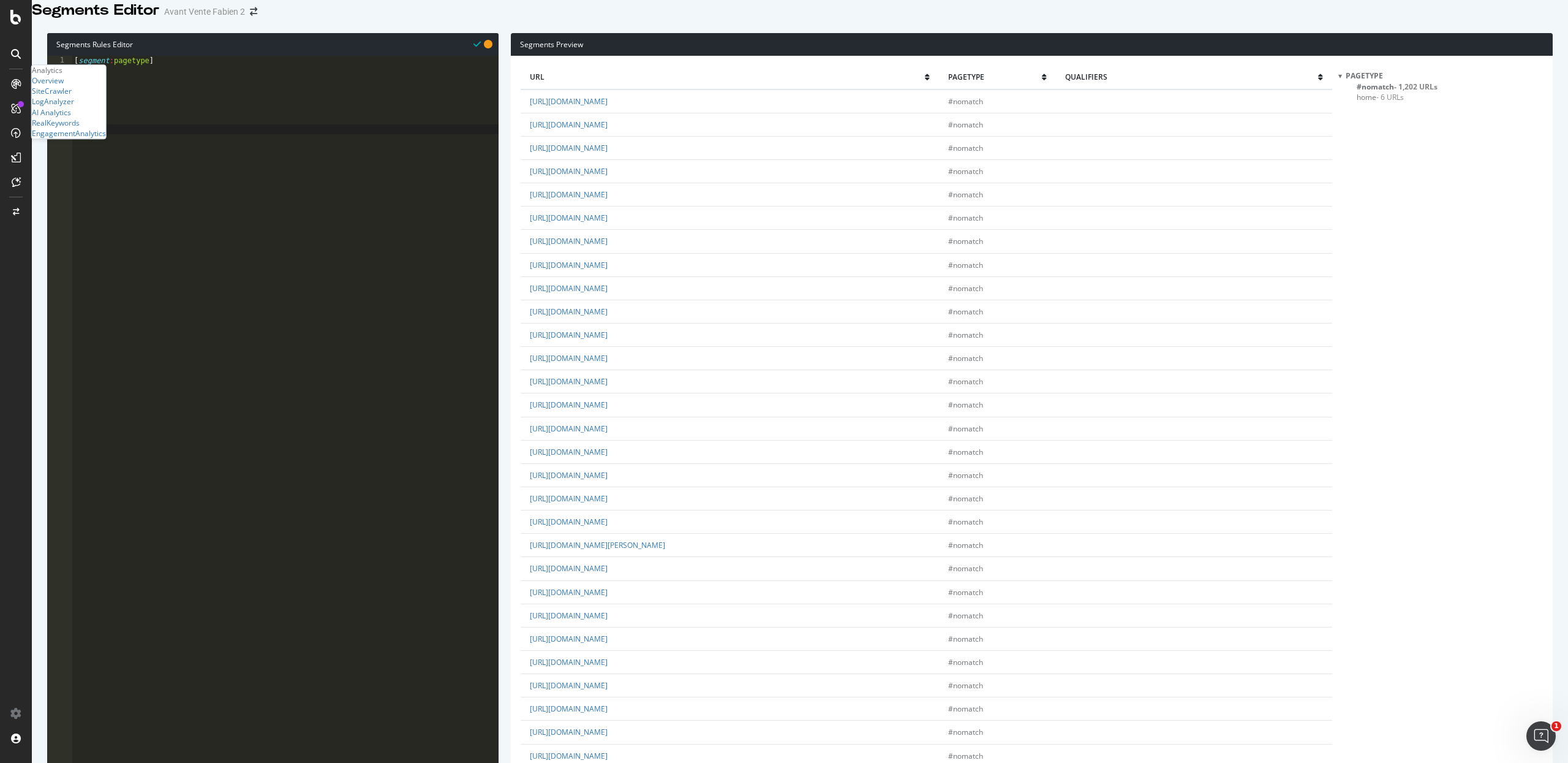
click at [89, 97] on div "SiteCrawler" at bounding box center [69, 91] width 74 height 10
click at [71, 97] on div "SiteCrawler" at bounding box center [52, 91] width 40 height 10
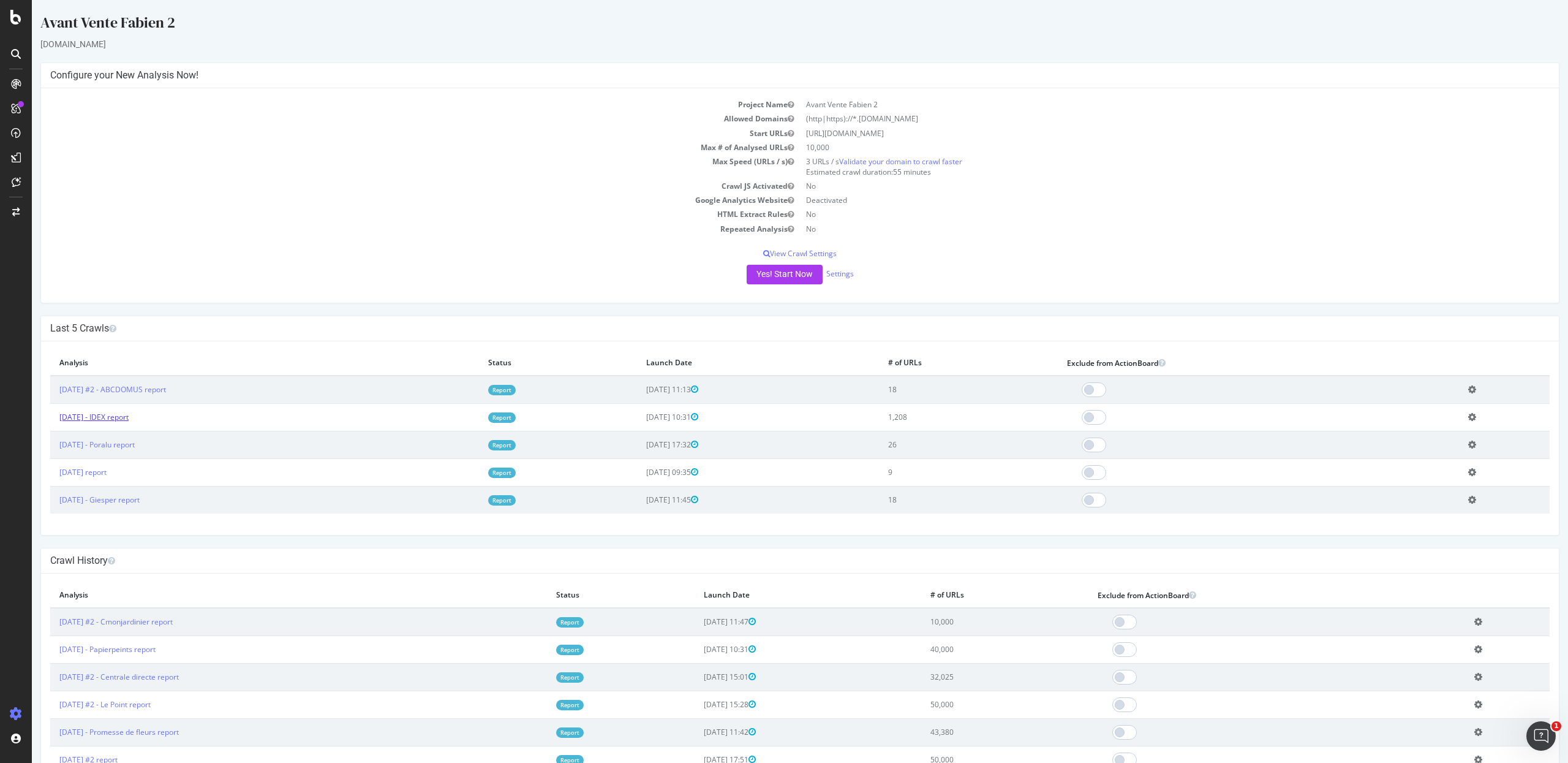
click at [121, 416] on link "[DATE] - IDEX report" at bounding box center [94, 417] width 69 height 10
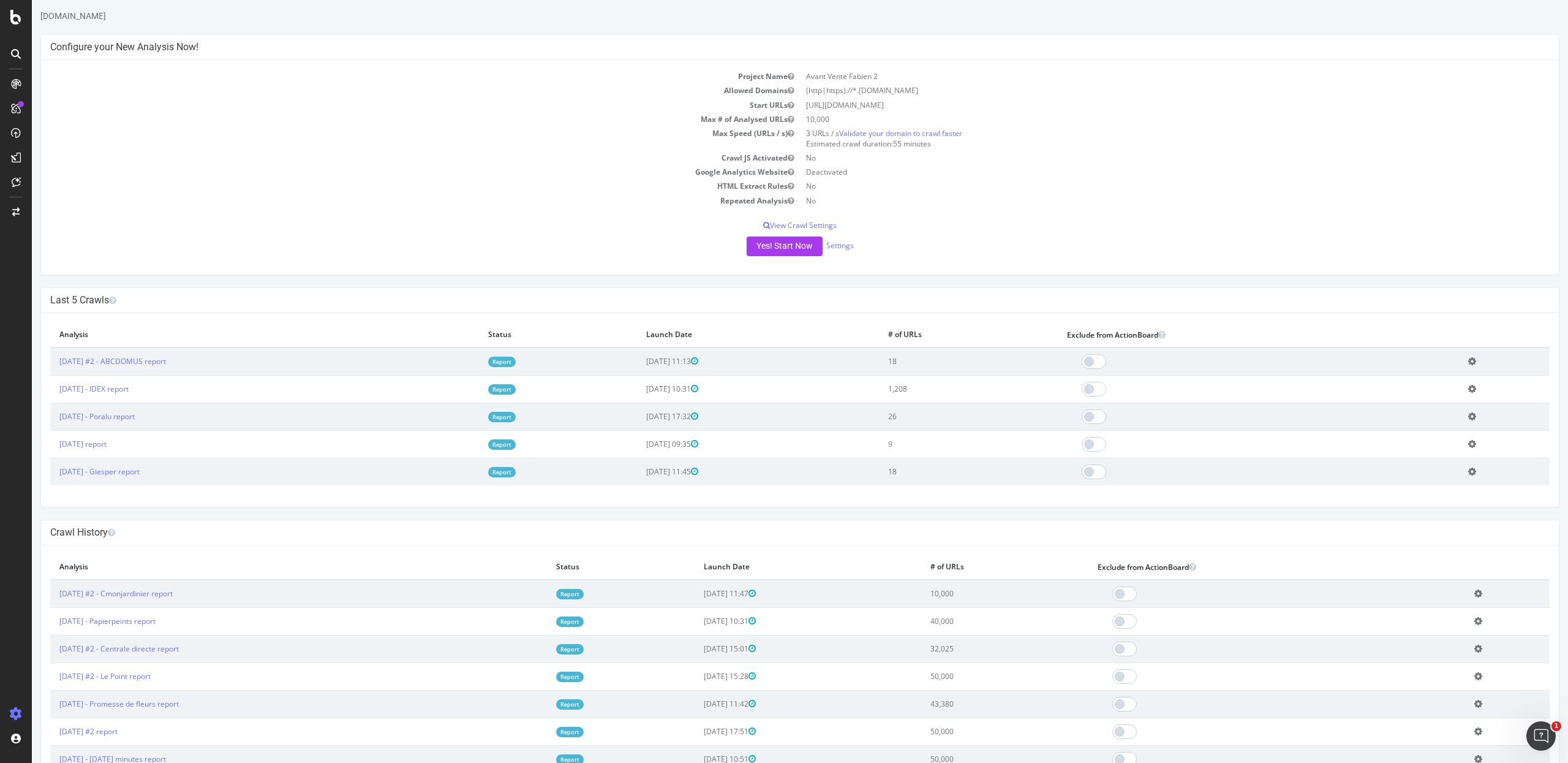
scroll to position [32, 0]
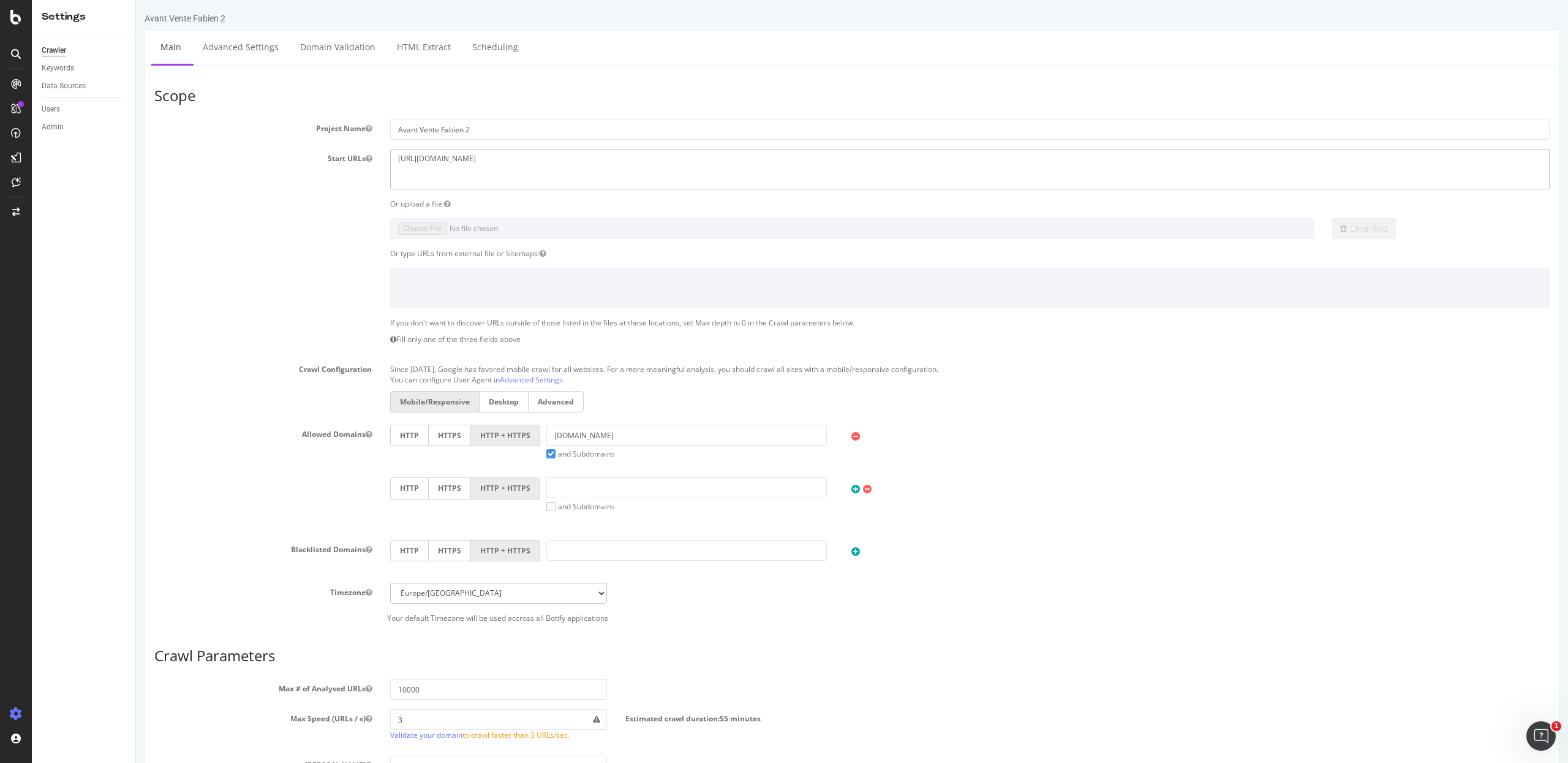
drag, startPoint x: 491, startPoint y: 163, endPoint x: 22, endPoint y: 186, distance: 469.6
click at [136, 186] on html "Avant Vente Fabien 2 × × Main Advanced Settings Domain Validation HTML Extract …" at bounding box center [852, 497] width 1432 height 995
click at [486, 159] on textarea "[URL][DOMAIN_NAME]" at bounding box center [970, 169] width 1159 height 40
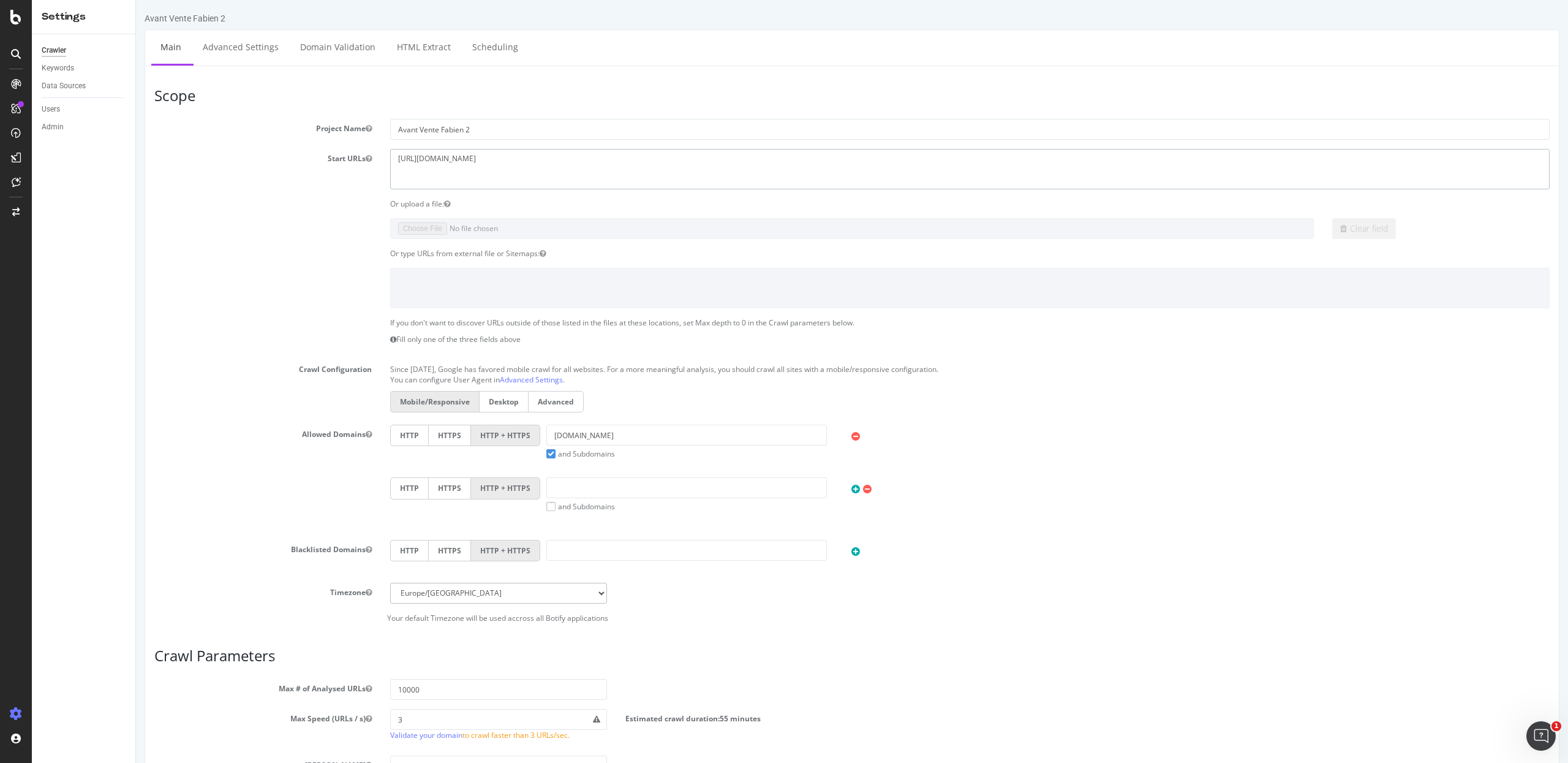
paste textarea "[DOMAIN_NAME][URL]"
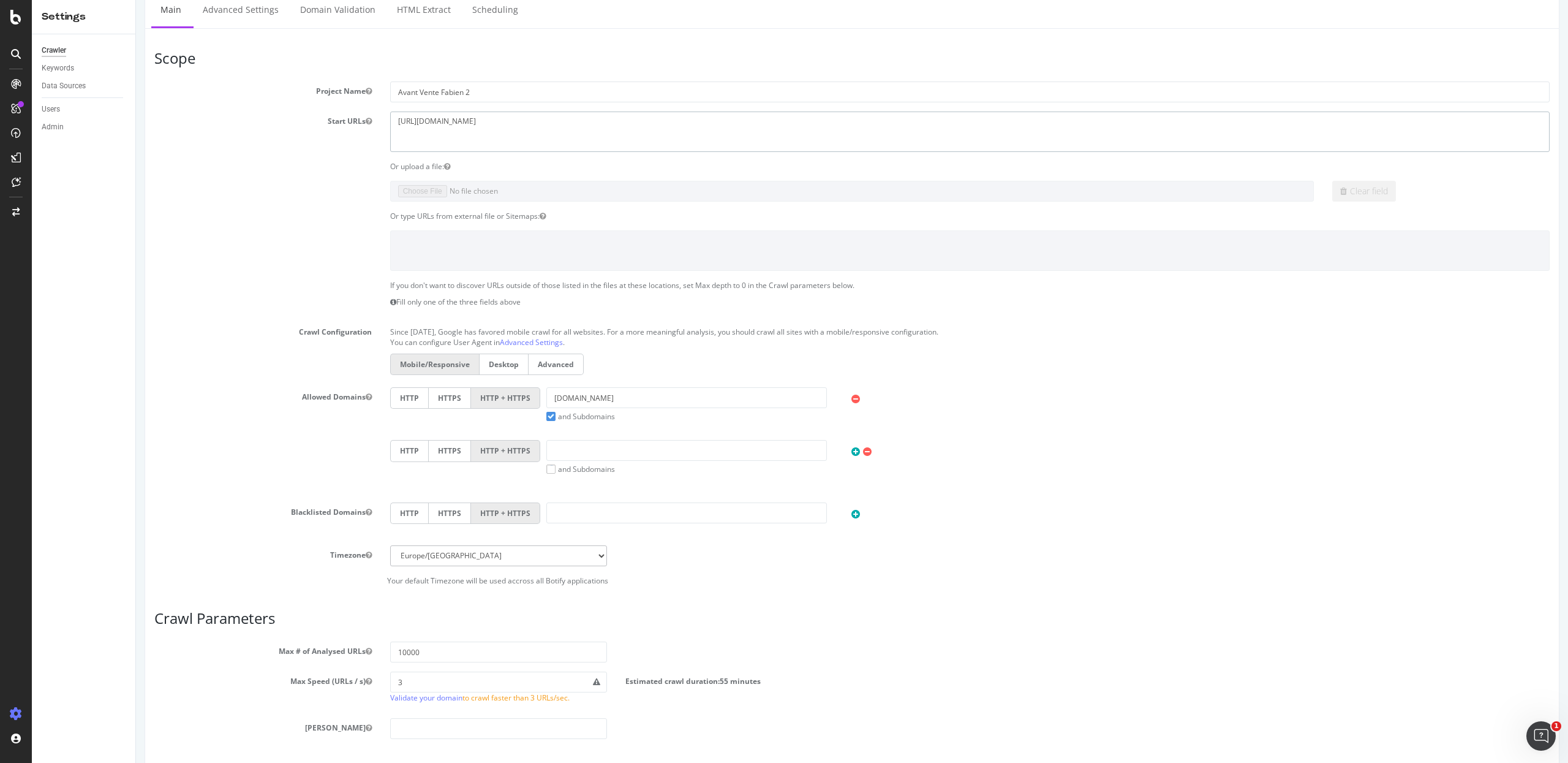
scroll to position [80, 0]
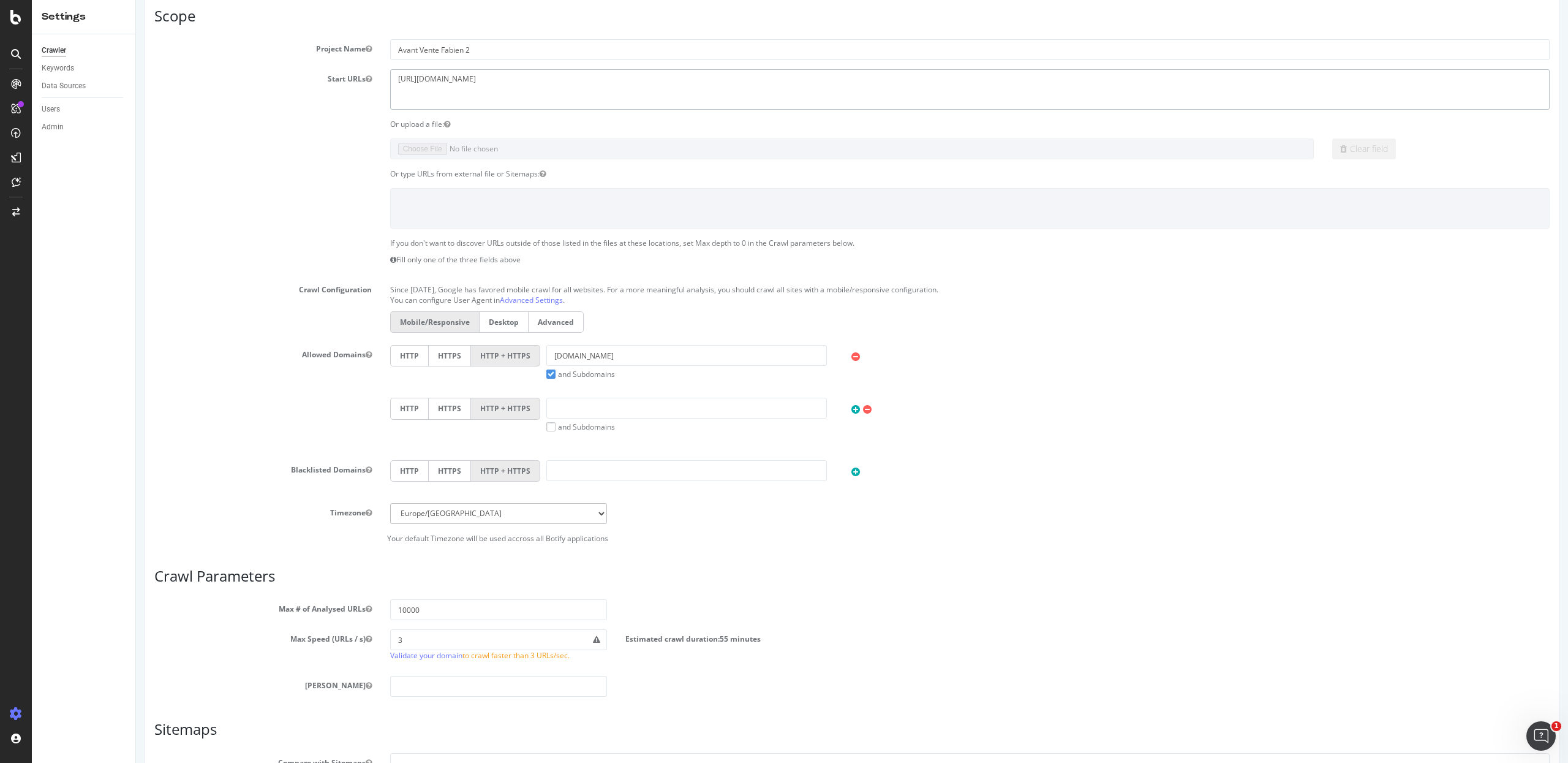
type textarea "[URL][DOMAIN_NAME]"
drag, startPoint x: 633, startPoint y: 359, endPoint x: 512, endPoint y: 359, distance: 121.0
click at [512, 359] on div "HTTP HTTPS HTTP + HTTPS [DOMAIN_NAME] and Subdomains User Agent: Mobile Desktop…" at bounding box center [970, 362] width 1172 height 34
paste input "[URL][DOMAIN_NAME]"
drag, startPoint x: 580, startPoint y: 359, endPoint x: 522, endPoint y: 359, distance: 58.0
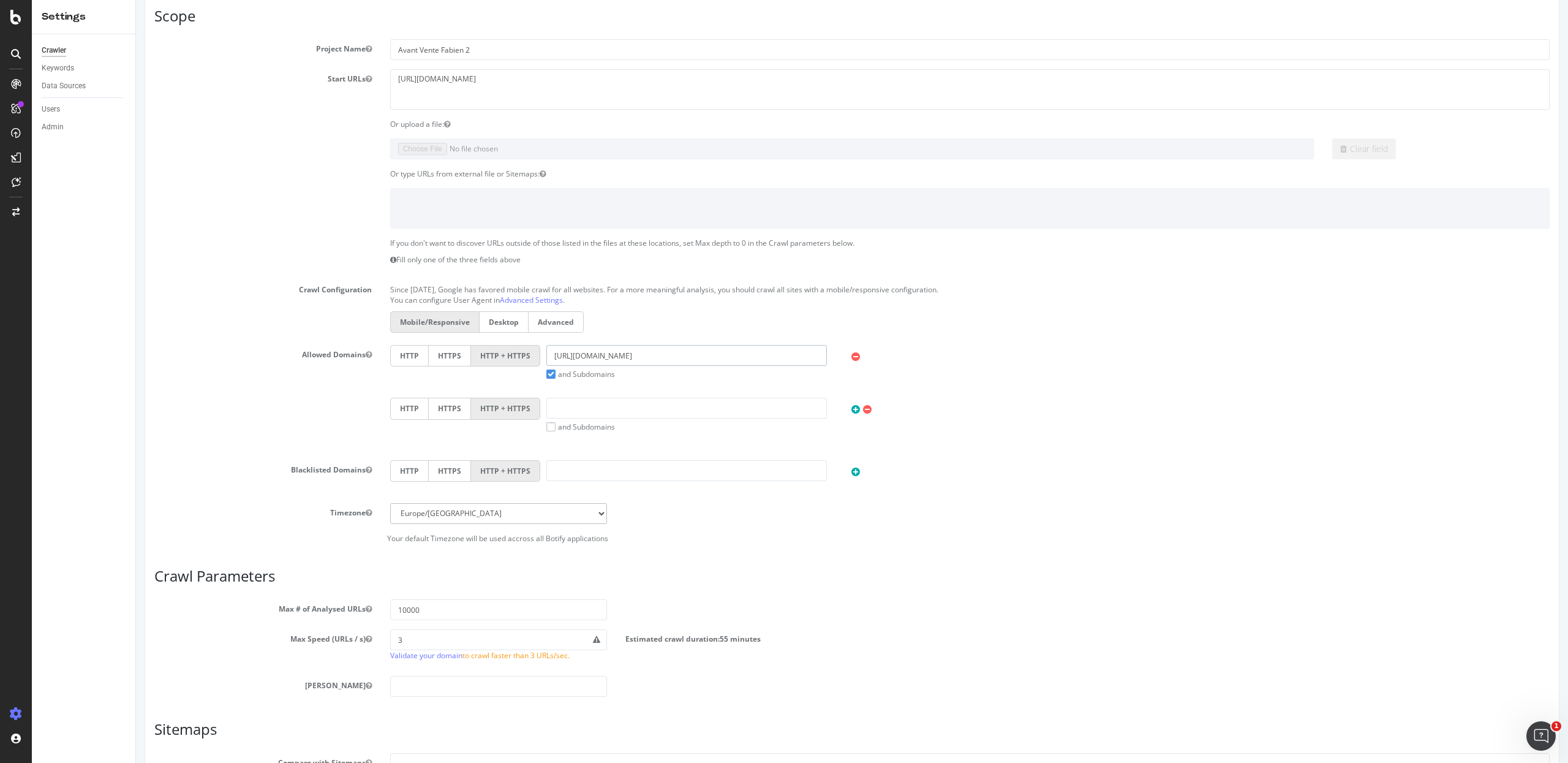
click at [522, 359] on div "HTTP HTTPS HTTP + HTTPS [URL][DOMAIN_NAME] and Subdomains User Agent: Mobile De…" at bounding box center [970, 362] width 1172 height 34
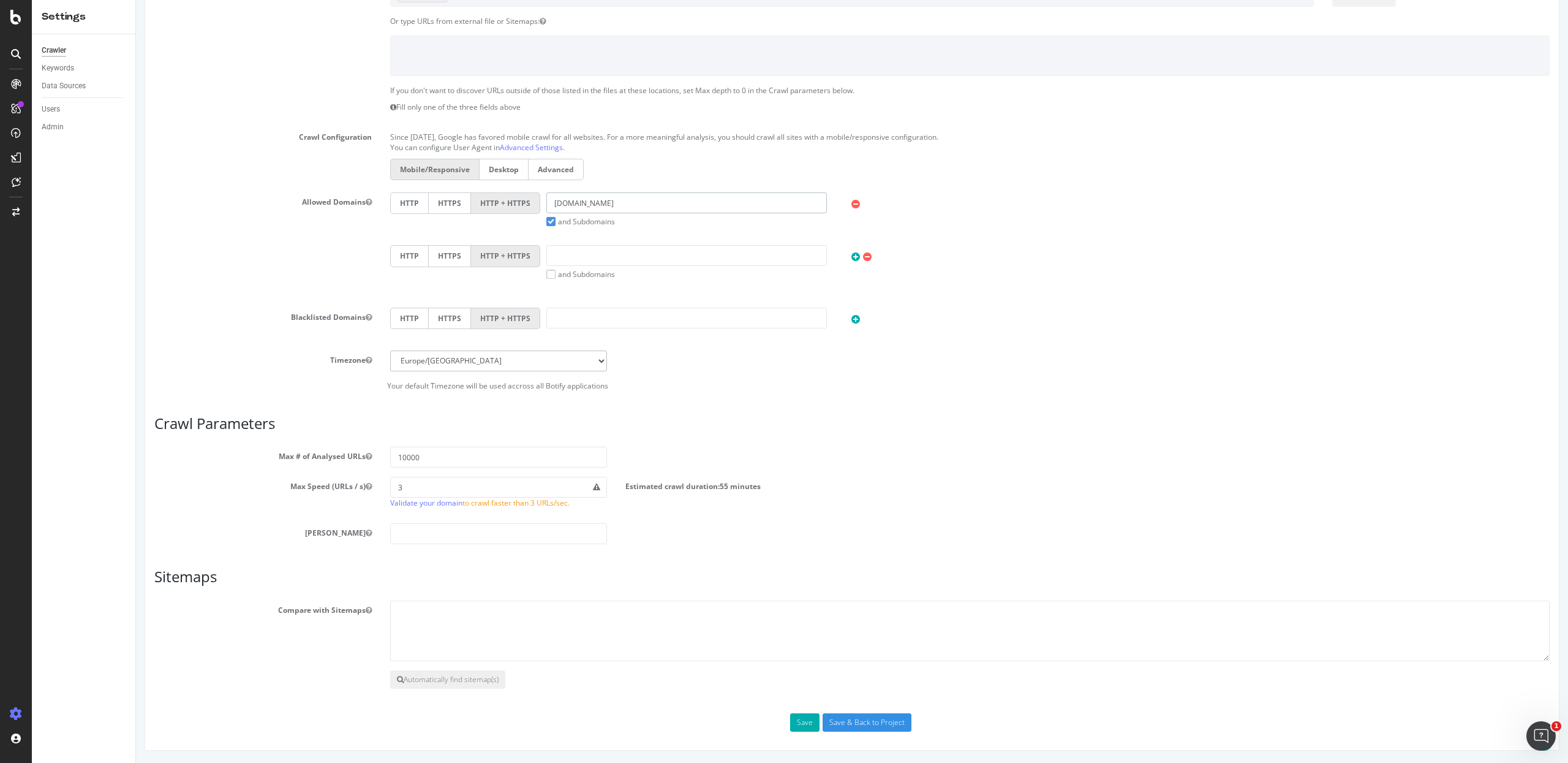
type input "[DOMAIN_NAME]"
click at [833, 572] on input "Save & Back to Project" at bounding box center [867, 722] width 89 height 18
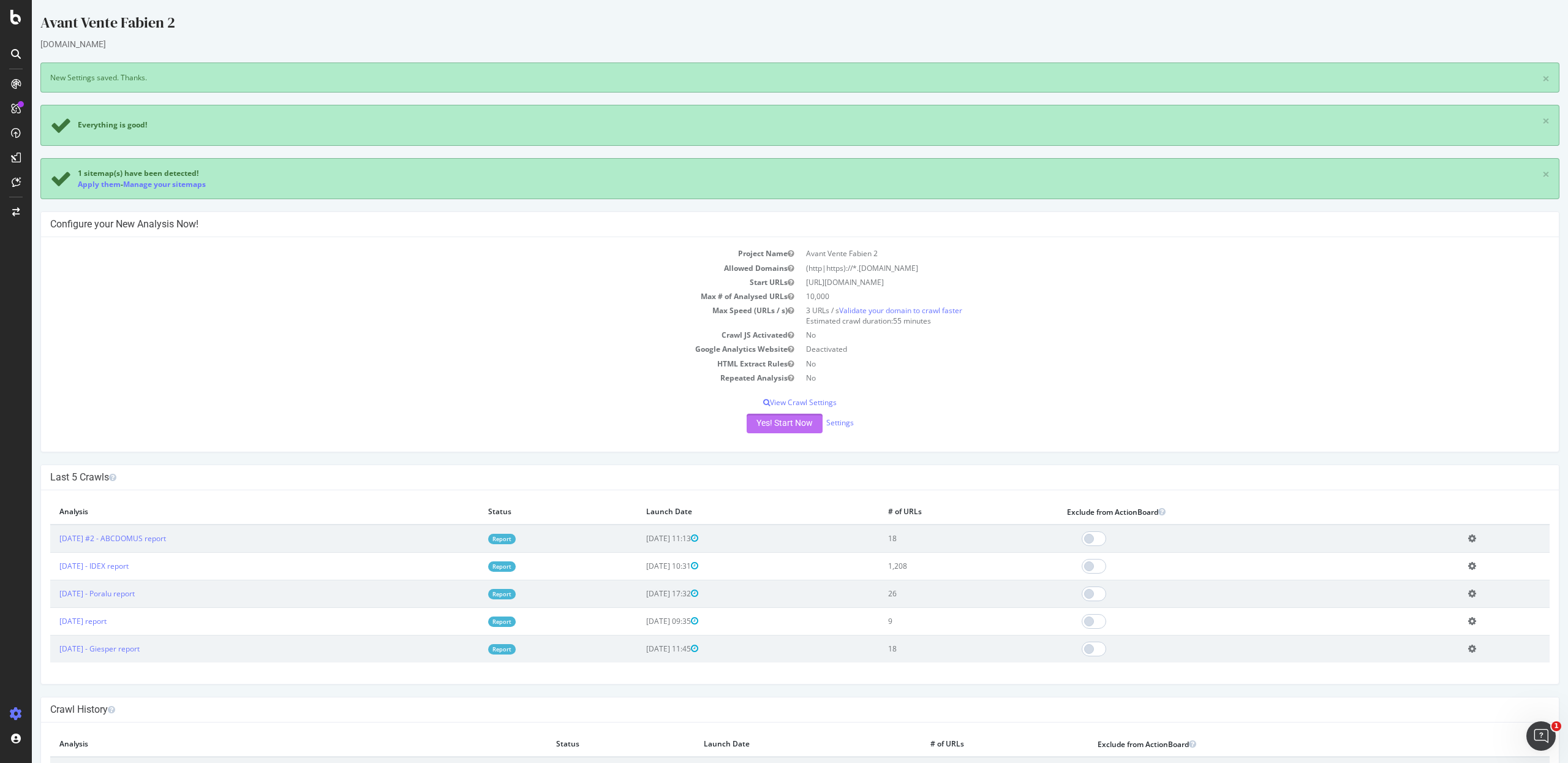
click at [750, 431] on button "Yes! Start Now" at bounding box center [784, 423] width 76 height 20
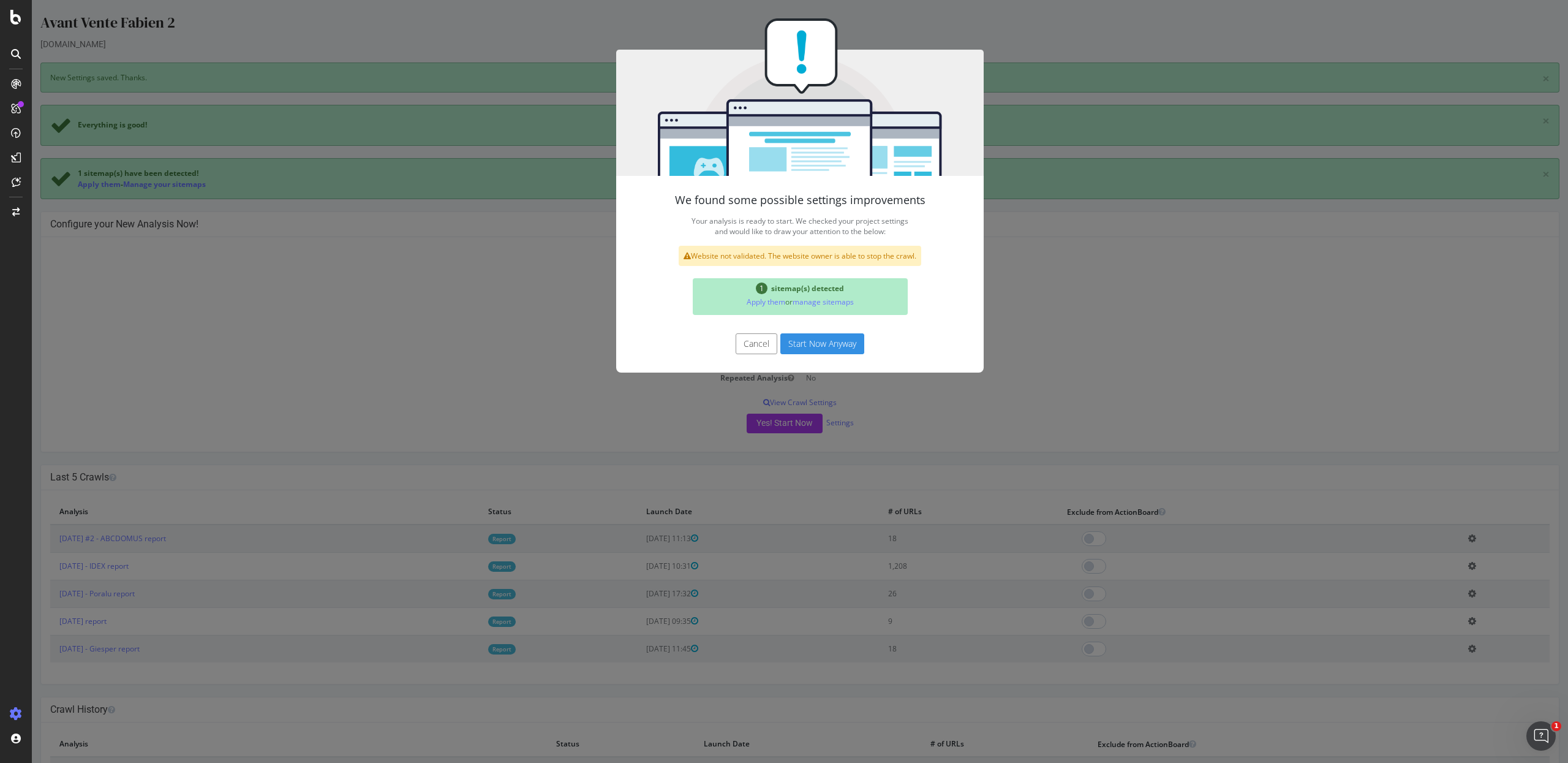
click at [802, 340] on button "Start Now Anyway" at bounding box center [822, 343] width 84 height 21
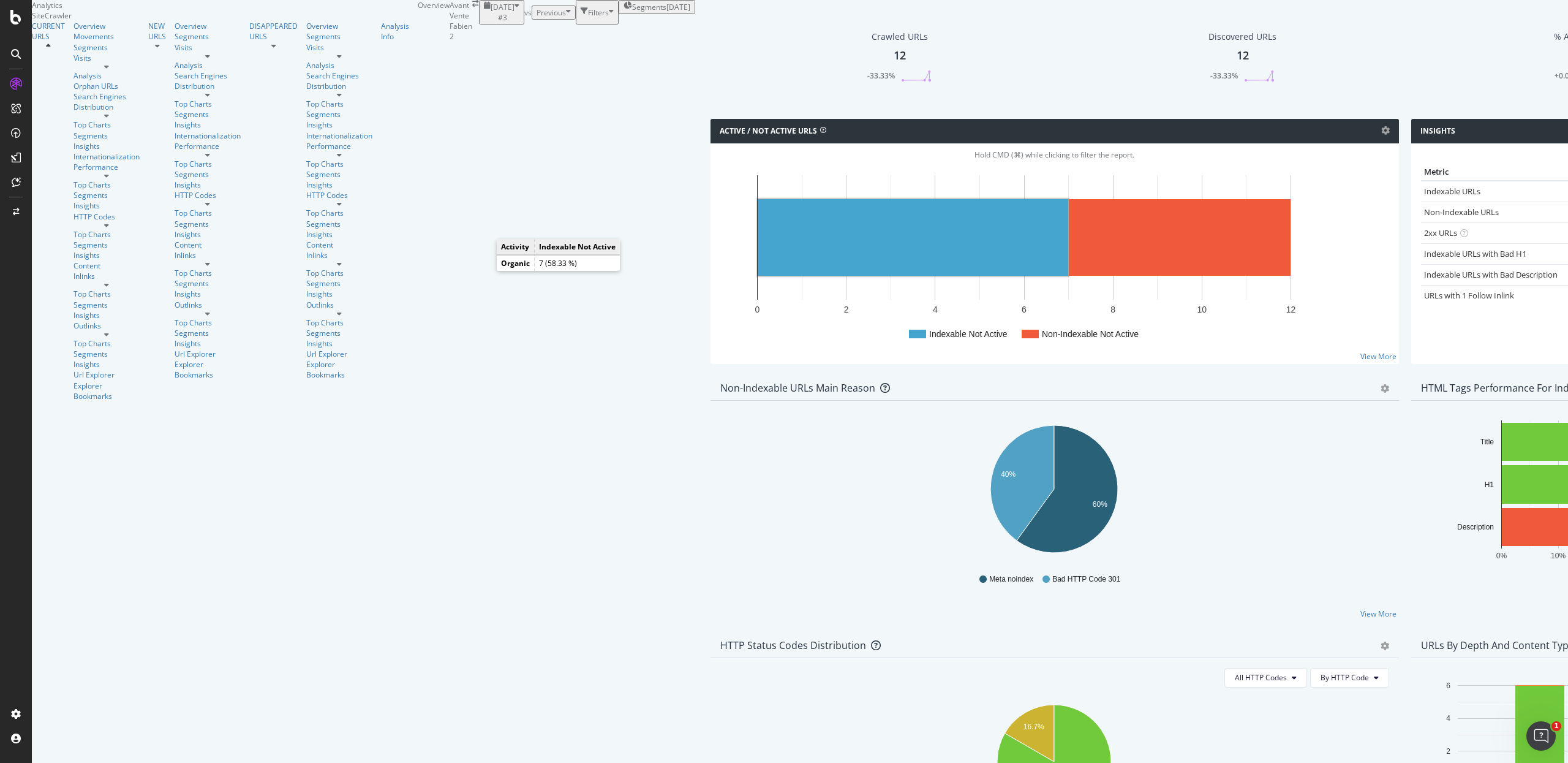
click at [758, 271] on rect "A chart." at bounding box center [913, 237] width 311 height 77
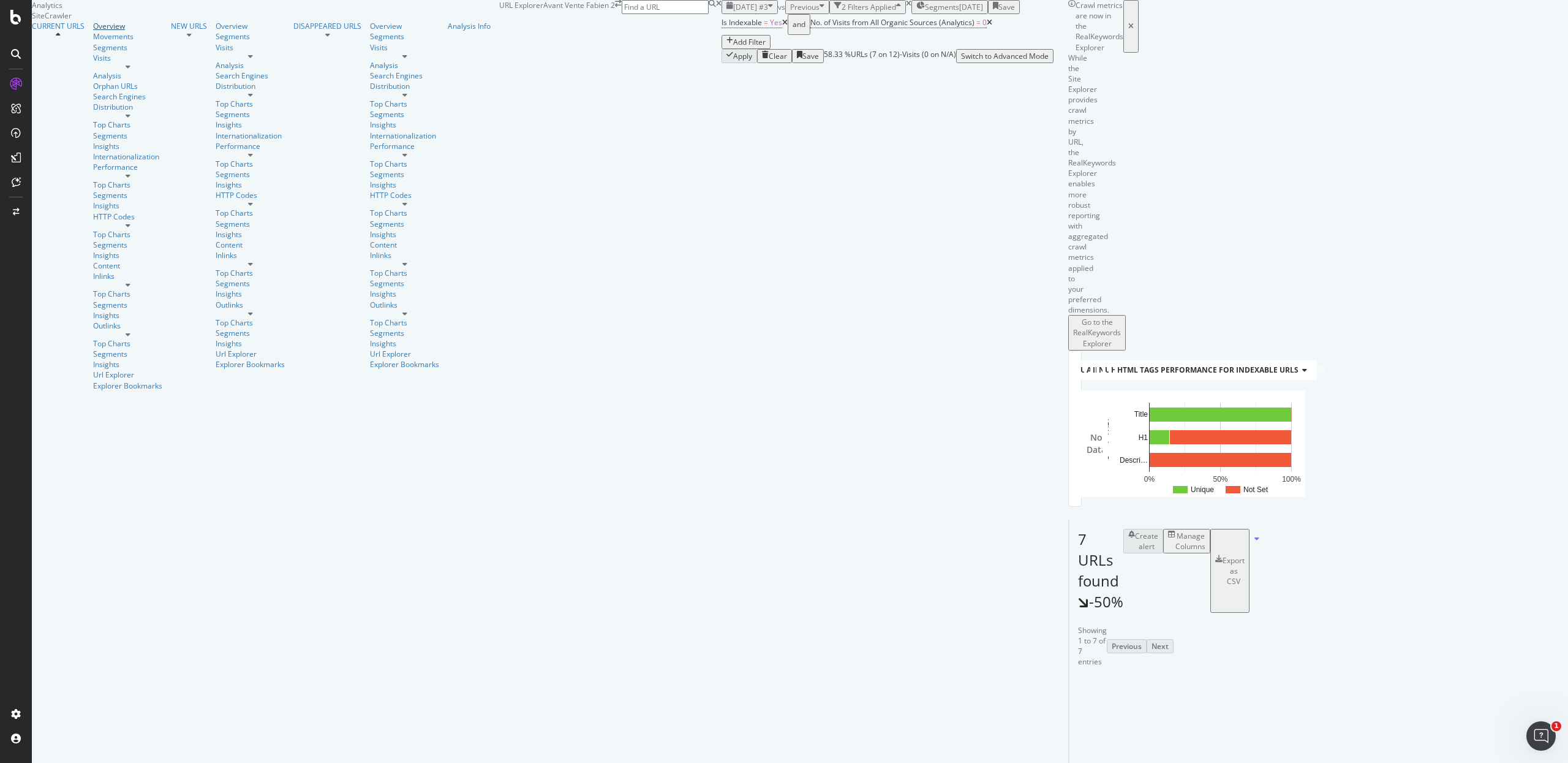
click at [93, 31] on div "Overview" at bounding box center [127, 26] width 69 height 10
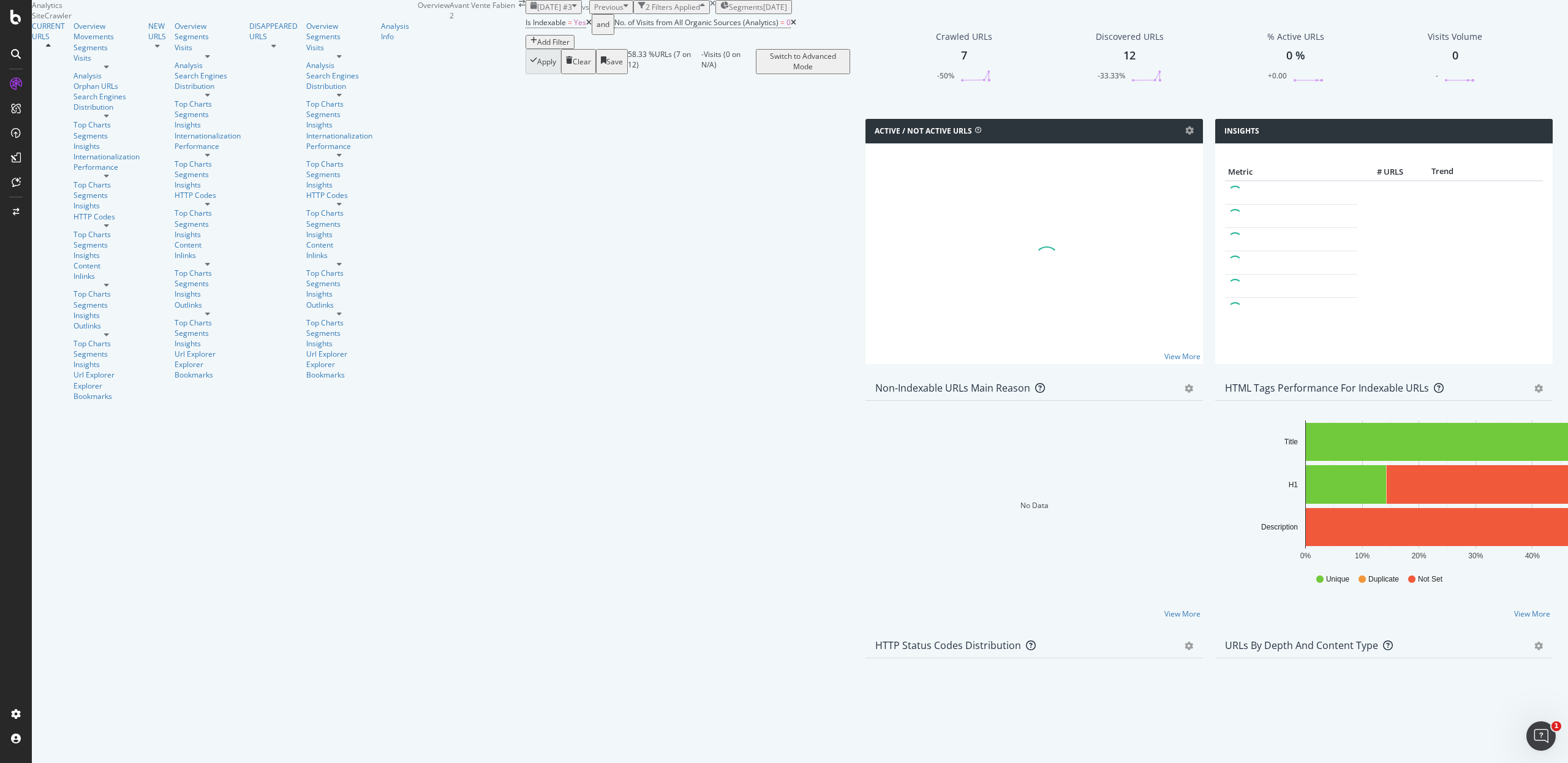
click at [587, 27] on icon at bounding box center [589, 22] width 5 height 8
click at [702, 27] on icon at bounding box center [704, 22] width 5 height 8
